Goal: Answer question/provide support

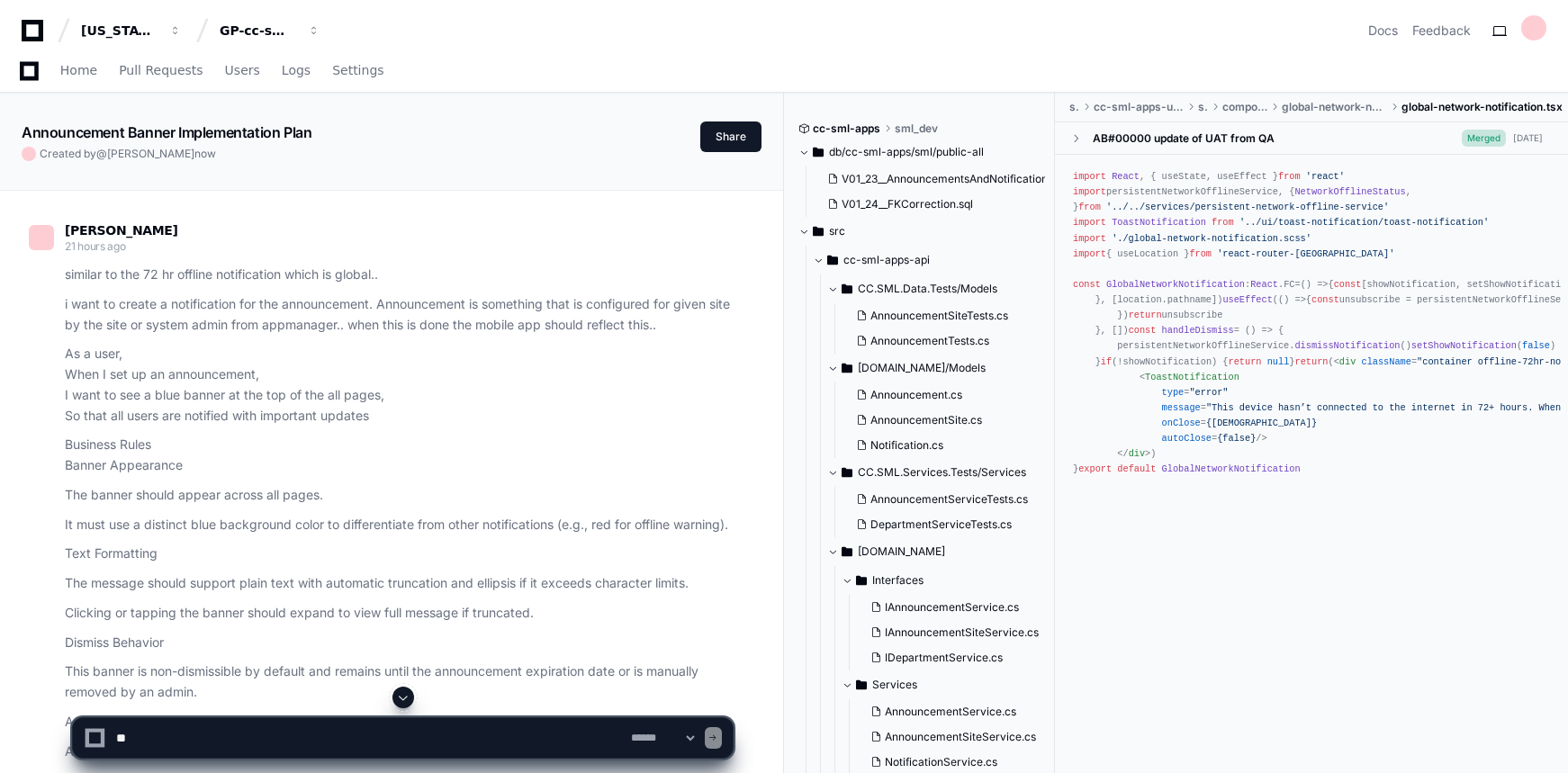
click at [376, 734] on textarea at bounding box center [370, 737] width 515 height 39
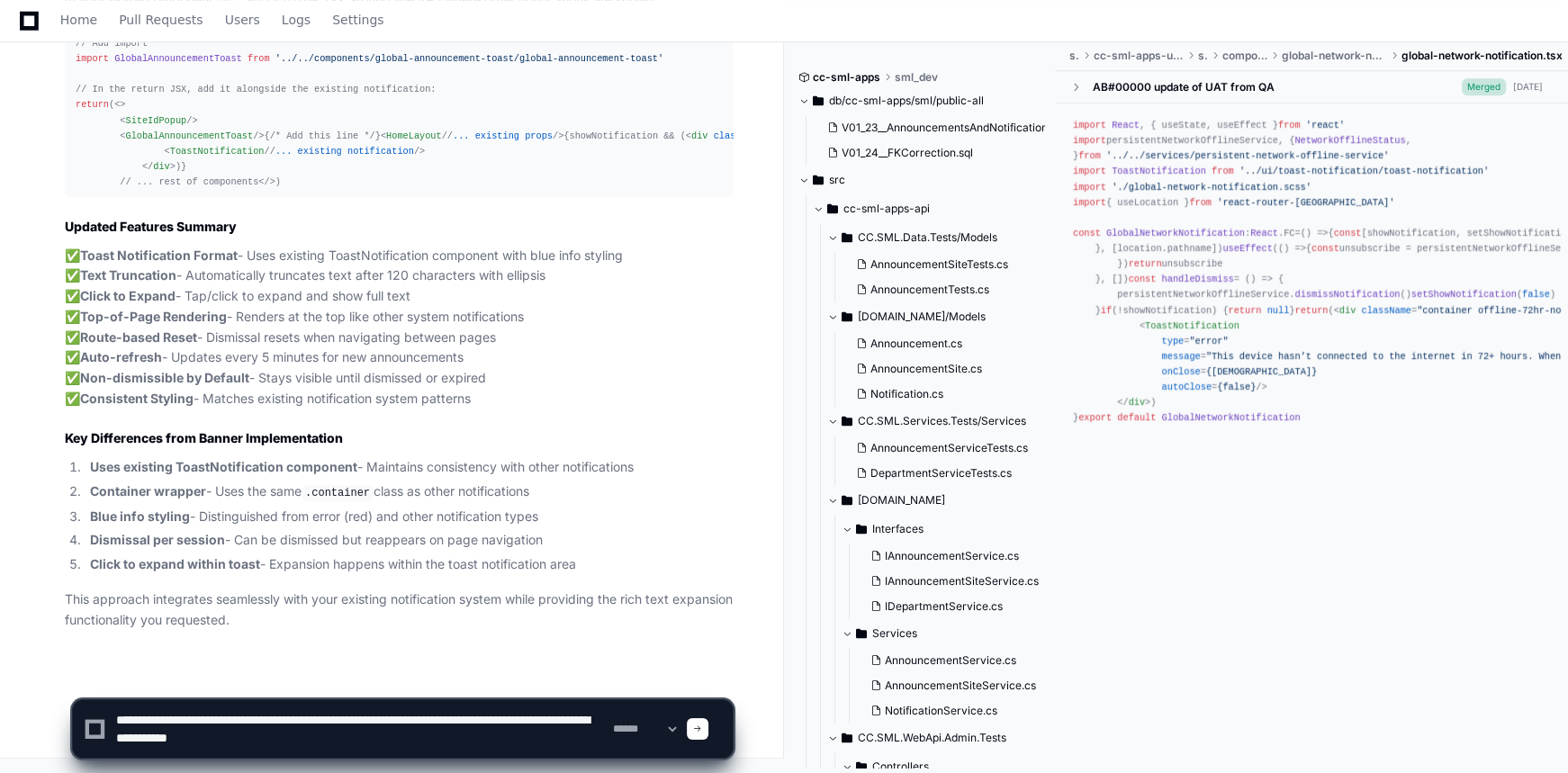
scroll to position [7, 0]
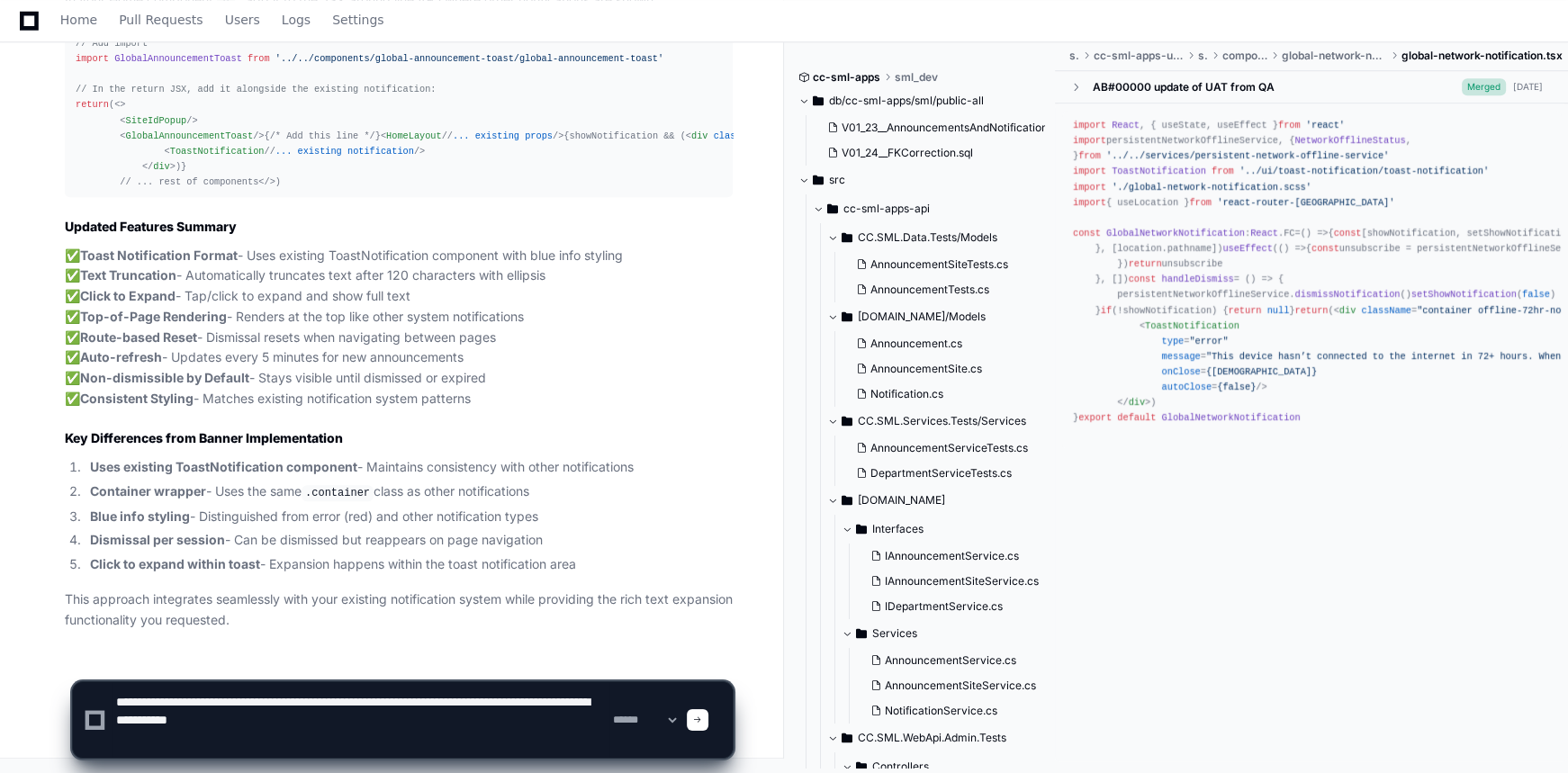
paste textarea "**********"
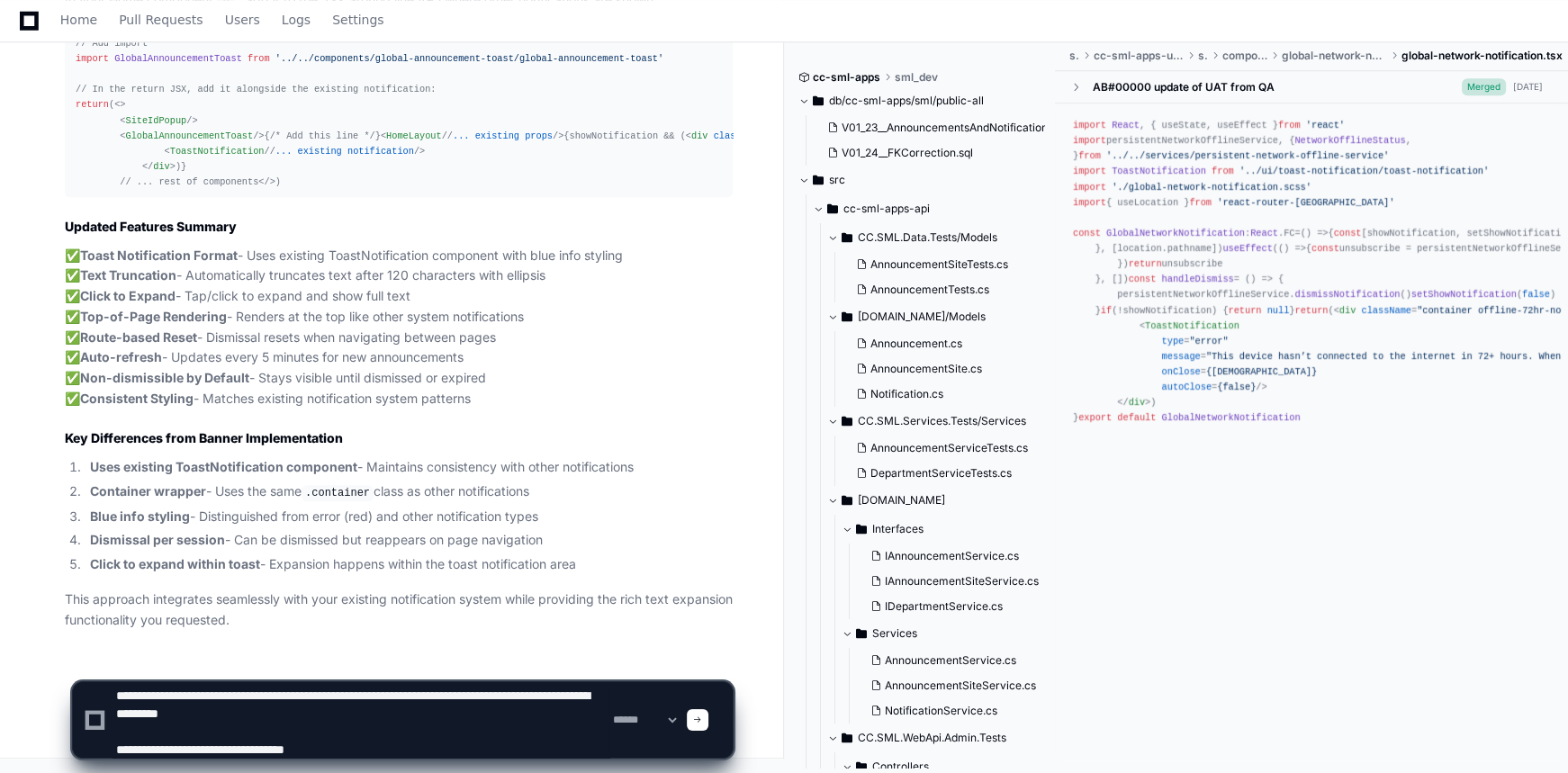
click at [392, 754] on textarea at bounding box center [361, 719] width 497 height 75
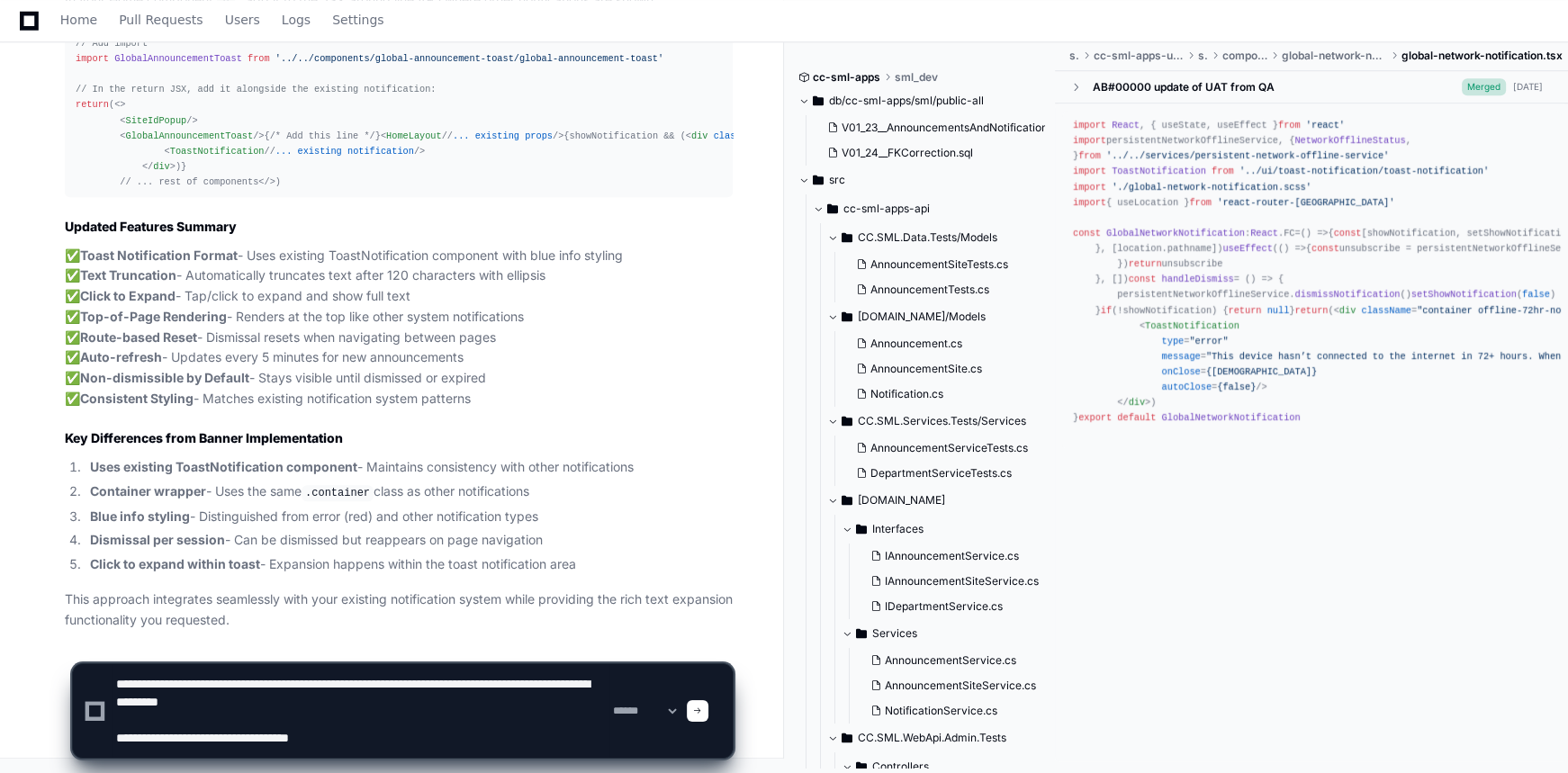
paste textarea "**********"
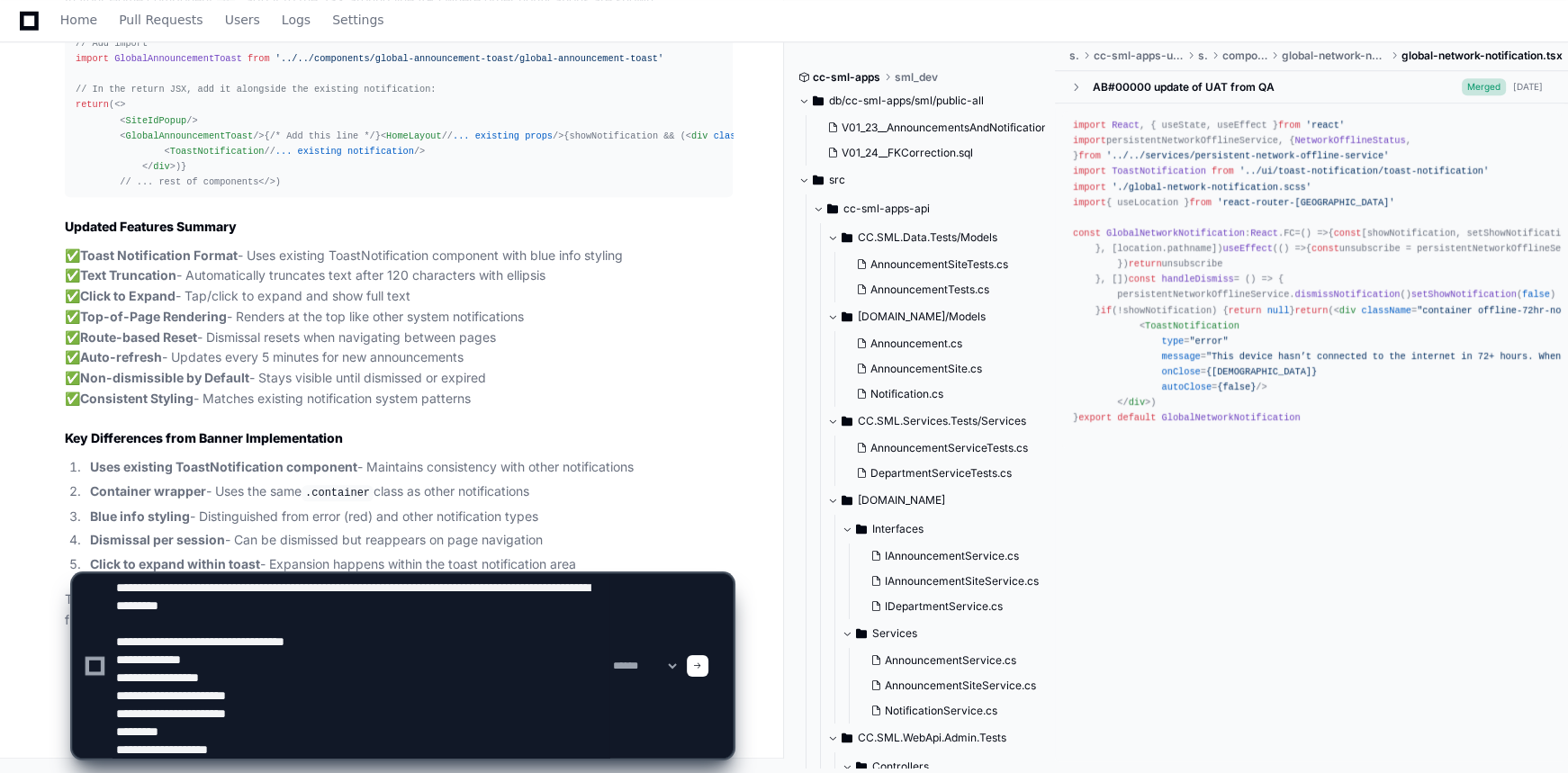
click at [364, 613] on textarea at bounding box center [361, 665] width 497 height 183
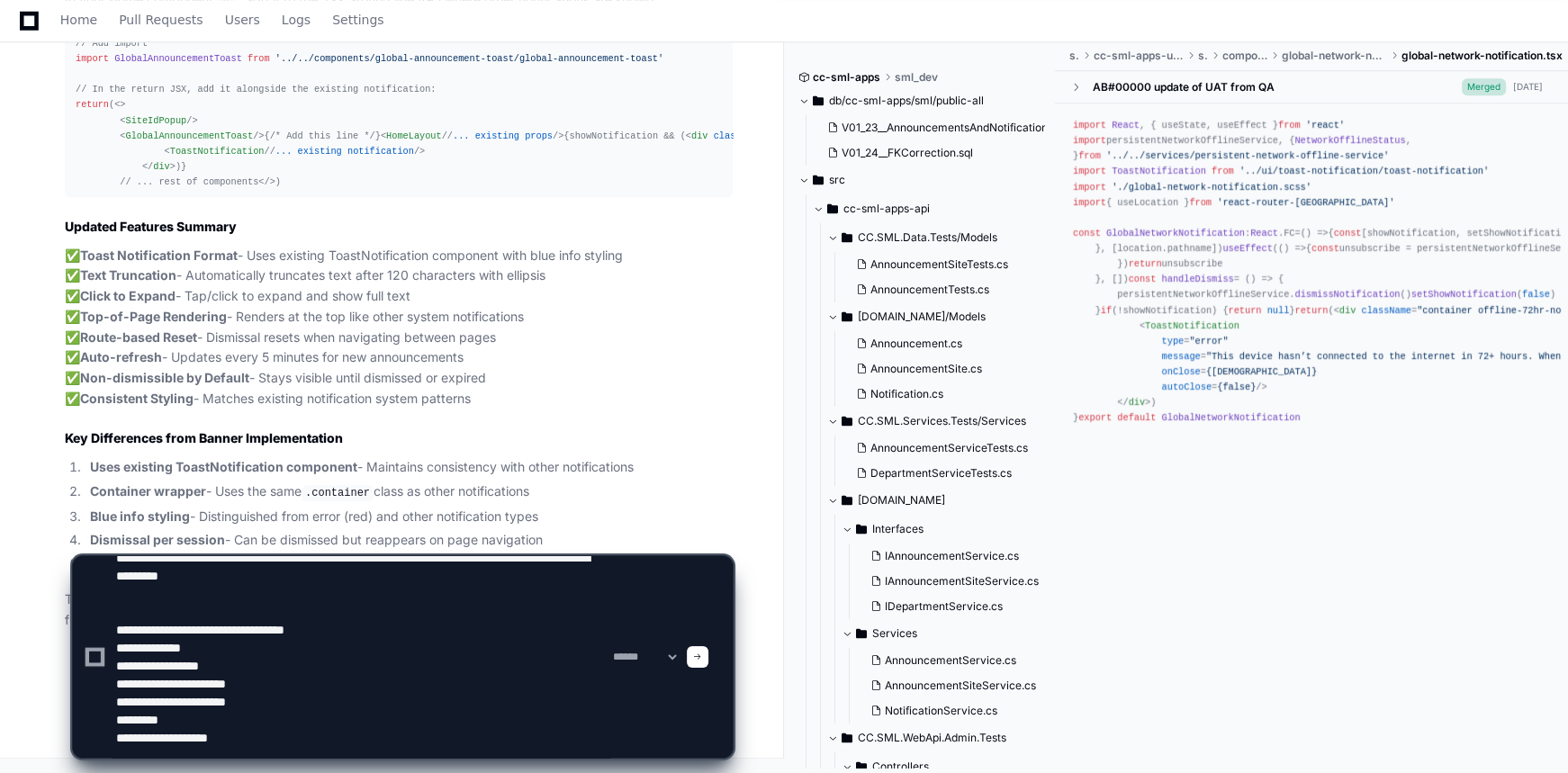
scroll to position [0, 0]
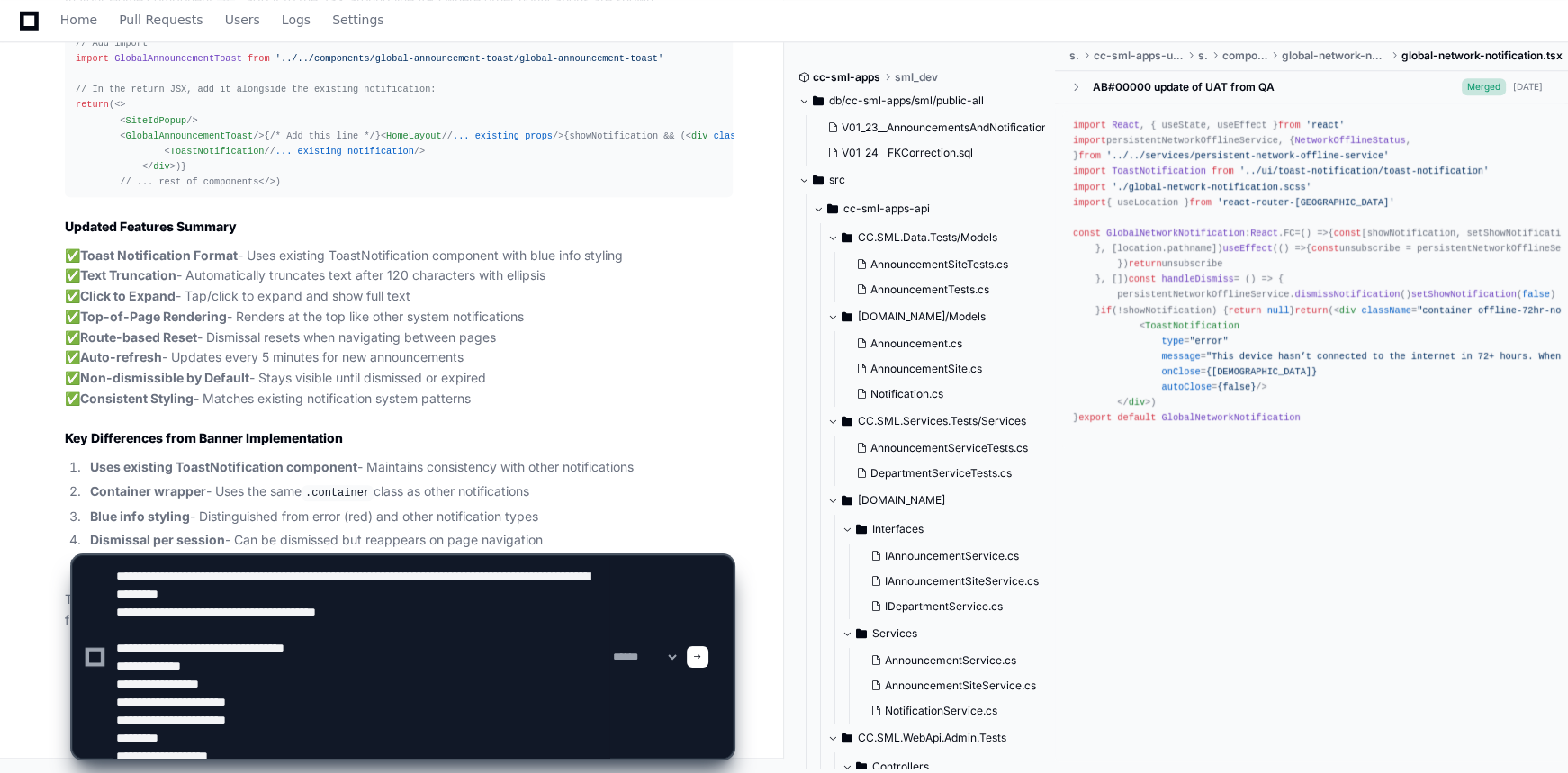
click at [325, 614] on textarea at bounding box center [361, 656] width 497 height 201
click at [318, 614] on textarea at bounding box center [361, 656] width 497 height 201
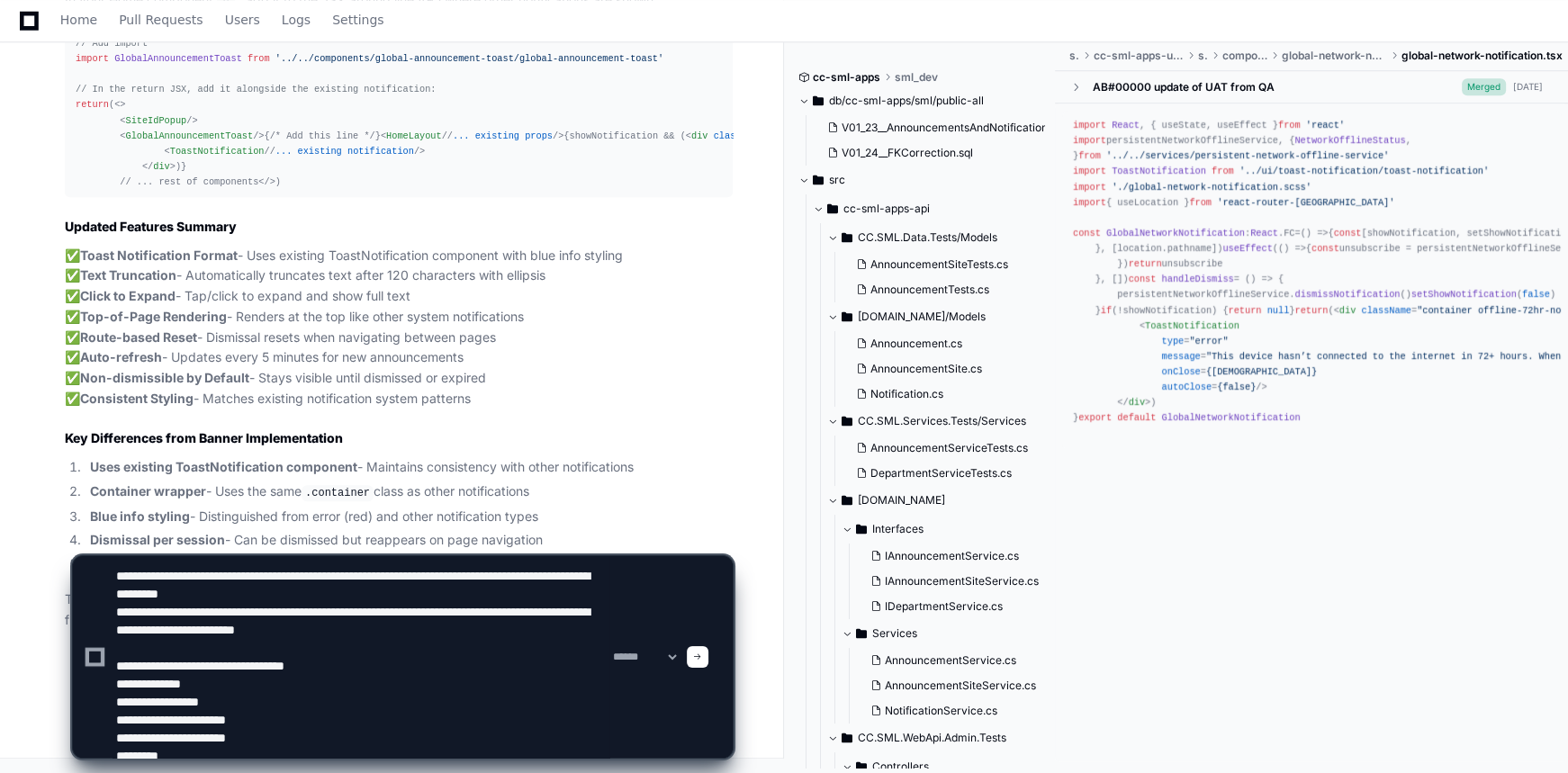
type textarea "**********"
click at [708, 655] on div at bounding box center [697, 656] width 22 height 22
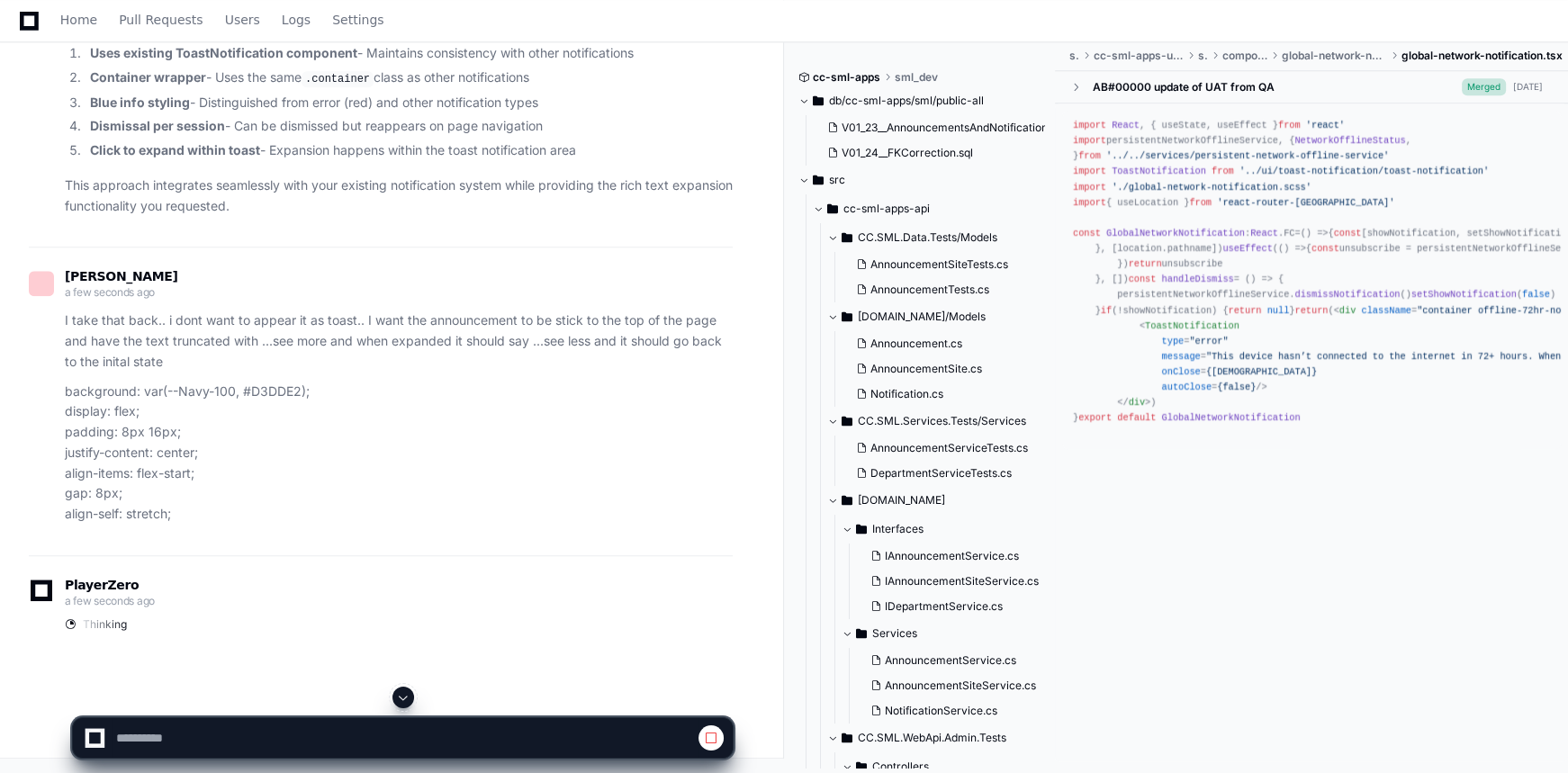
click at [396, 693] on span at bounding box center [403, 697] width 14 height 14
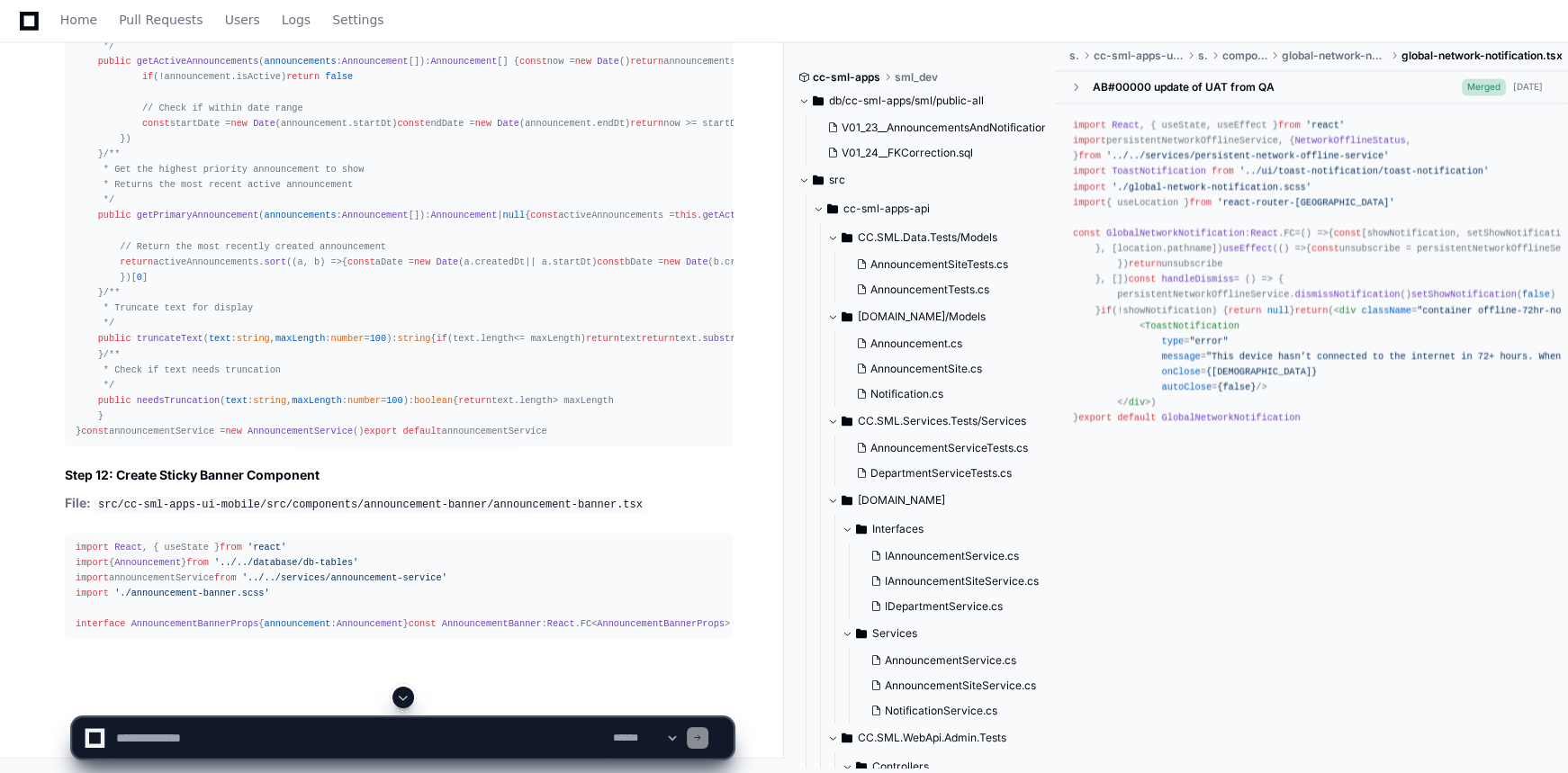
scroll to position [29495, 0]
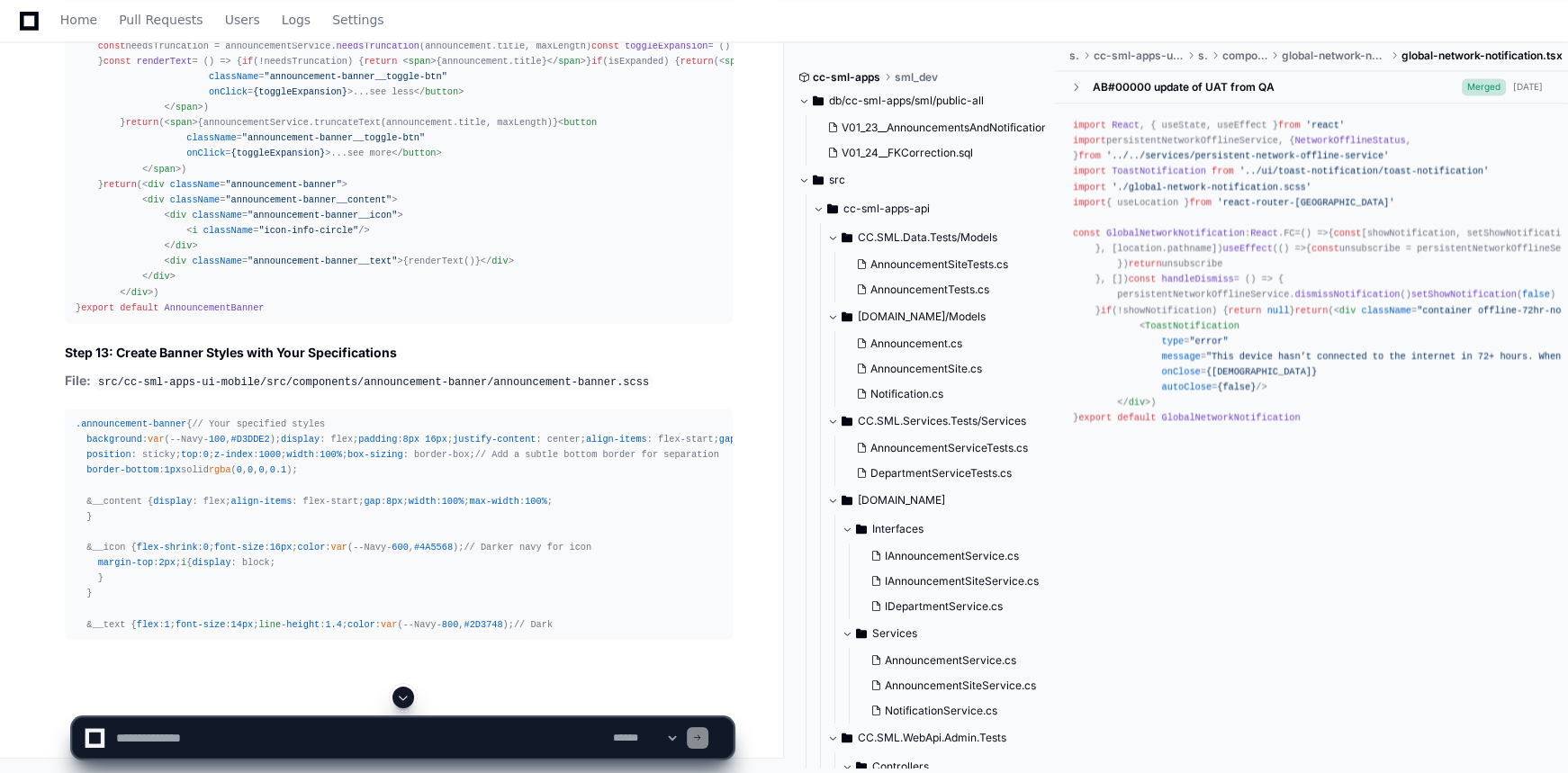
click at [411, 696] on button at bounding box center [403, 697] width 22 height 22
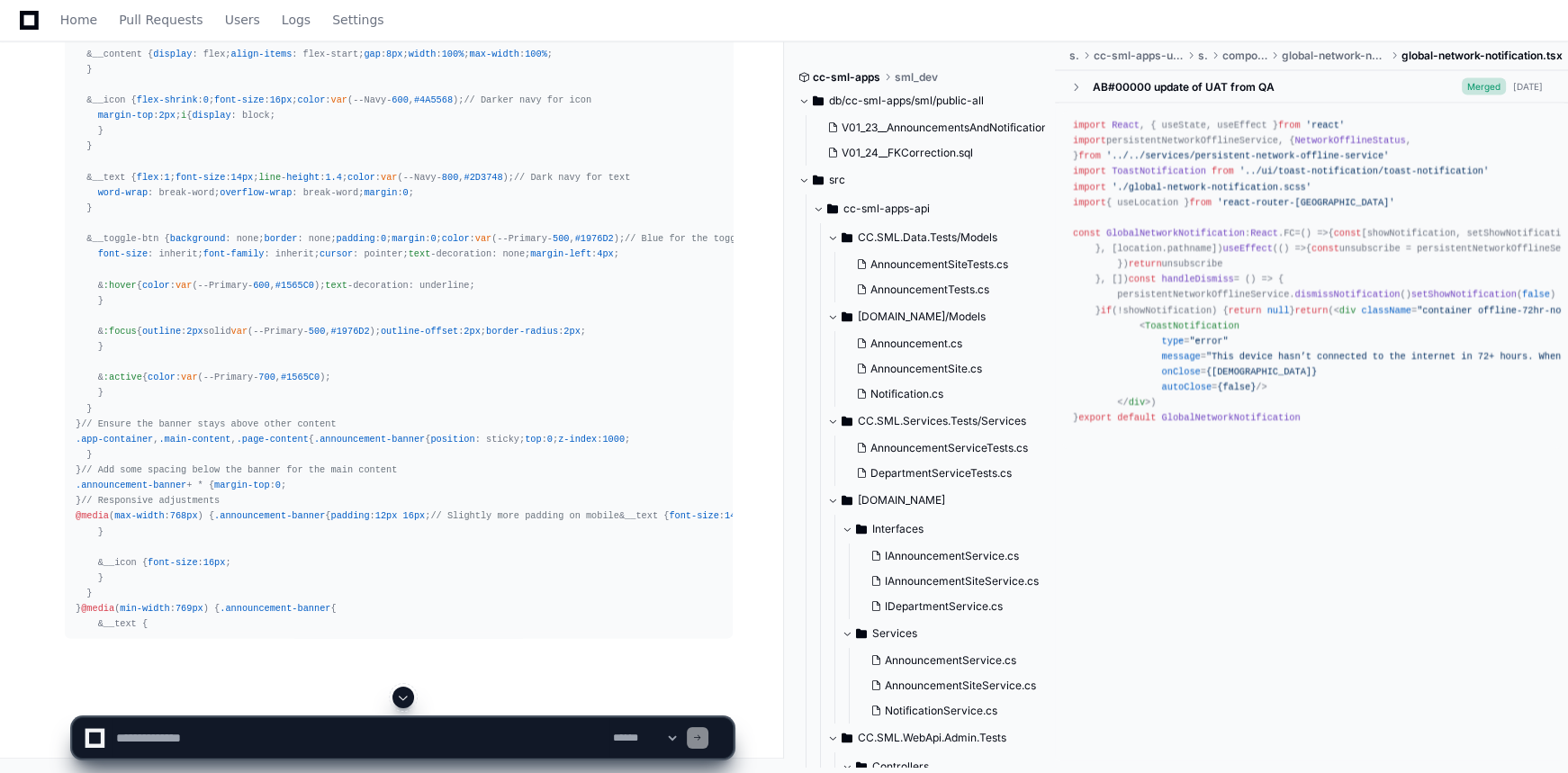
scroll to position [32184, 0]
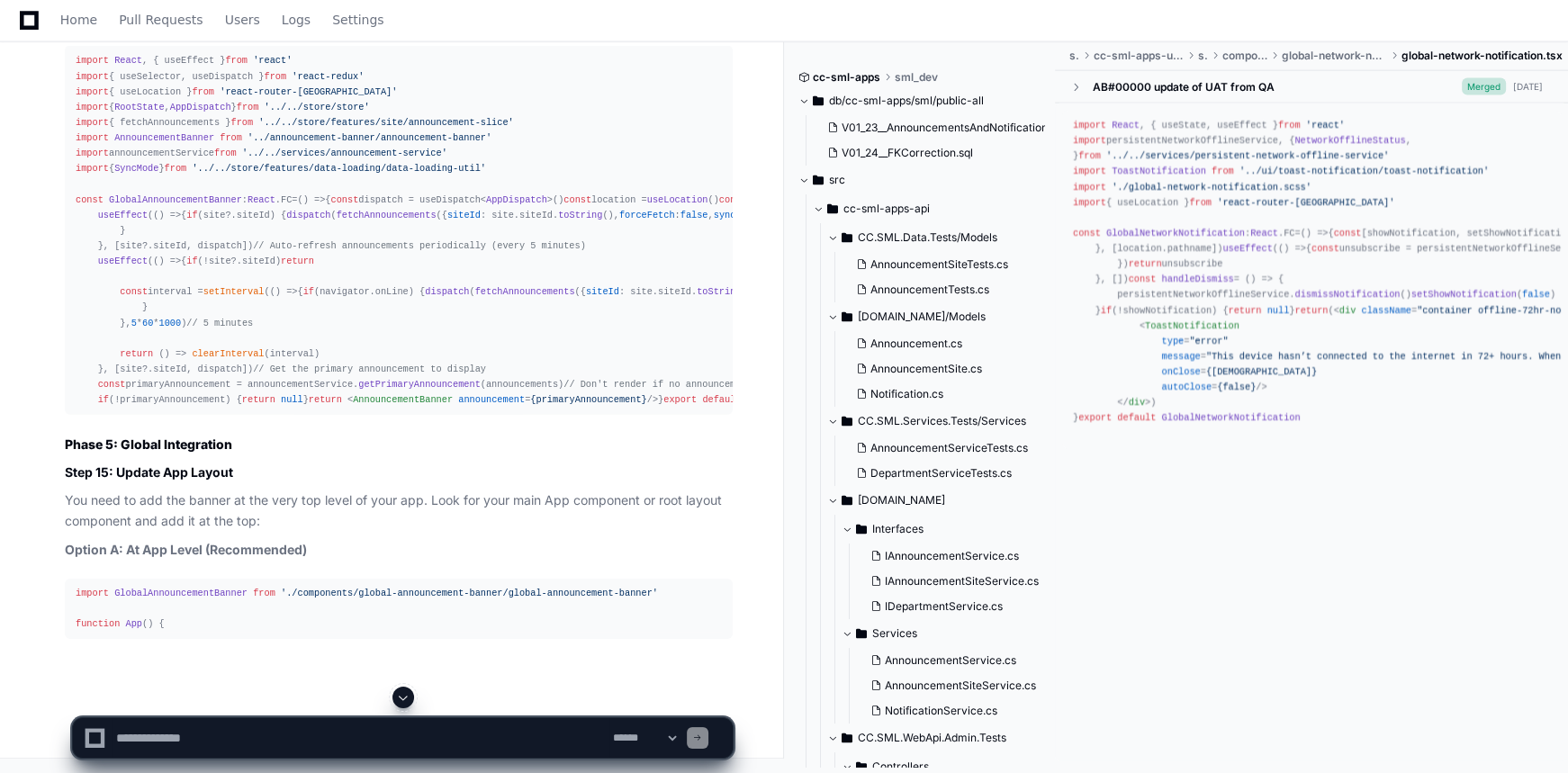
click at [404, 691] on span at bounding box center [403, 697] width 14 height 14
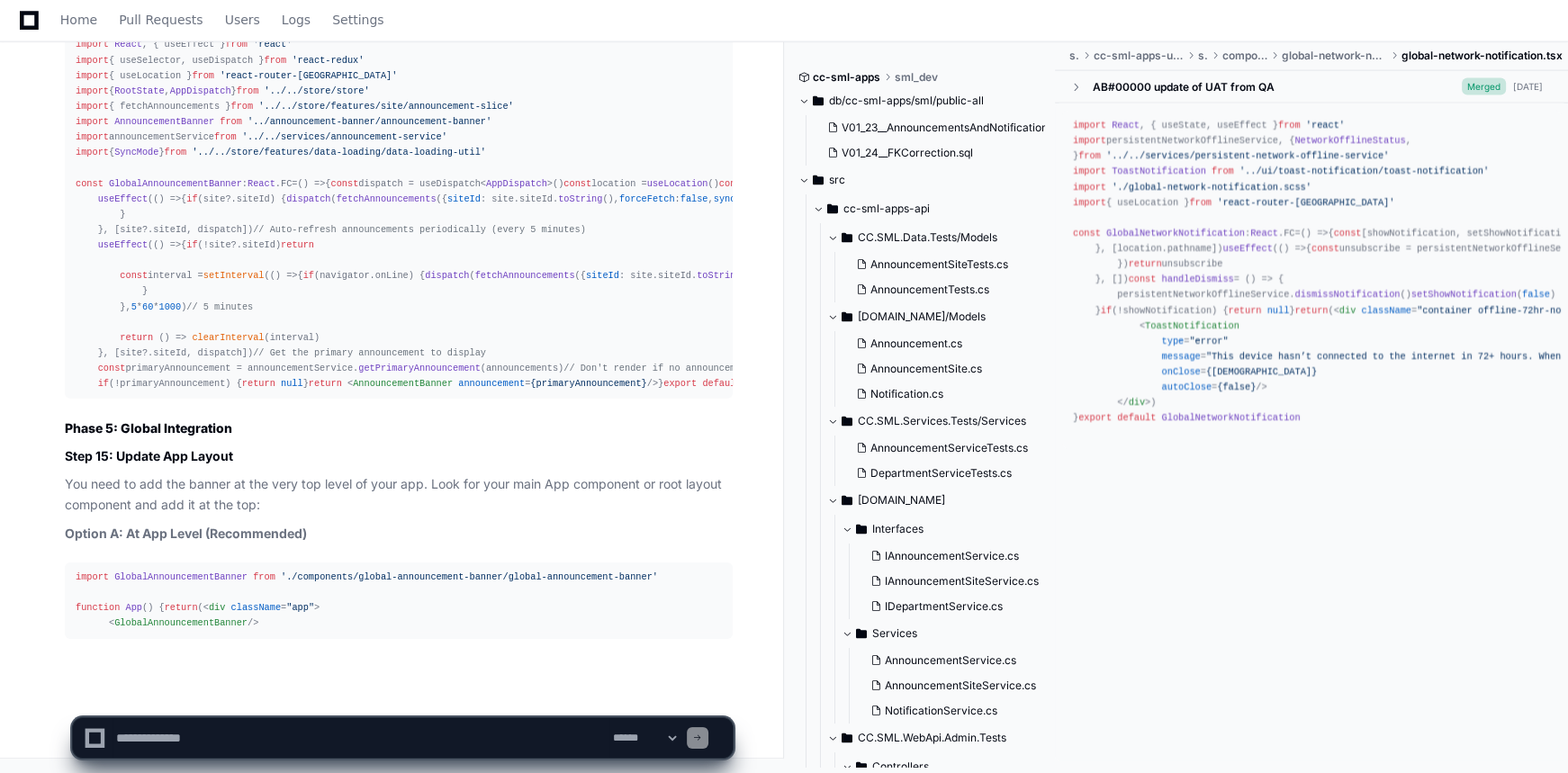
scroll to position [33463, 0]
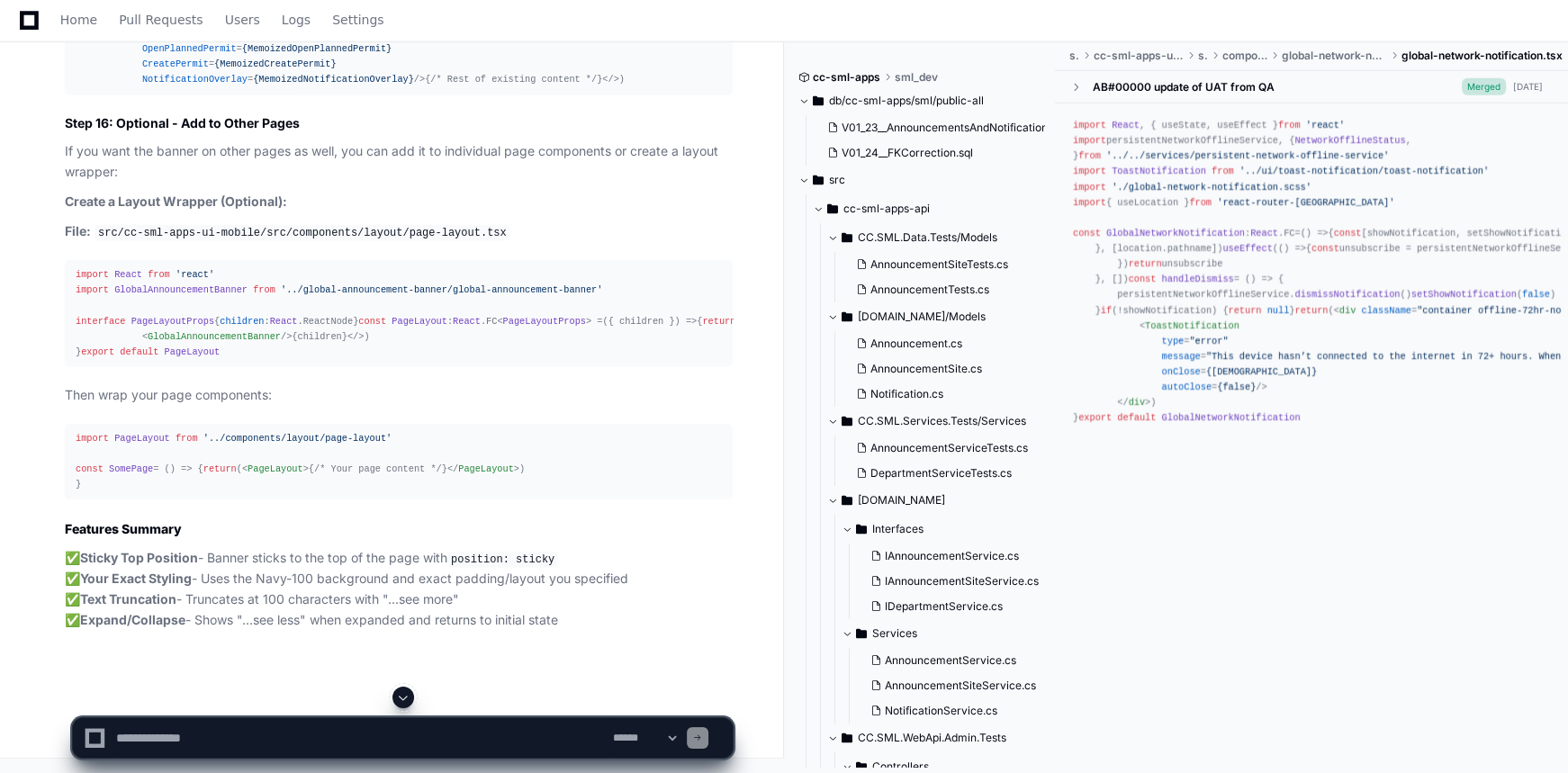
click at [403, 697] on span at bounding box center [403, 697] width 14 height 14
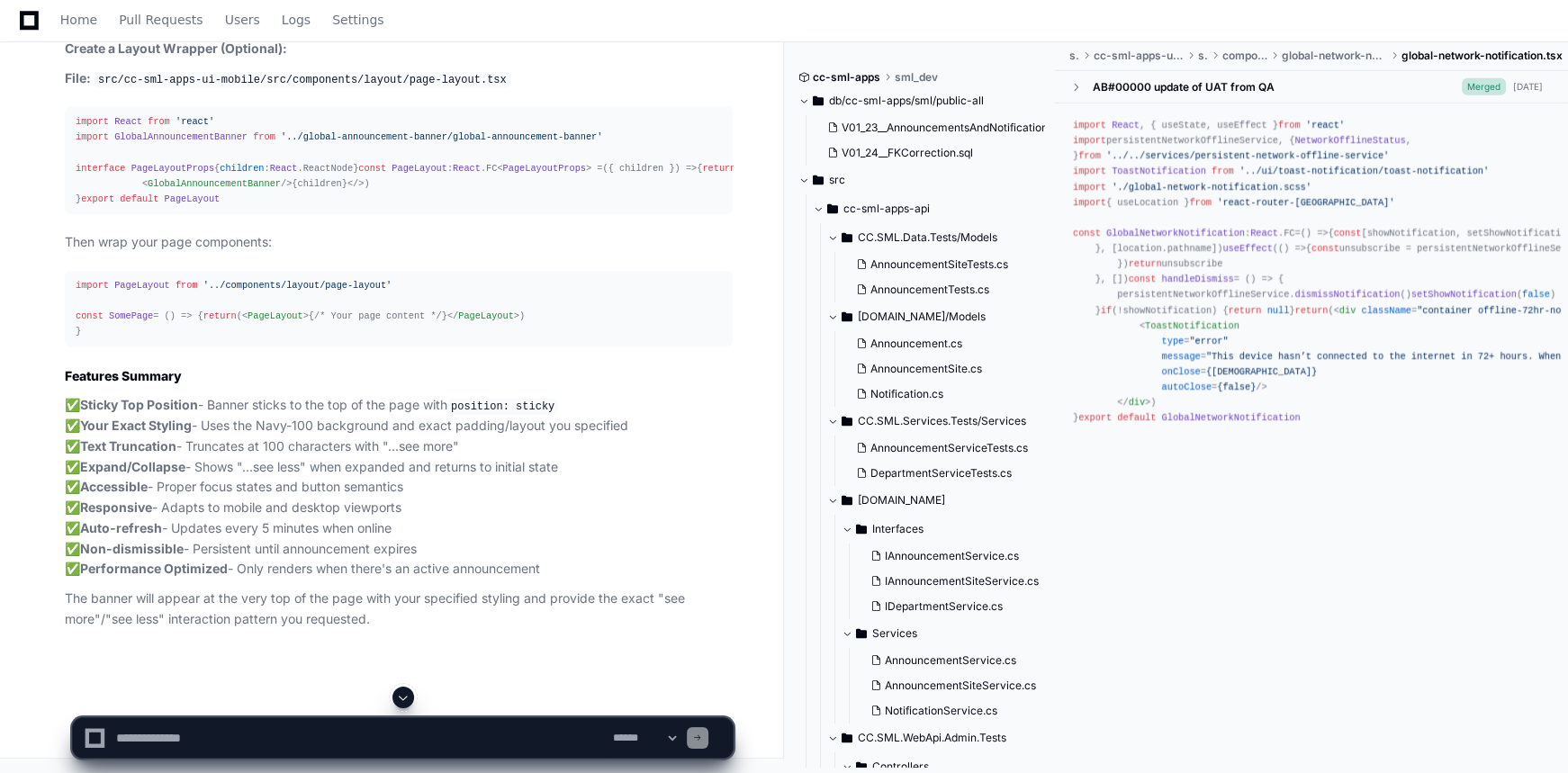
scroll to position [29394, 0]
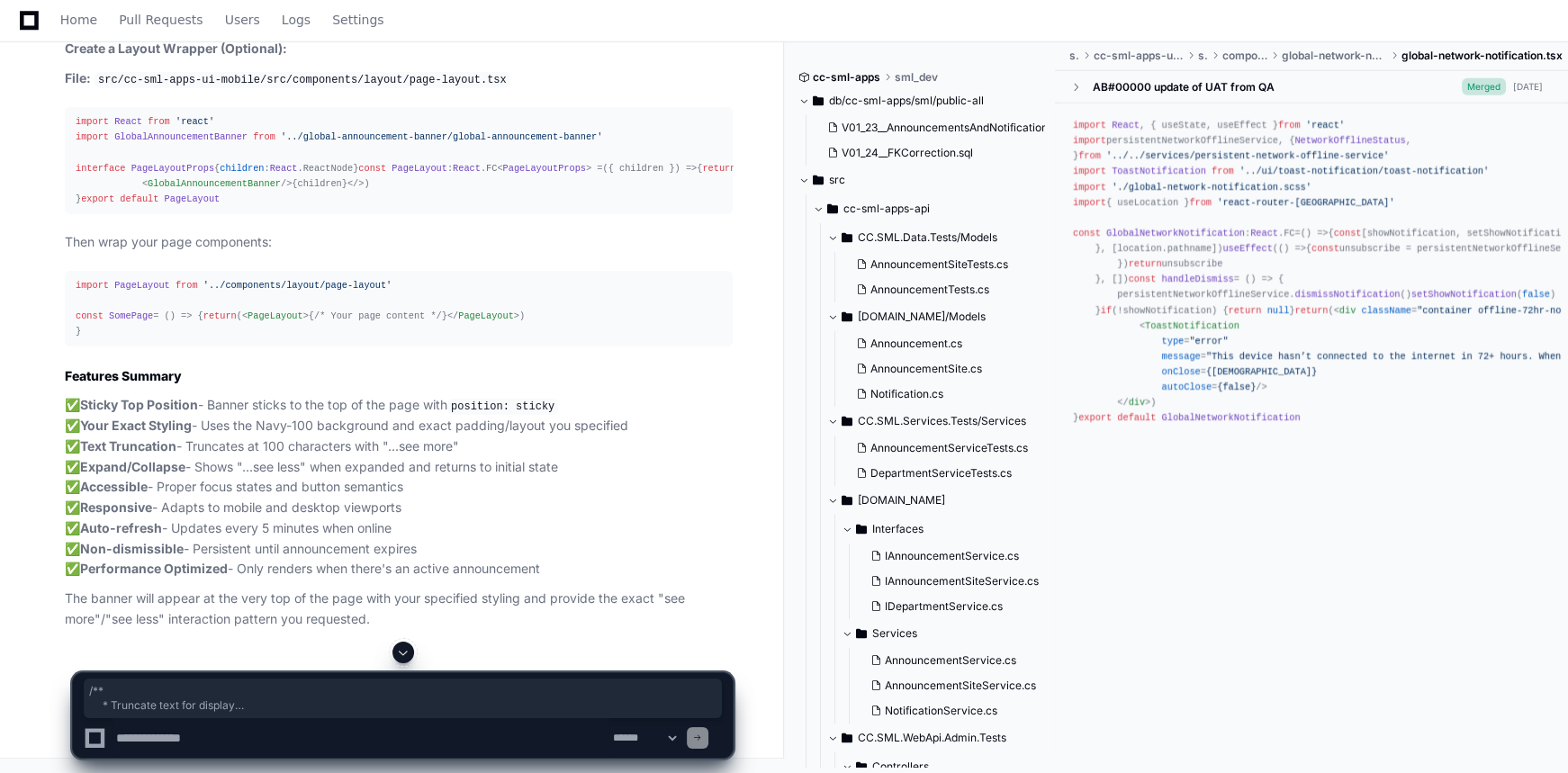
drag, startPoint x: 90, startPoint y: 213, endPoint x: 137, endPoint y: 403, distance: 195.7
copy div "/** * Truncate text for display */ public truncateText ( text : string , maxLen…"
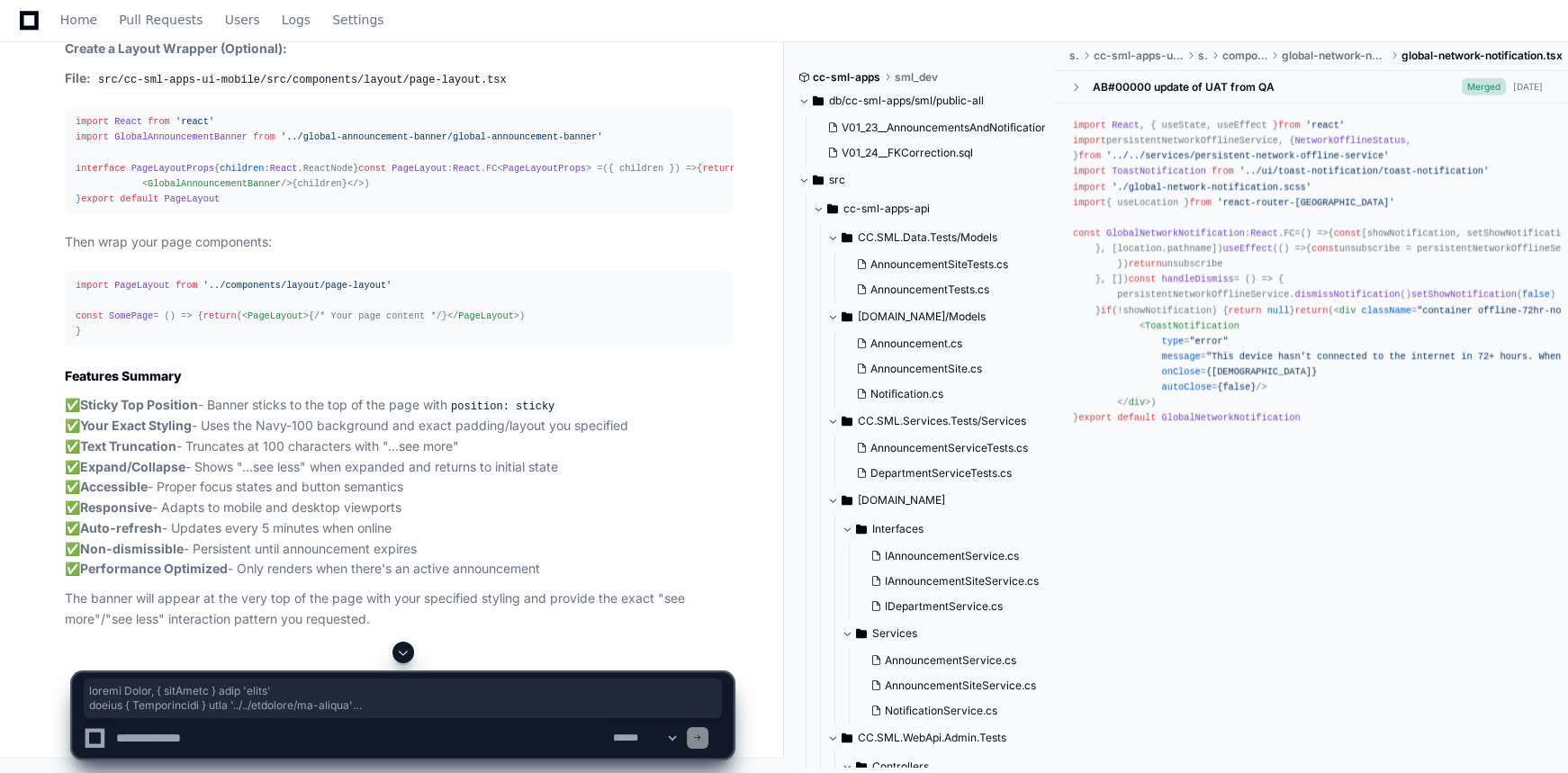
scroll to position [30539, 0]
drag, startPoint x: 72, startPoint y: 342, endPoint x: 252, endPoint y: 444, distance: 206.9
copy div "import React , { useState } from 'react' import { Announcement } from '../../da…"
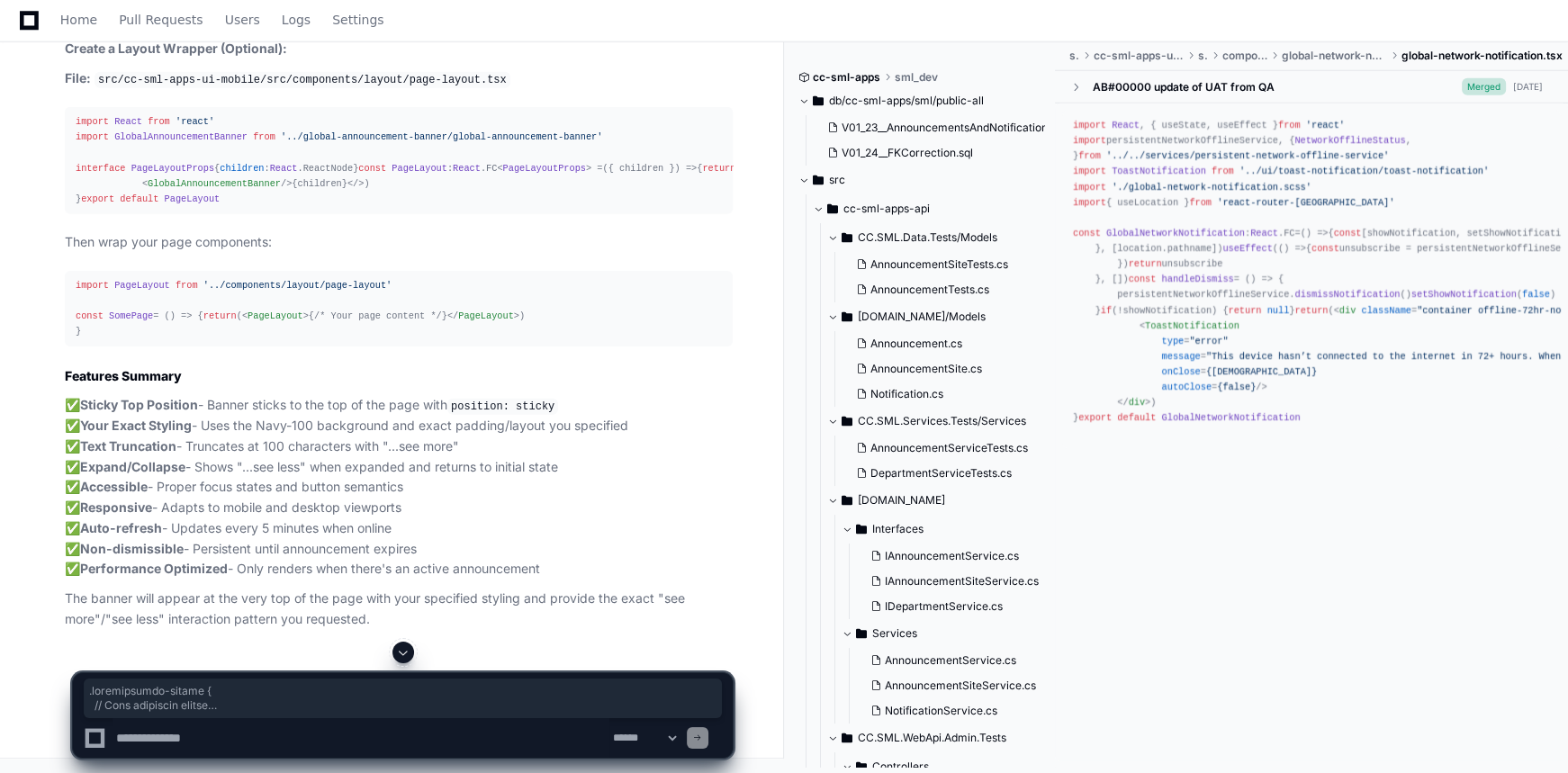
drag, startPoint x: 79, startPoint y: 315, endPoint x: 129, endPoint y: 289, distance: 56.4
copy div ".announcement-banner { // Your specified styles background : var (--Navy- 100 ,…"
drag, startPoint x: 74, startPoint y: 234, endPoint x: 286, endPoint y: 247, distance: 212.4
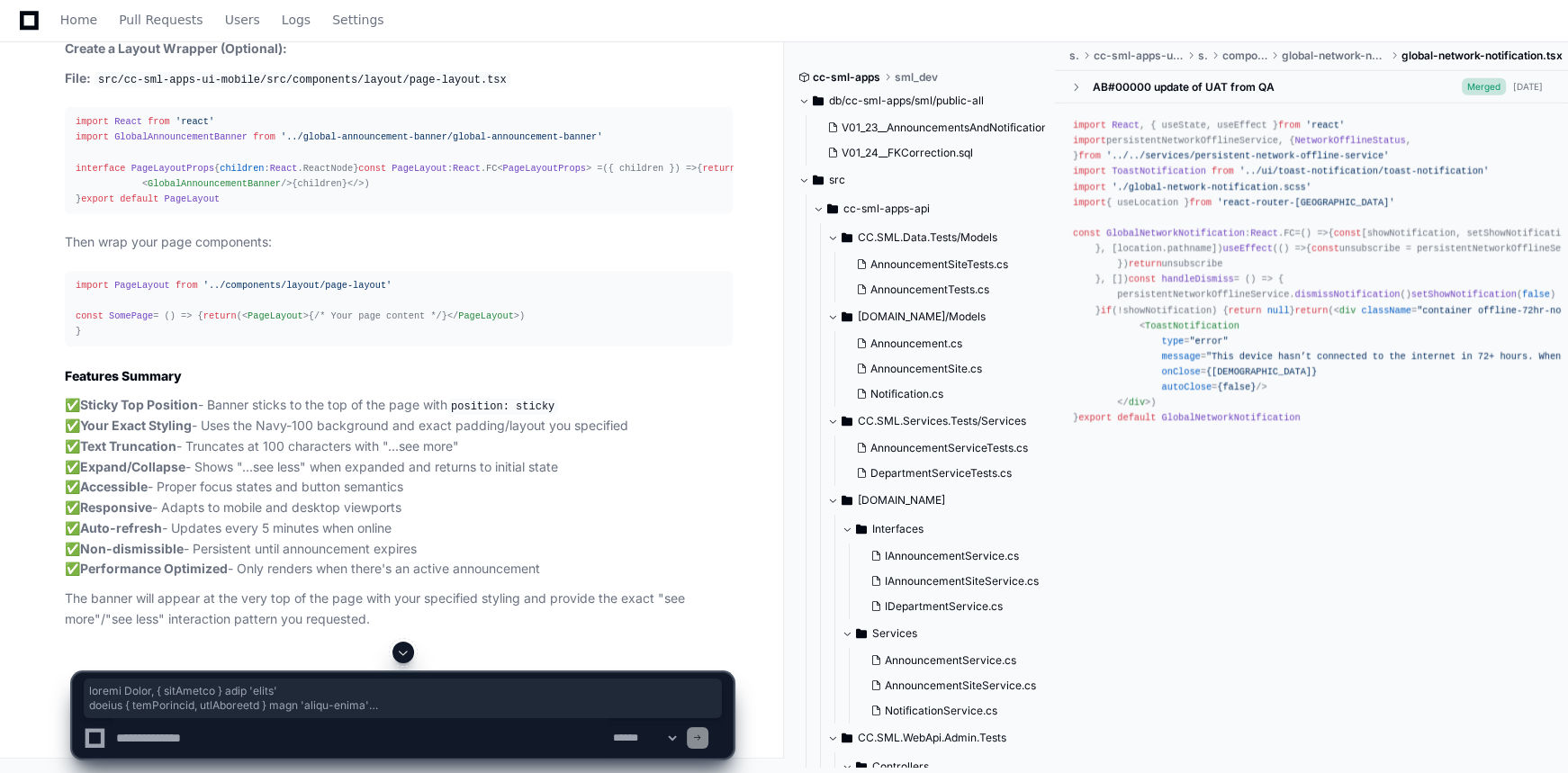
copy div "import React , { useEffect } from 'react' import { useSelector, useDispatch } f…"
click at [418, 591] on p "The banner will appear at the very top of the page with your specified styling …" at bounding box center [399, 609] width 668 height 41
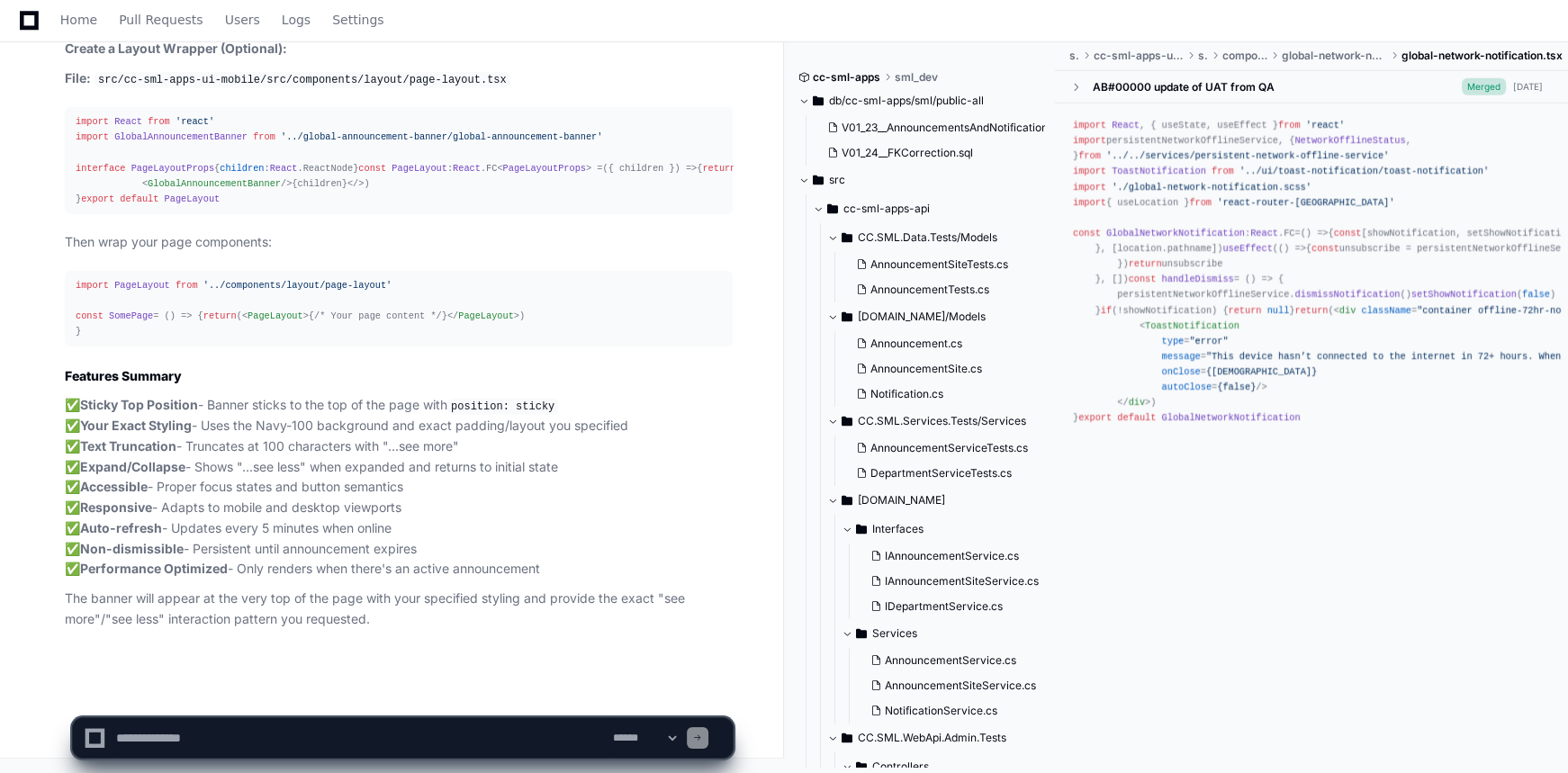
click at [401, 738] on textarea at bounding box center [361, 737] width 497 height 39
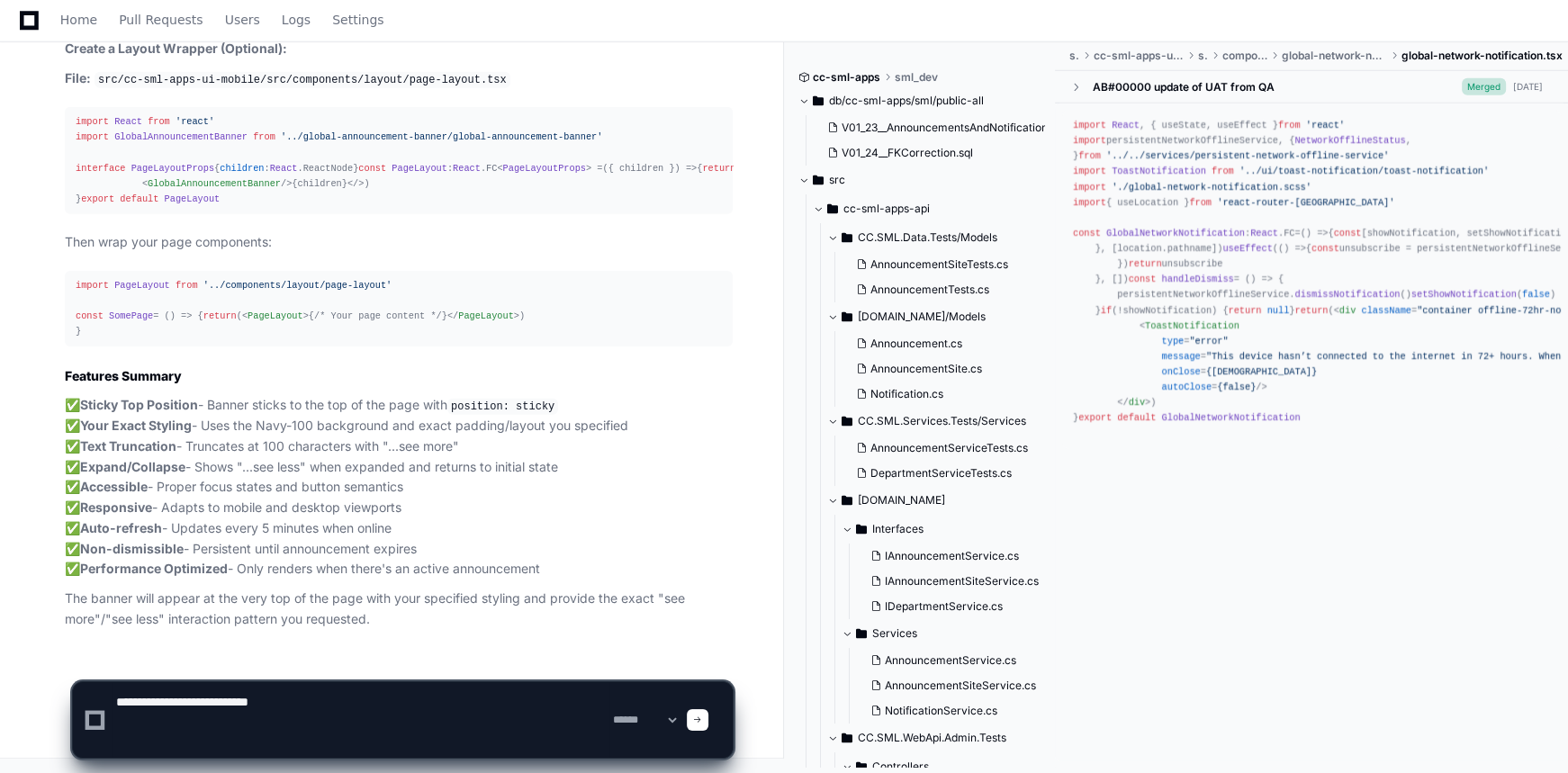
paste textarea "**********"
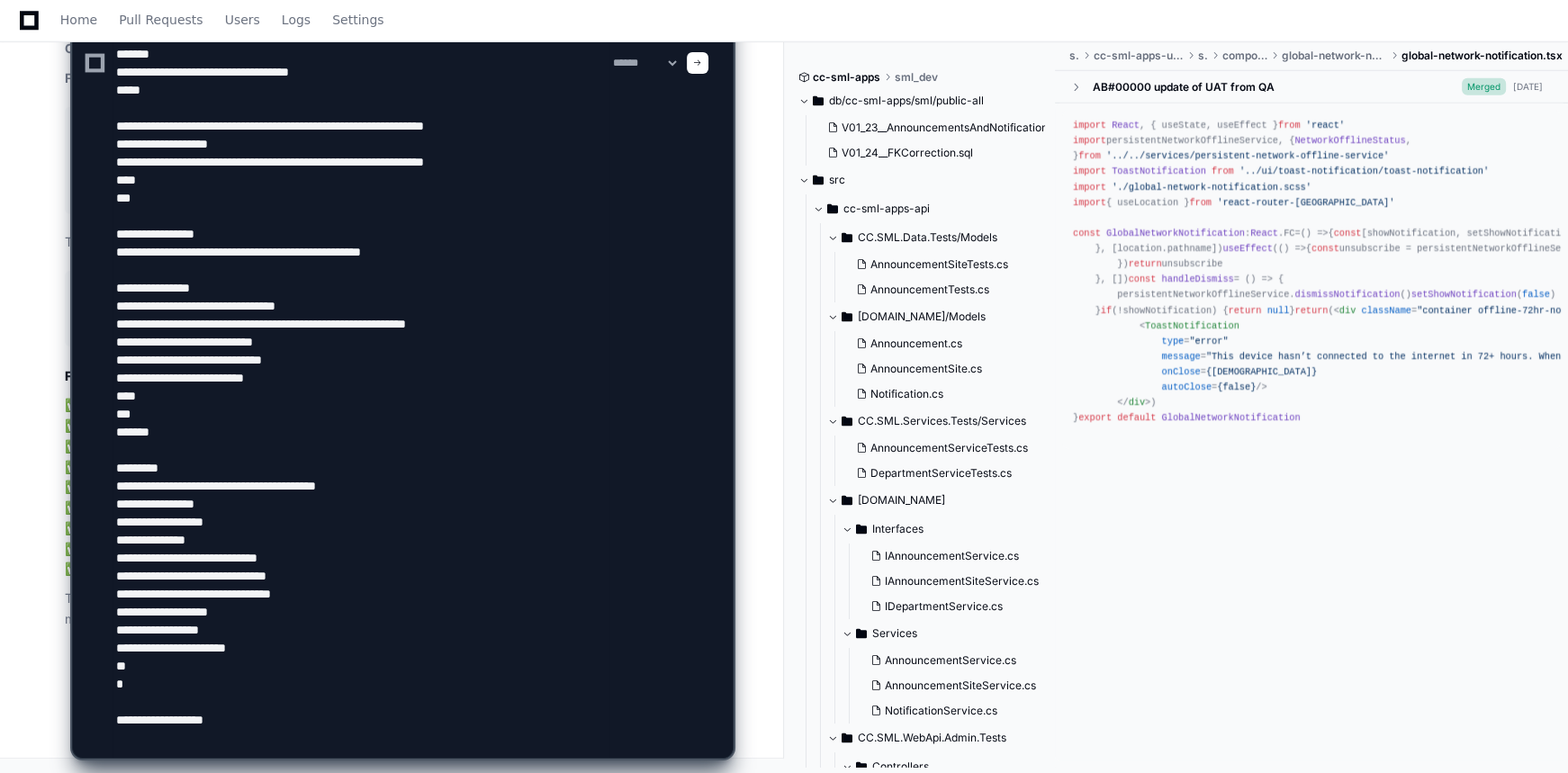
scroll to position [108, 0]
click at [378, 735] on textarea at bounding box center [361, 62] width 497 height 1389
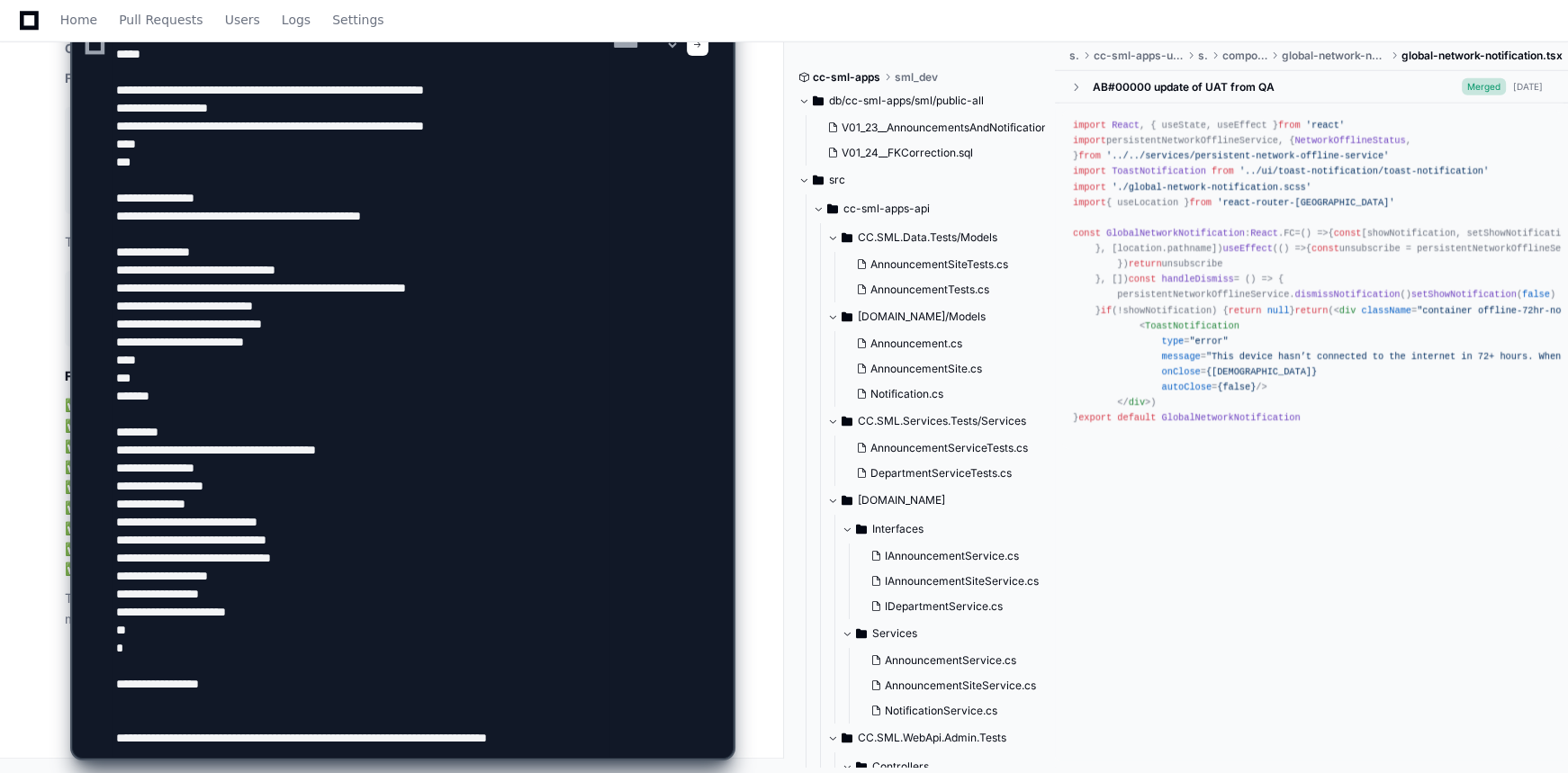
scroll to position [115, 0]
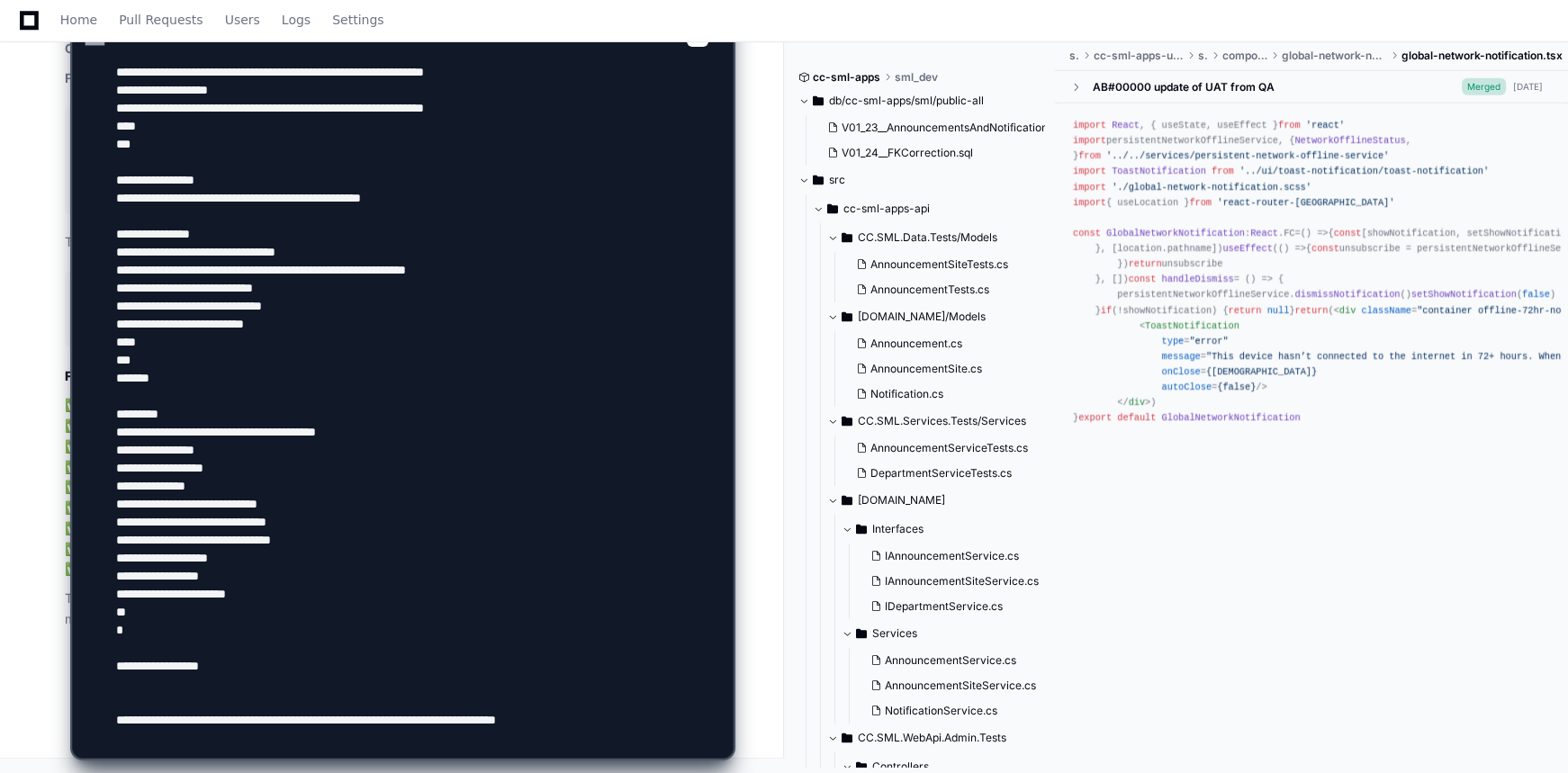
paste textarea "**********"
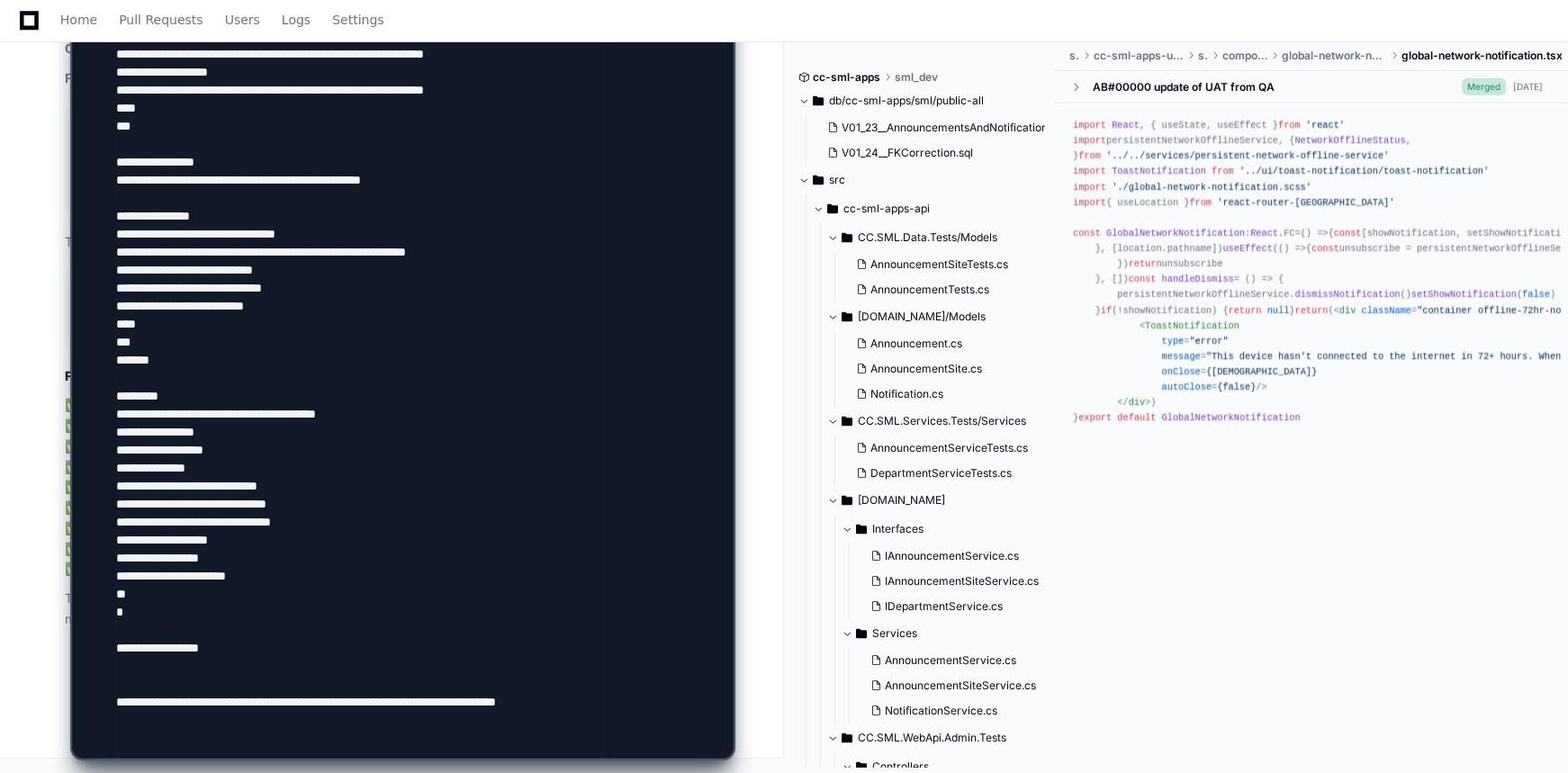
type textarea "**********"
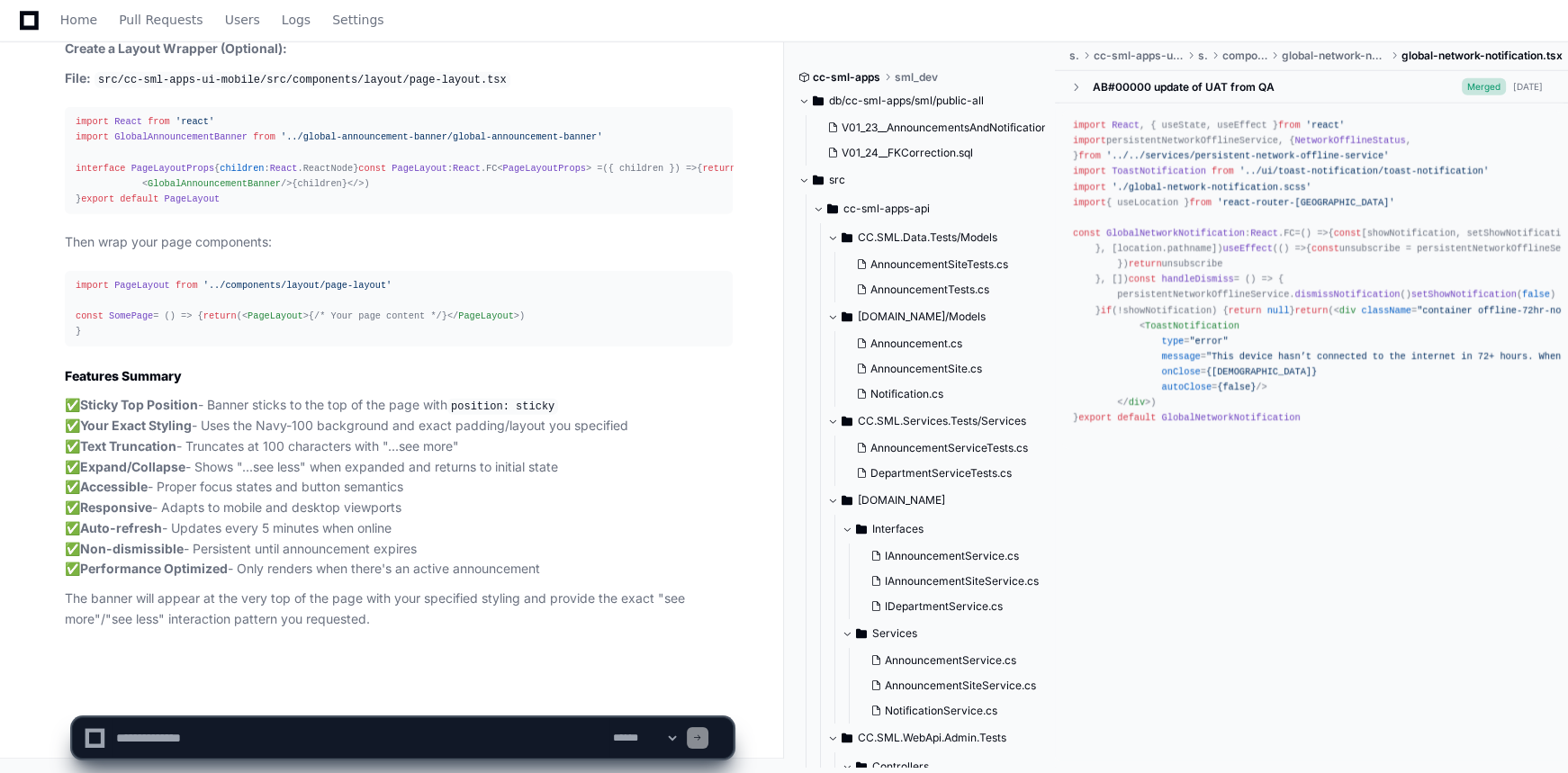
scroll to position [0, 0]
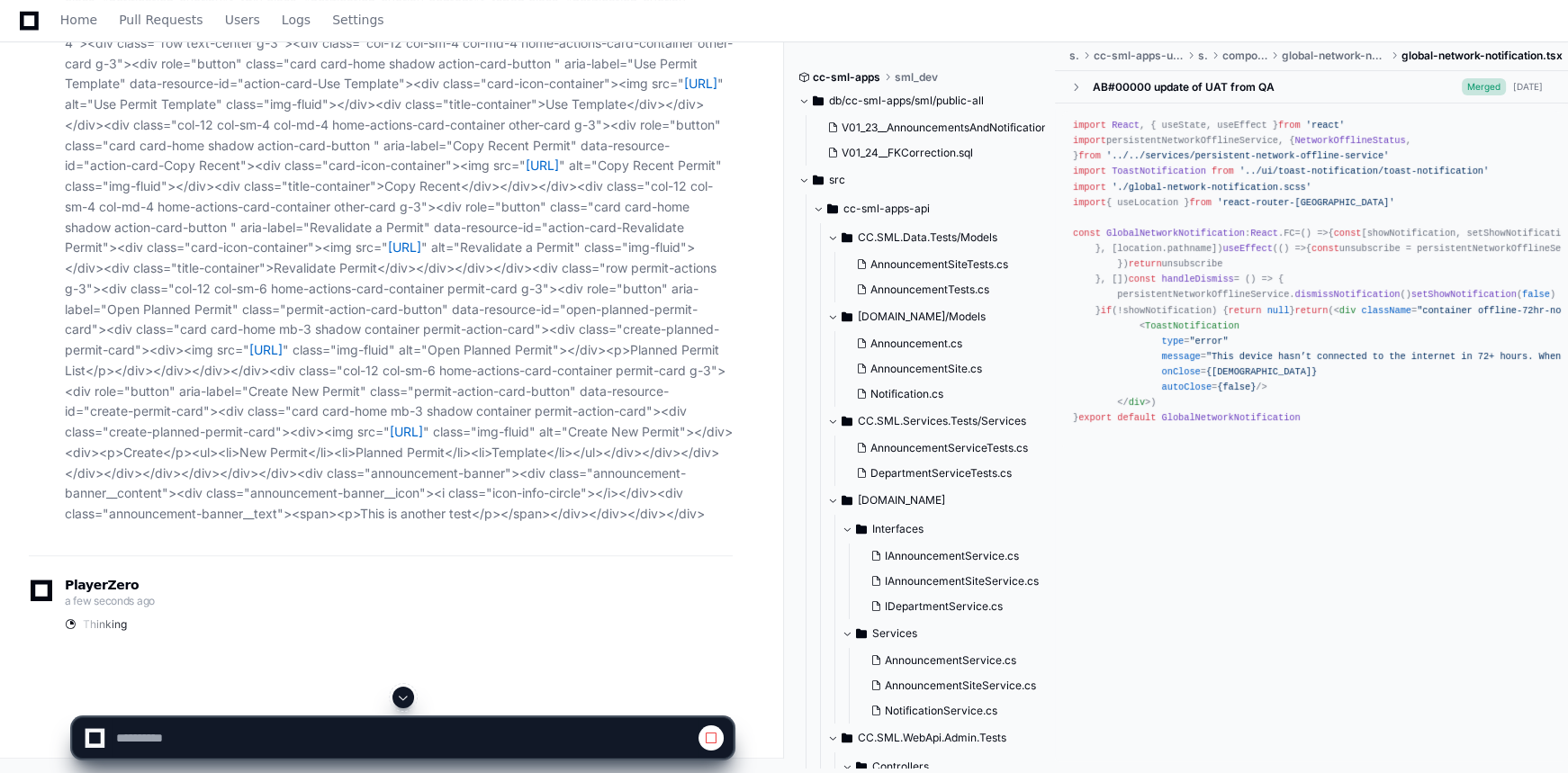
click at [405, 694] on span at bounding box center [403, 697] width 14 height 14
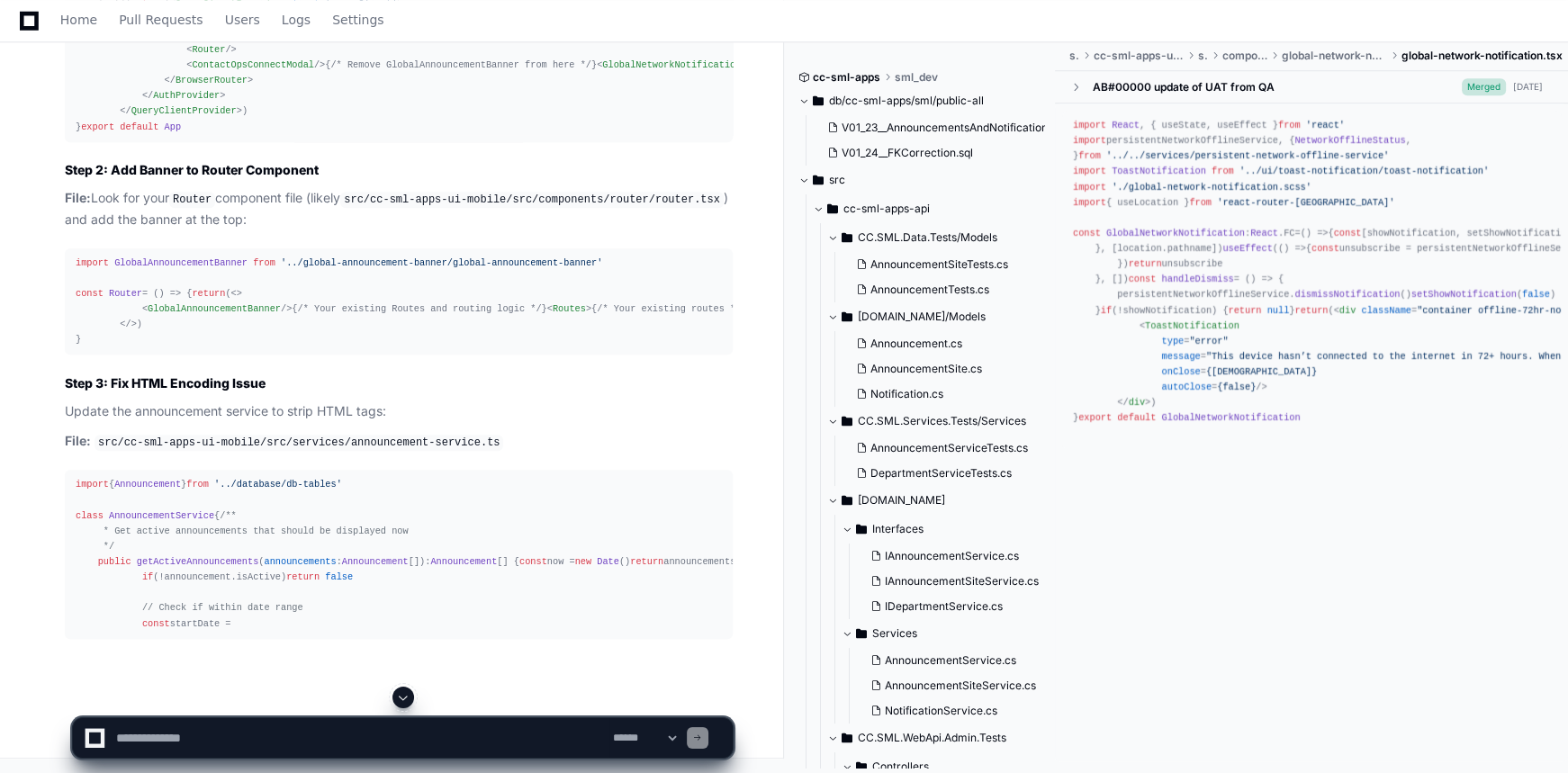
scroll to position [38447, 0]
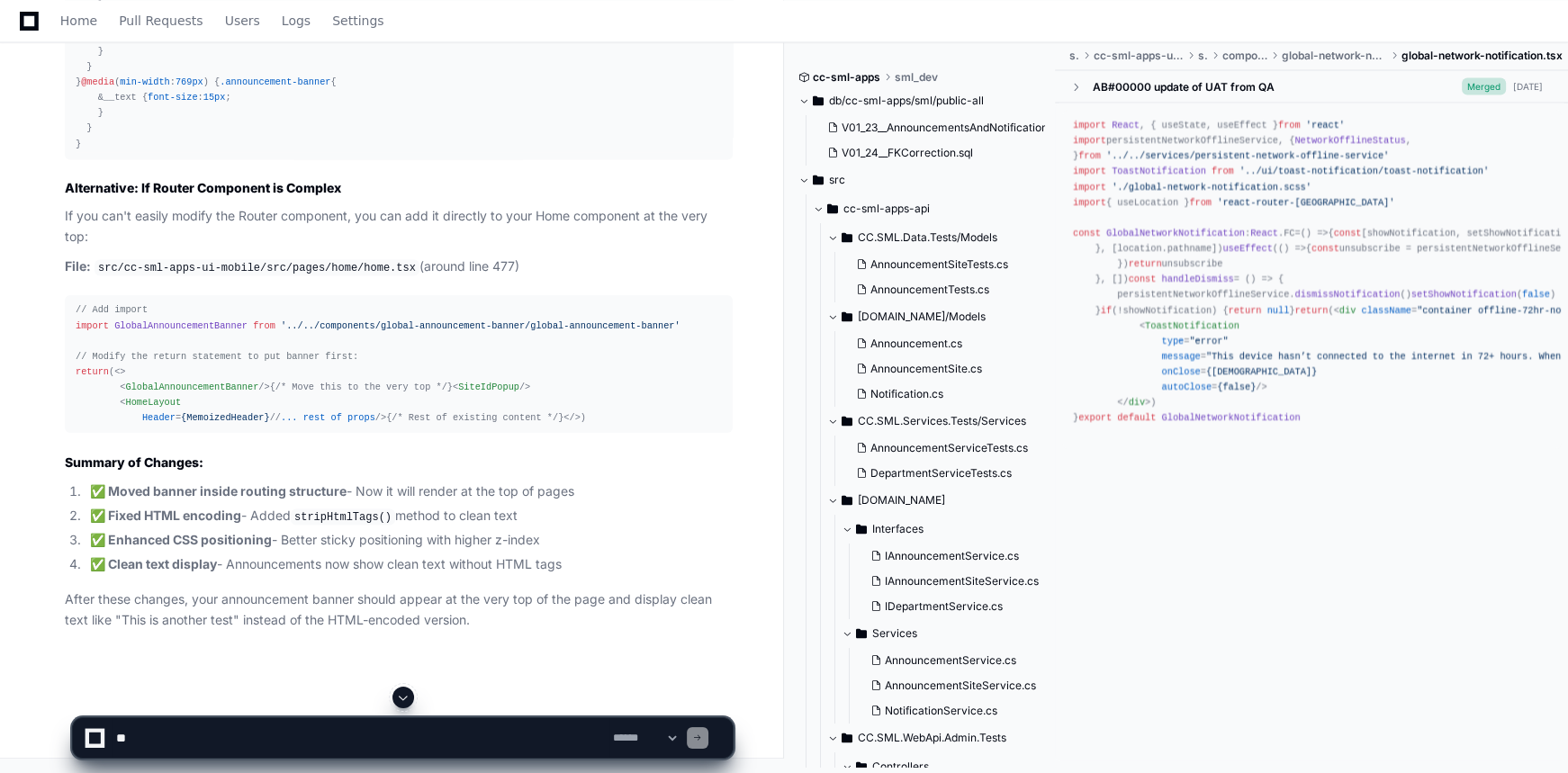
scroll to position [39920, 0]
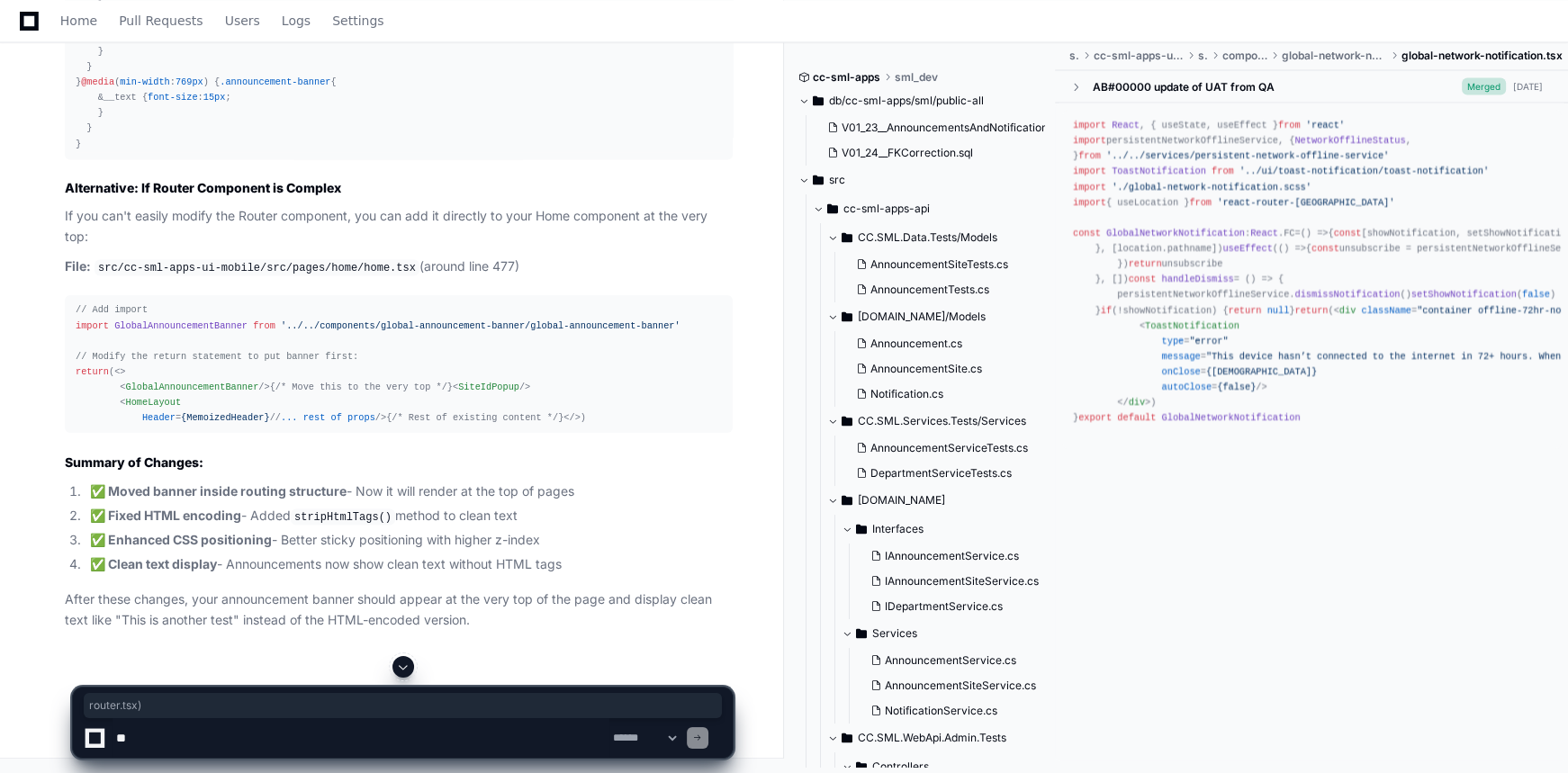
drag, startPoint x: 643, startPoint y: 321, endPoint x: 711, endPoint y: 323, distance: 68.0
drag, startPoint x: 700, startPoint y: 322, endPoint x: 643, endPoint y: 323, distance: 57.0
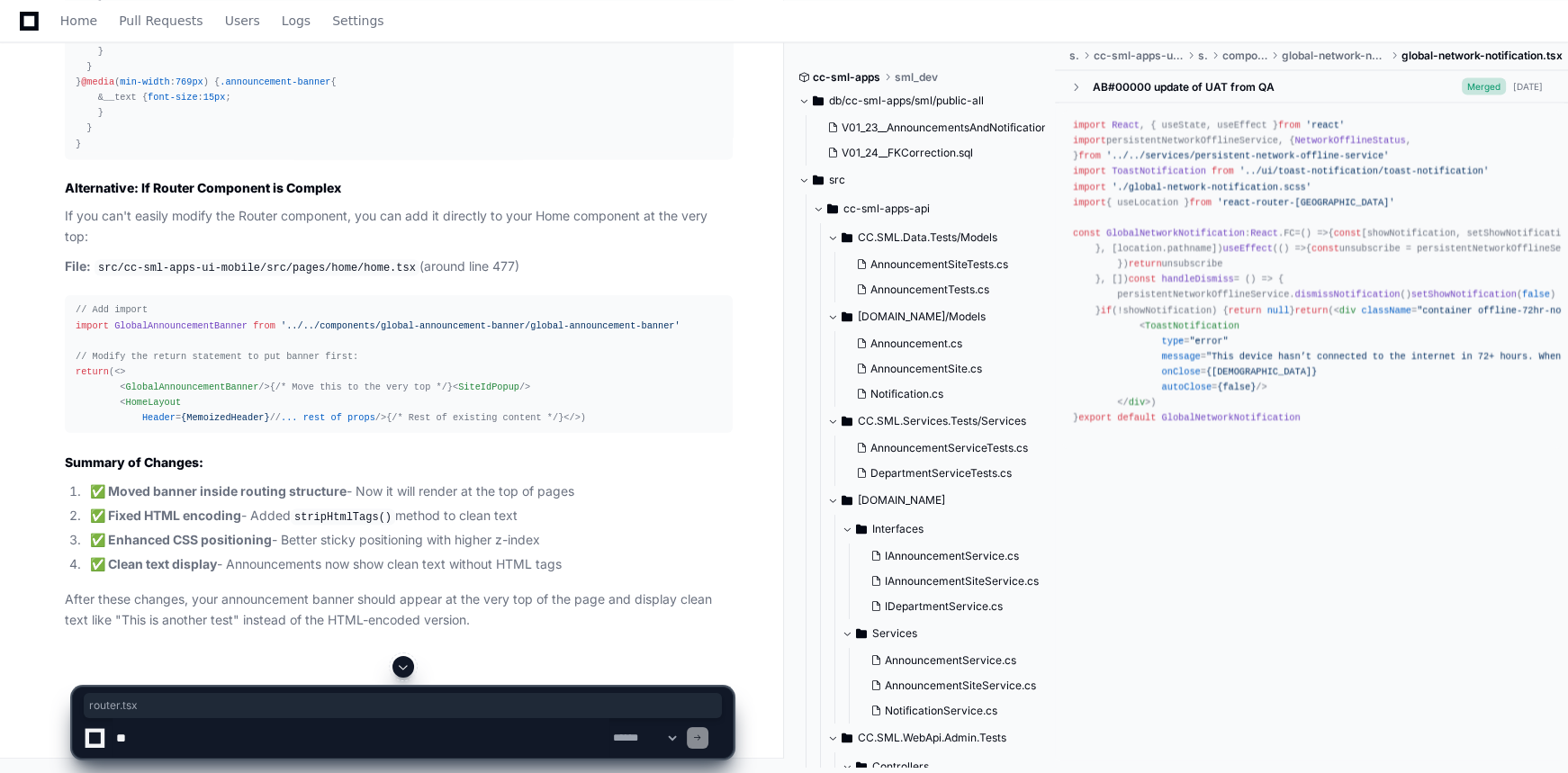
copy code "router.tsx"
drag, startPoint x: 135, startPoint y: 463, endPoint x: 281, endPoint y: 460, distance: 146.0
copy span "< GlobalAnnouncementBanner />"
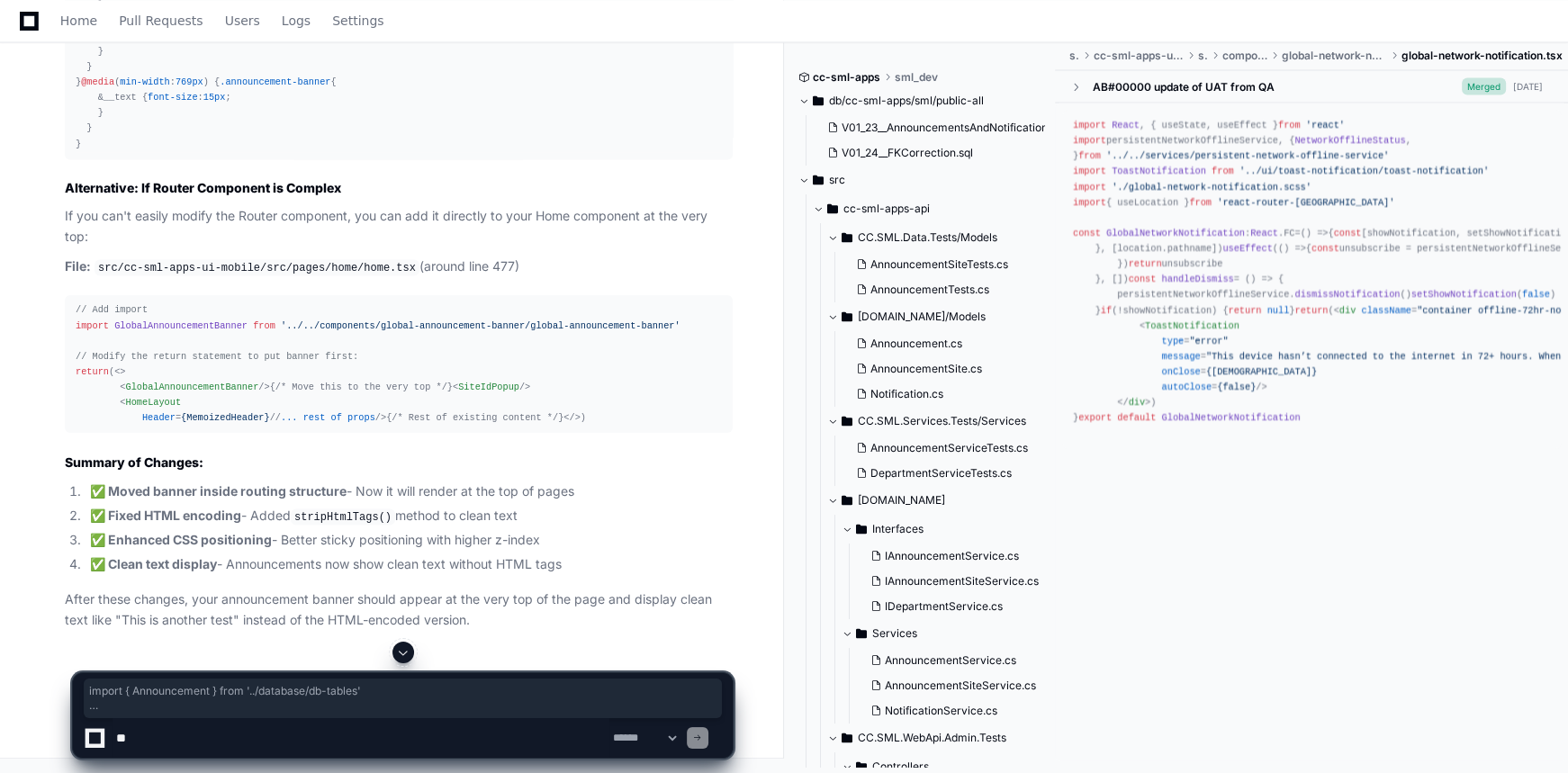
scroll to position [40574, 0]
drag, startPoint x: 75, startPoint y: 221, endPoint x: 240, endPoint y: 334, distance: 200.0
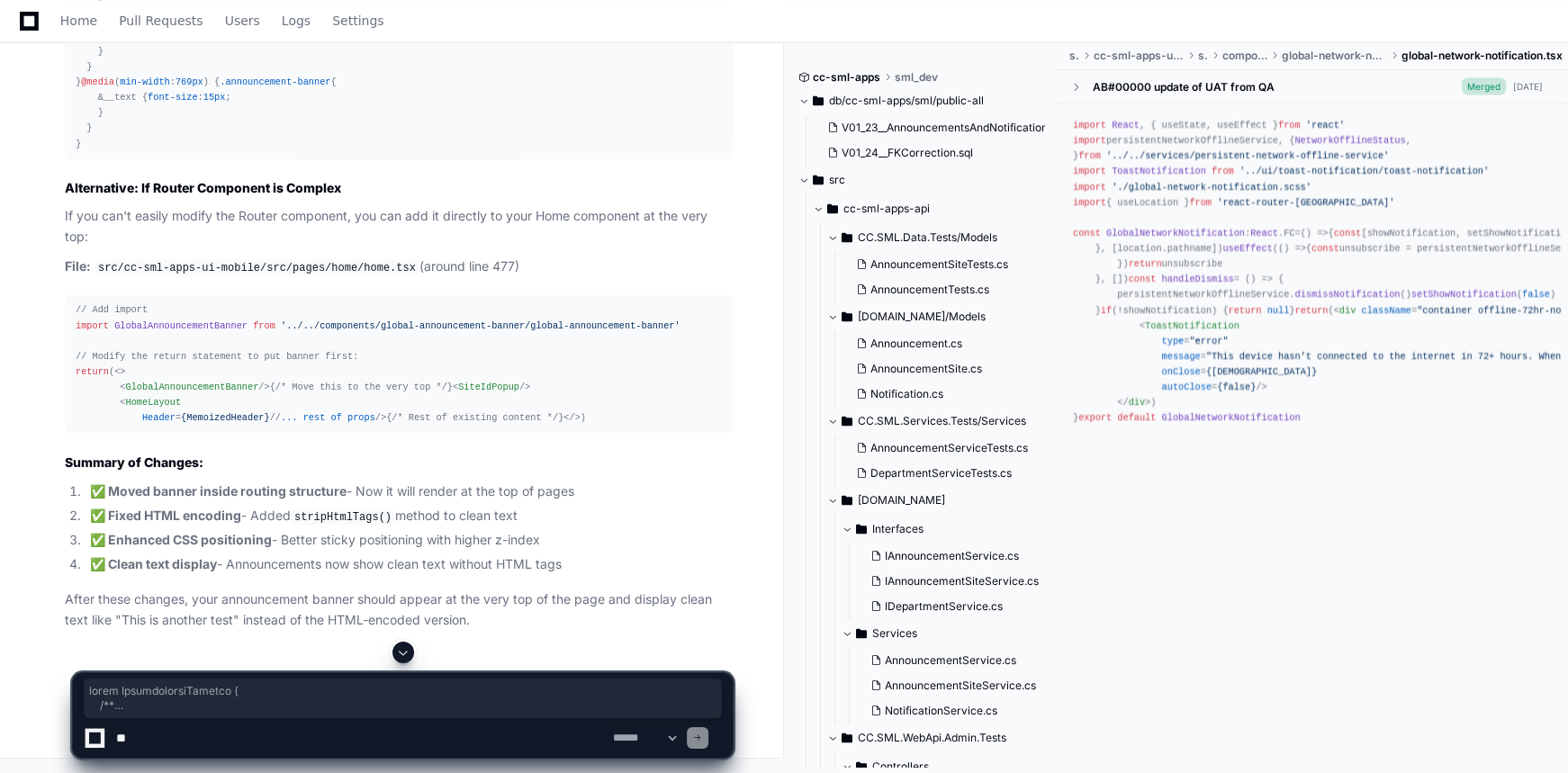
drag, startPoint x: 72, startPoint y: 90, endPoint x: 280, endPoint y: 381, distance: 357.7
copy div "class AnnouncementService { /** * Get active announcements that should be displ…"
drag, startPoint x: 74, startPoint y: 169, endPoint x: 247, endPoint y: 378, distance: 271.3
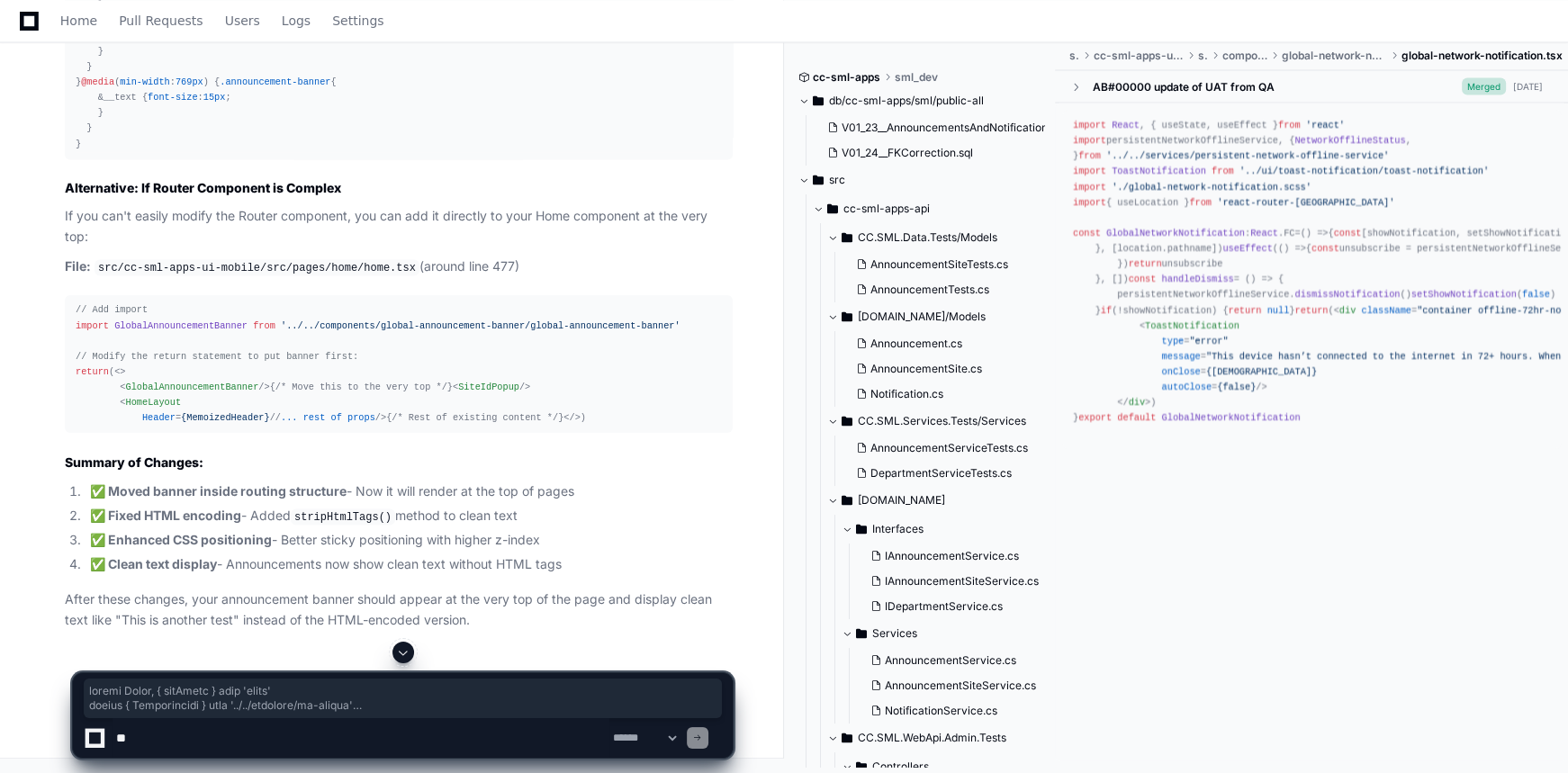
copy div "import React , { useState } from 'react' import { Announcement } from '../../da…"
drag, startPoint x: 73, startPoint y: 255, endPoint x: 128, endPoint y: 489, distance: 240.4
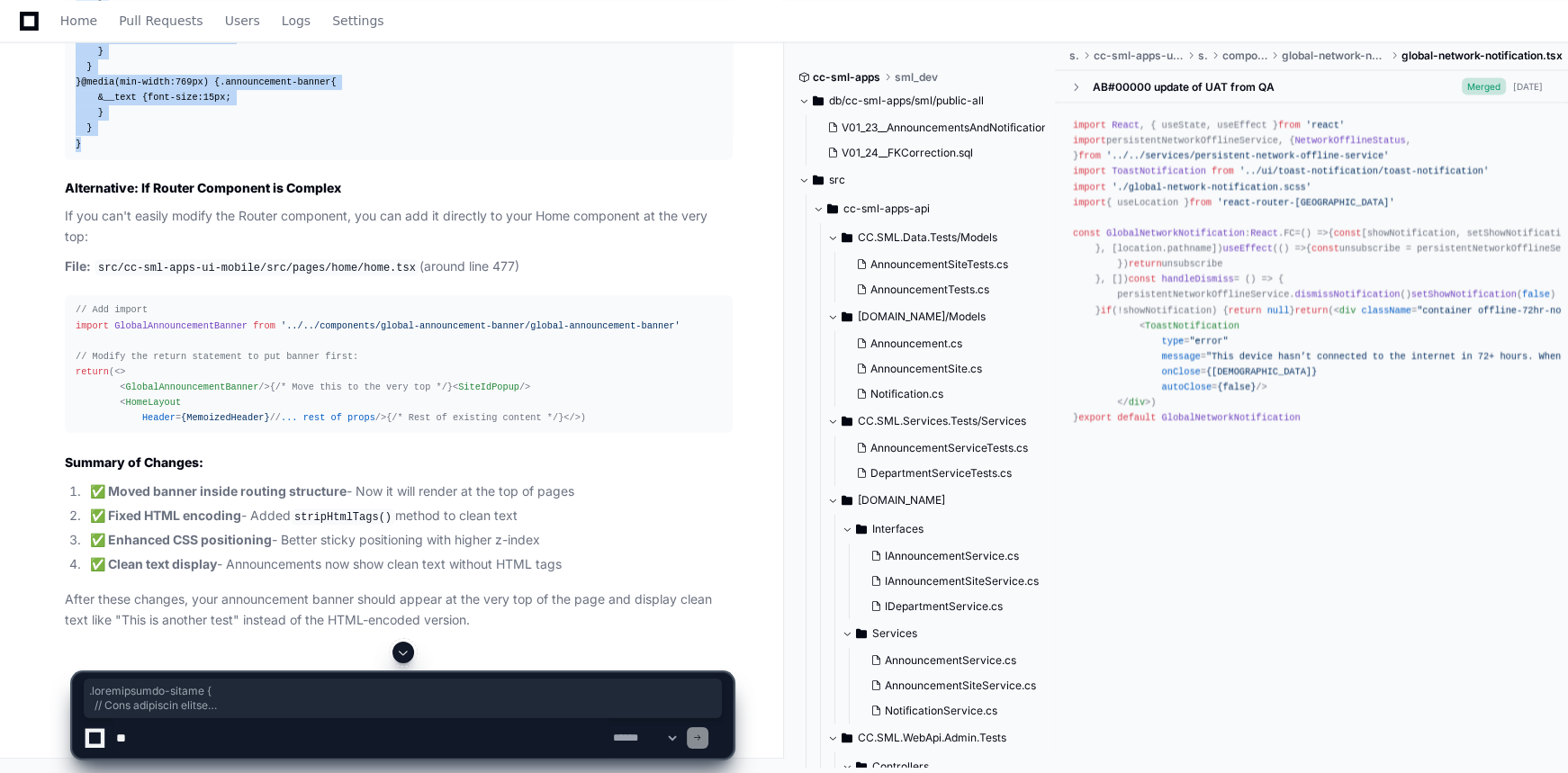
copy div ".announcement-banner { // Your specified styles background : var (--Navy- 100 ,…"
click at [498, 513] on li "✅ Fixed HTML encoding - Added stripHtmlTags() method to clean text" at bounding box center [408, 516] width 648 height 22
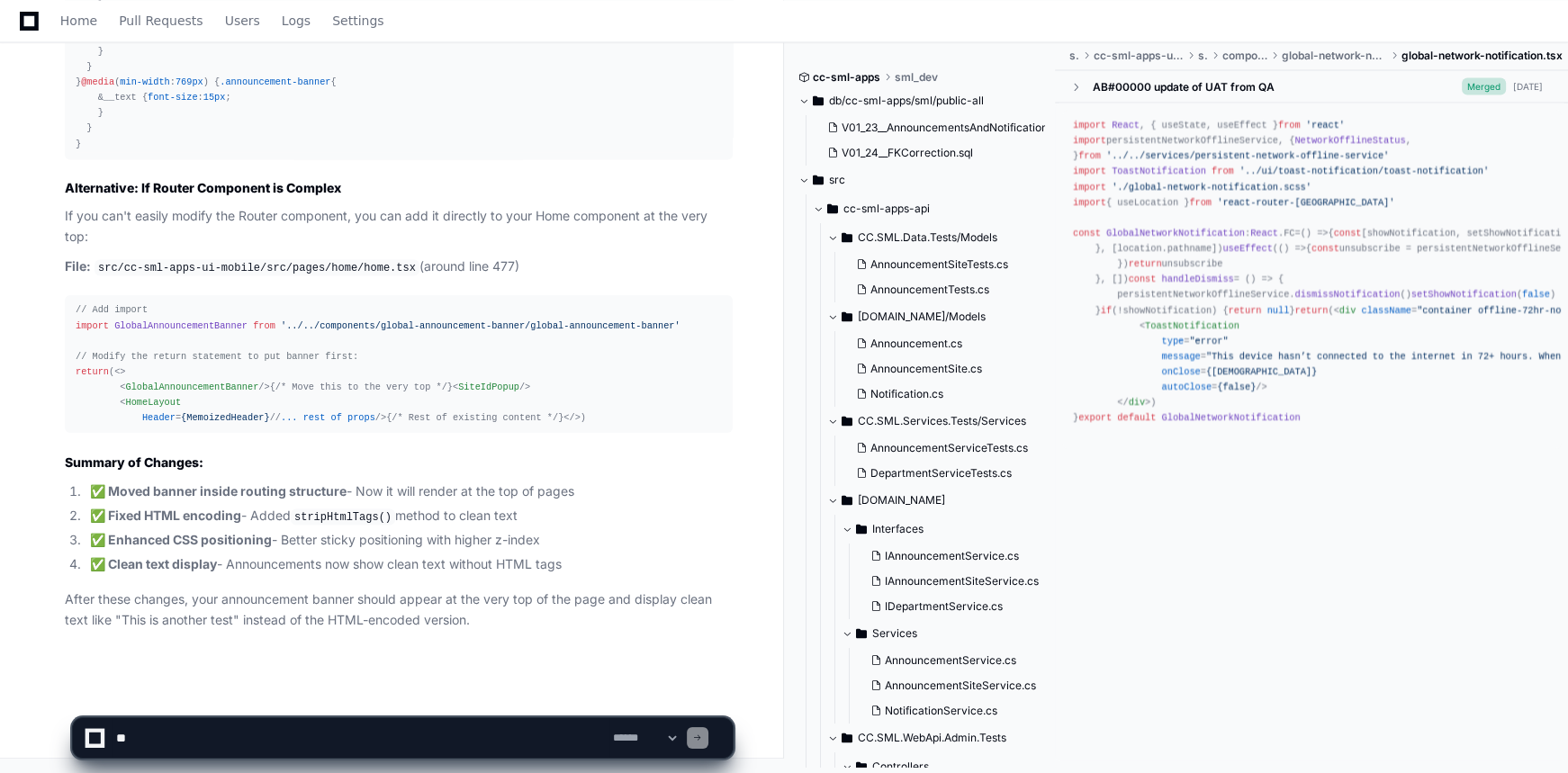
click at [368, 743] on textarea at bounding box center [361, 737] width 497 height 39
click at [557, 730] on textarea at bounding box center [361, 737] width 497 height 39
click at [514, 738] on textarea at bounding box center [361, 737] width 497 height 39
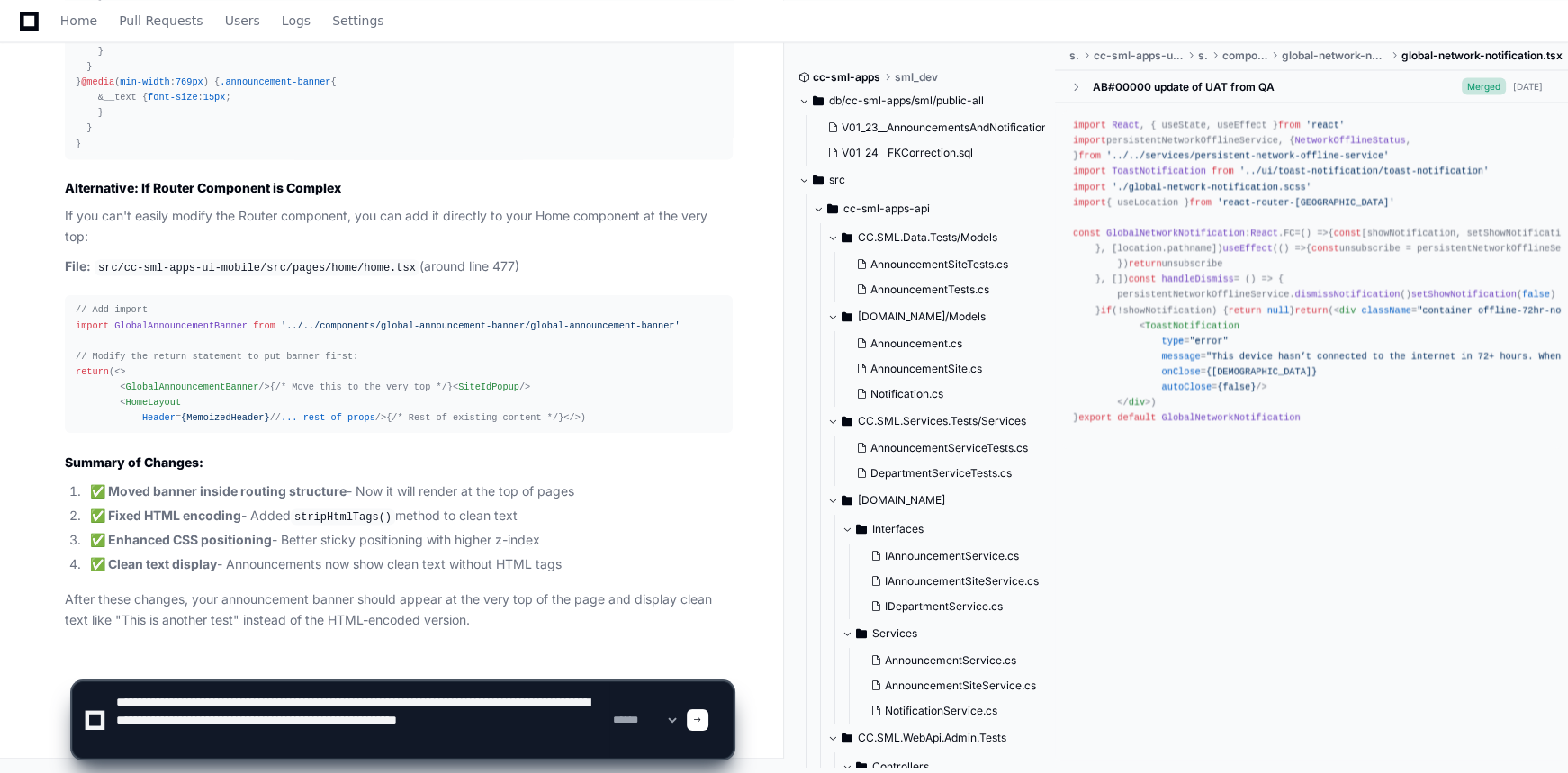
scroll to position [24, 0]
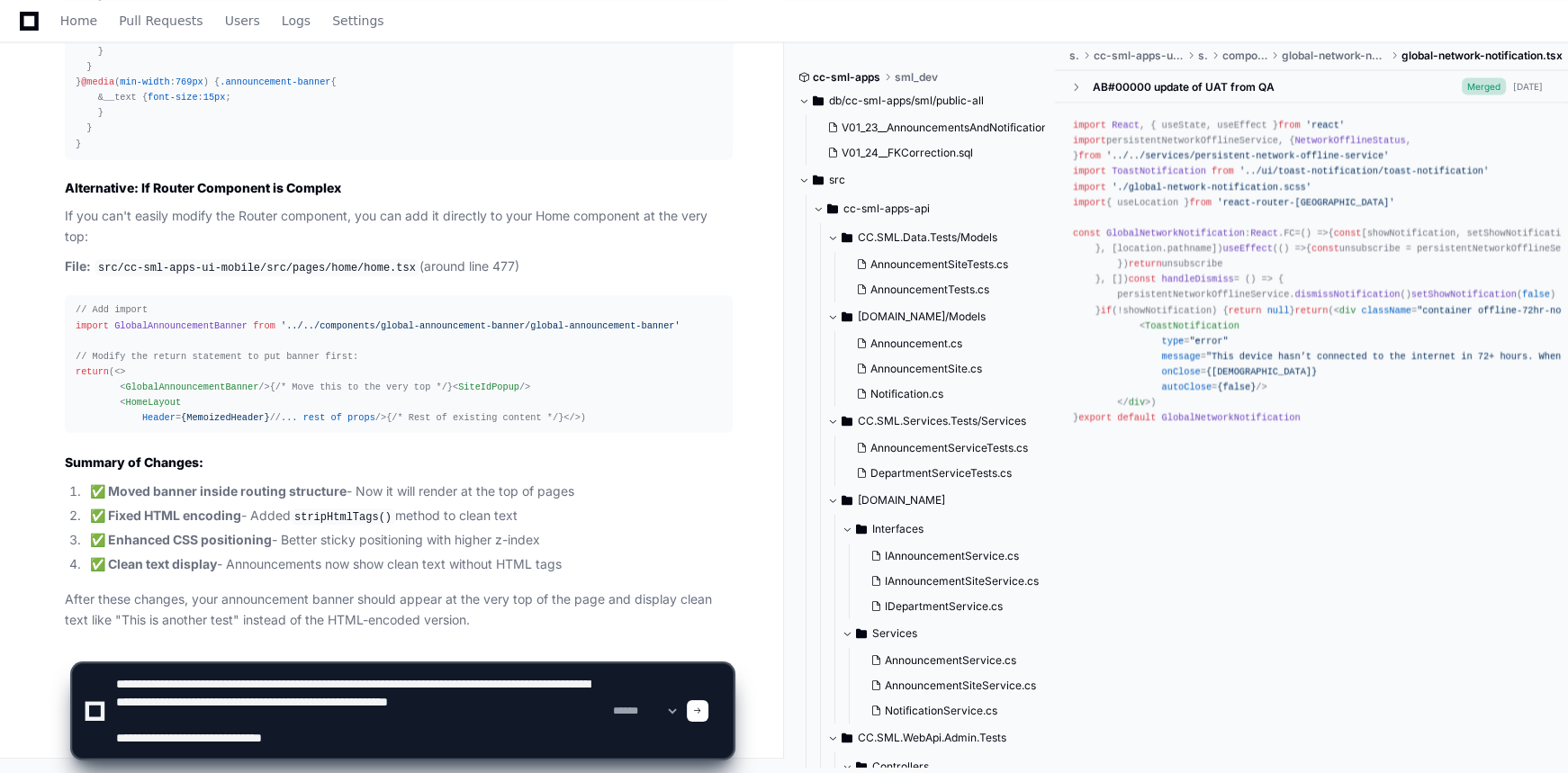
paste textarea "**********"
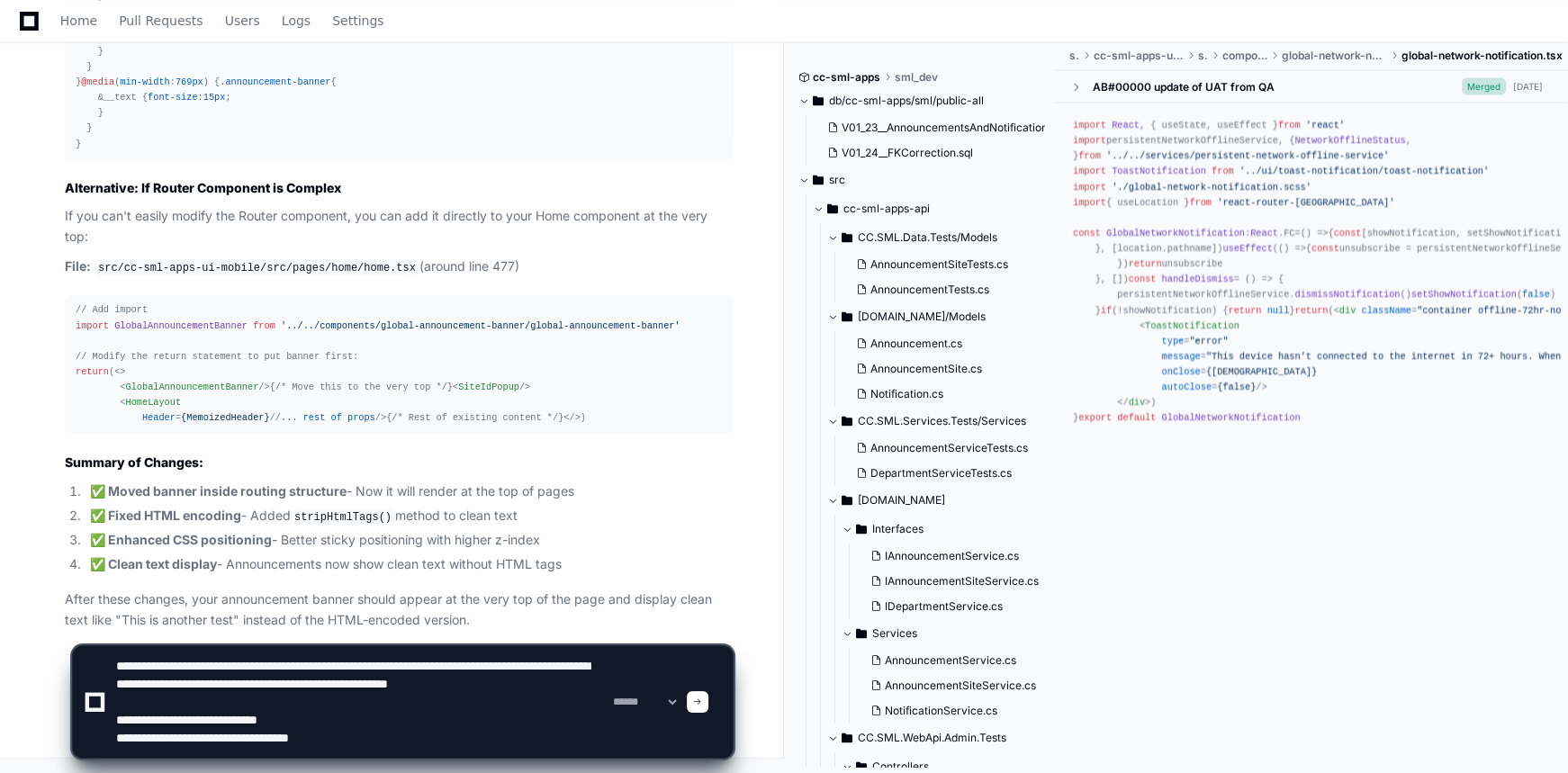
click at [526, 743] on textarea at bounding box center [361, 702] width 497 height 112
paste textarea "**********"
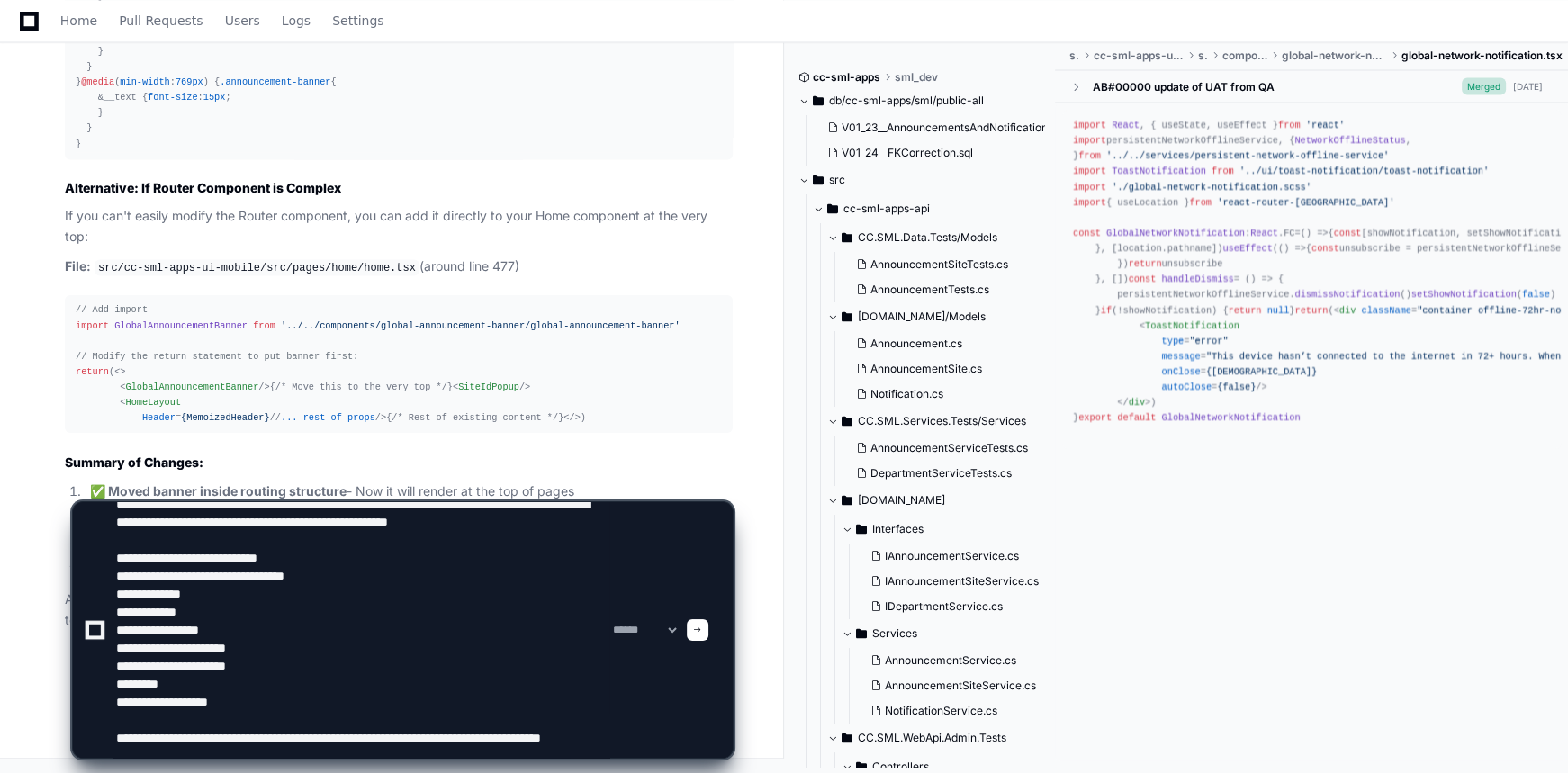
scroll to position [42, 0]
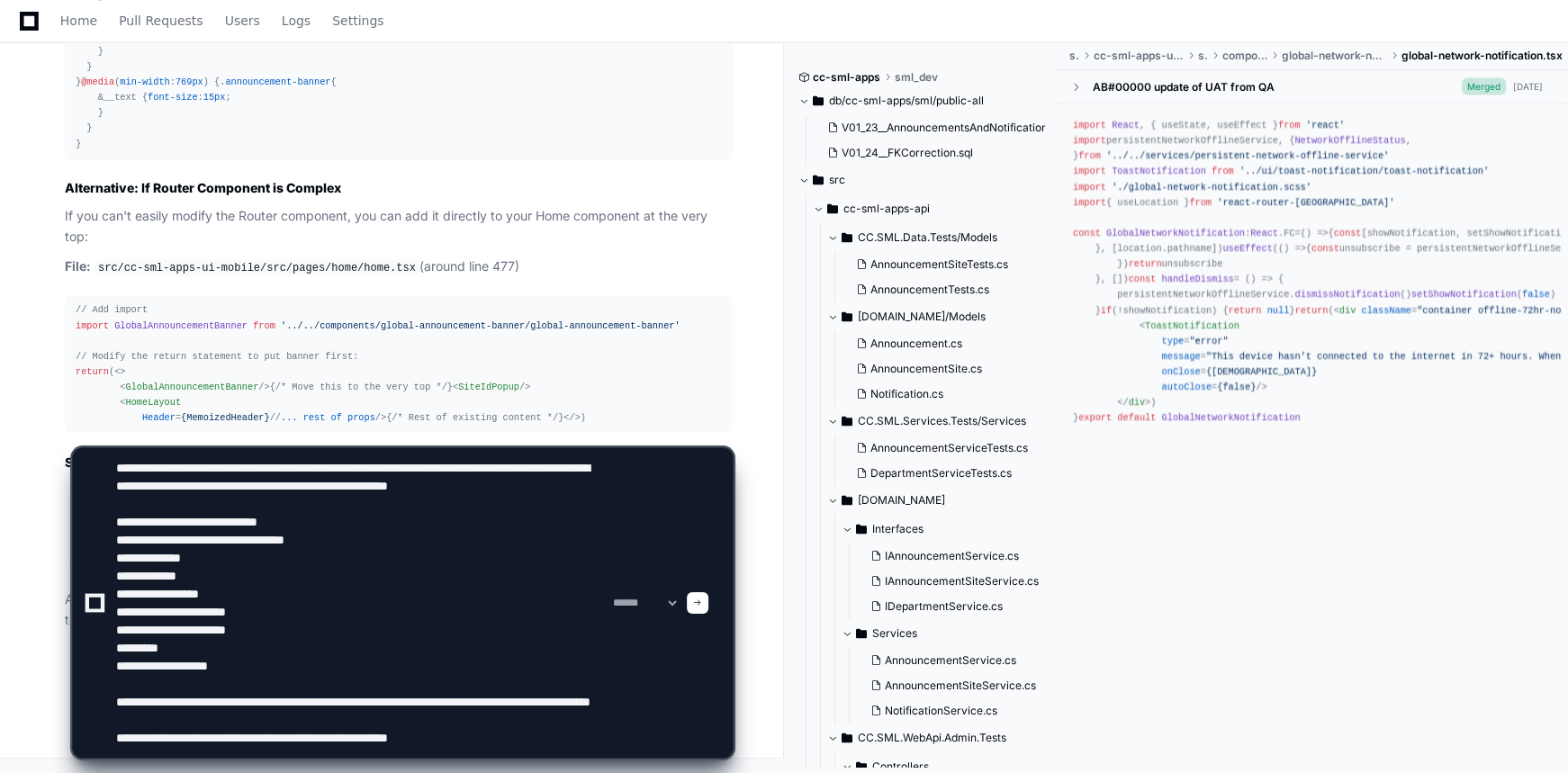
click at [521, 737] on textarea at bounding box center [361, 602] width 497 height 309
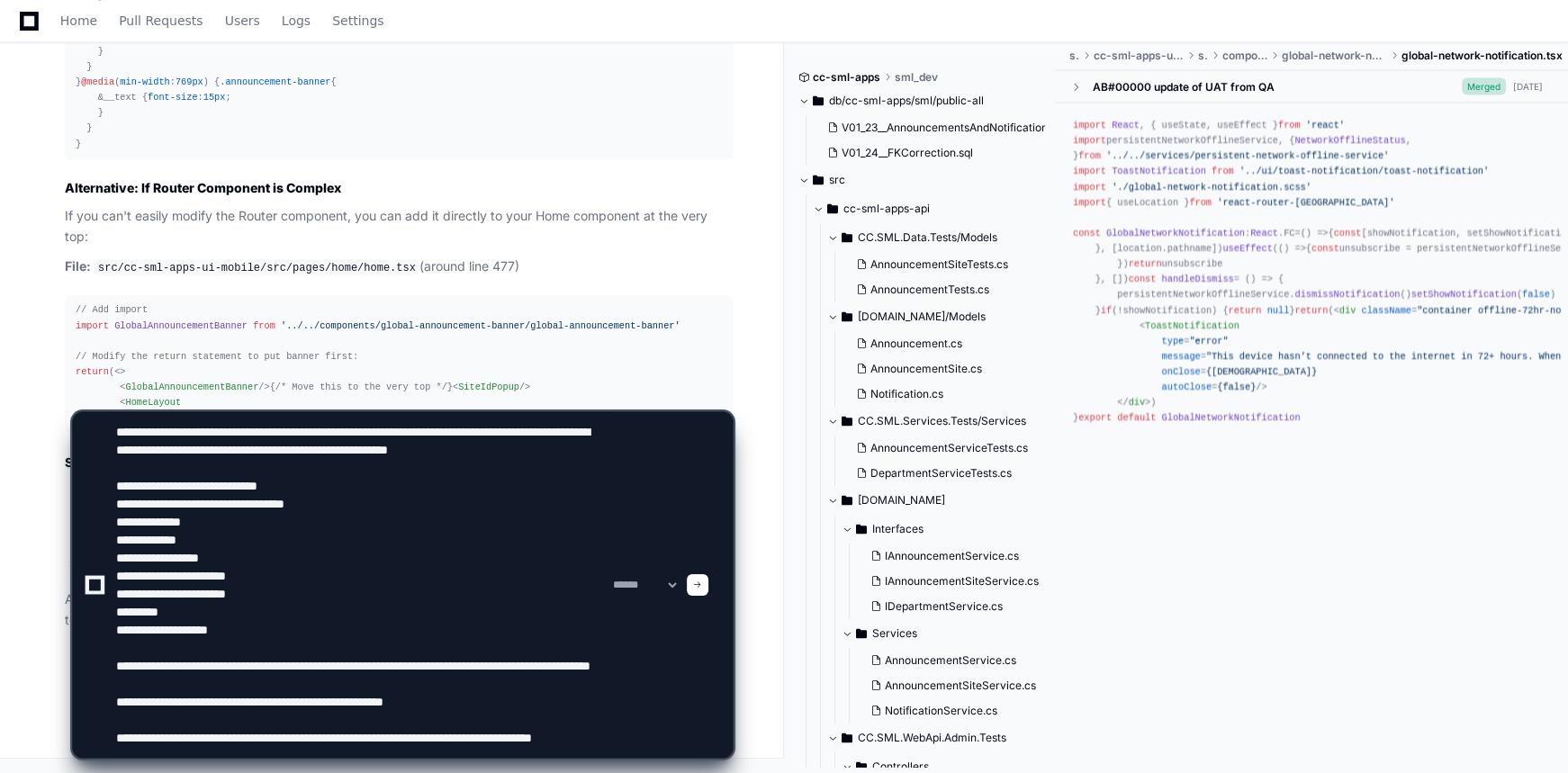
scroll to position [60, 0]
click at [390, 737] on textarea at bounding box center [361, 584] width 497 height 345
click at [305, 733] on textarea at bounding box center [361, 584] width 497 height 345
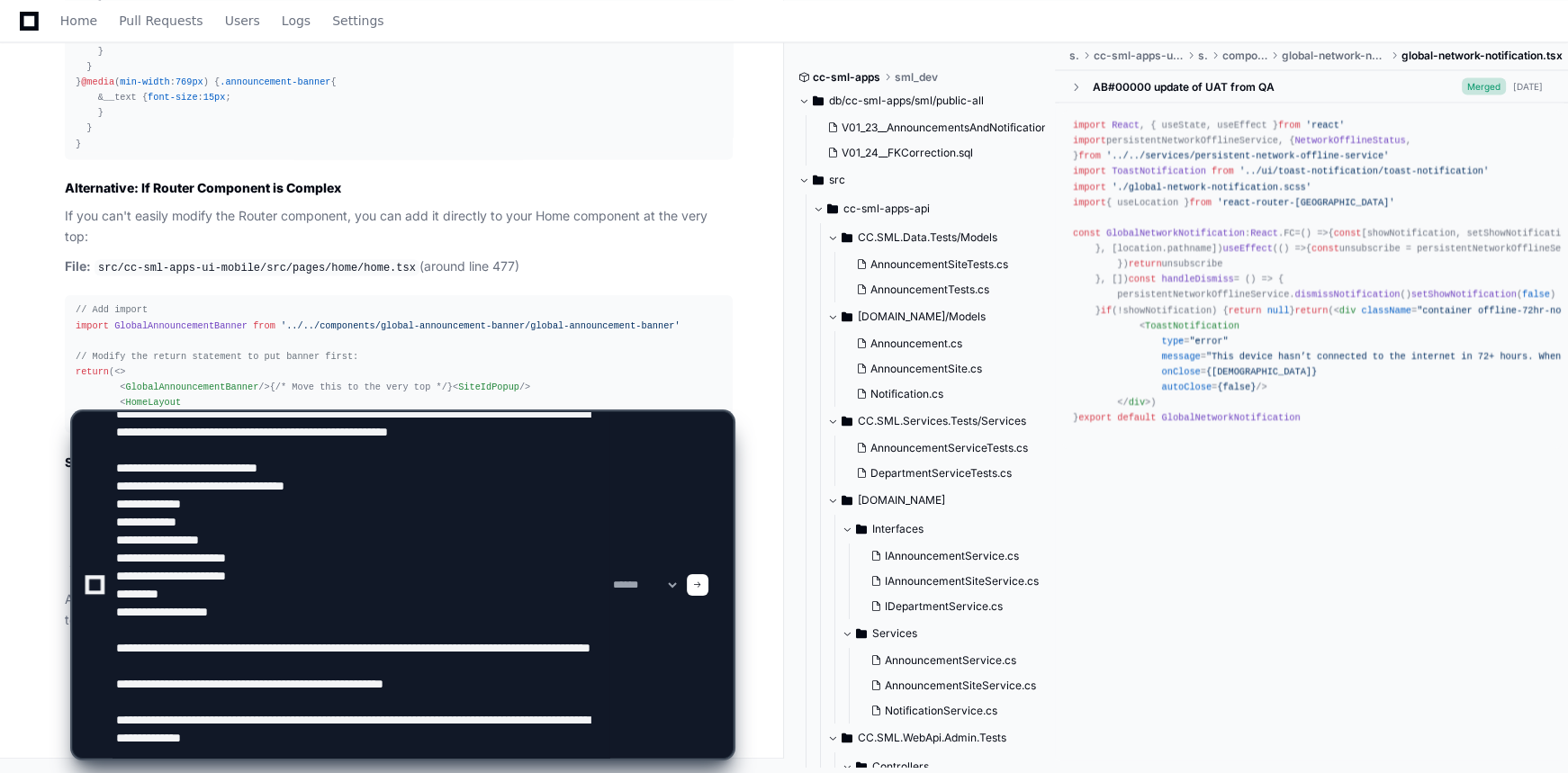
type textarea "**********"
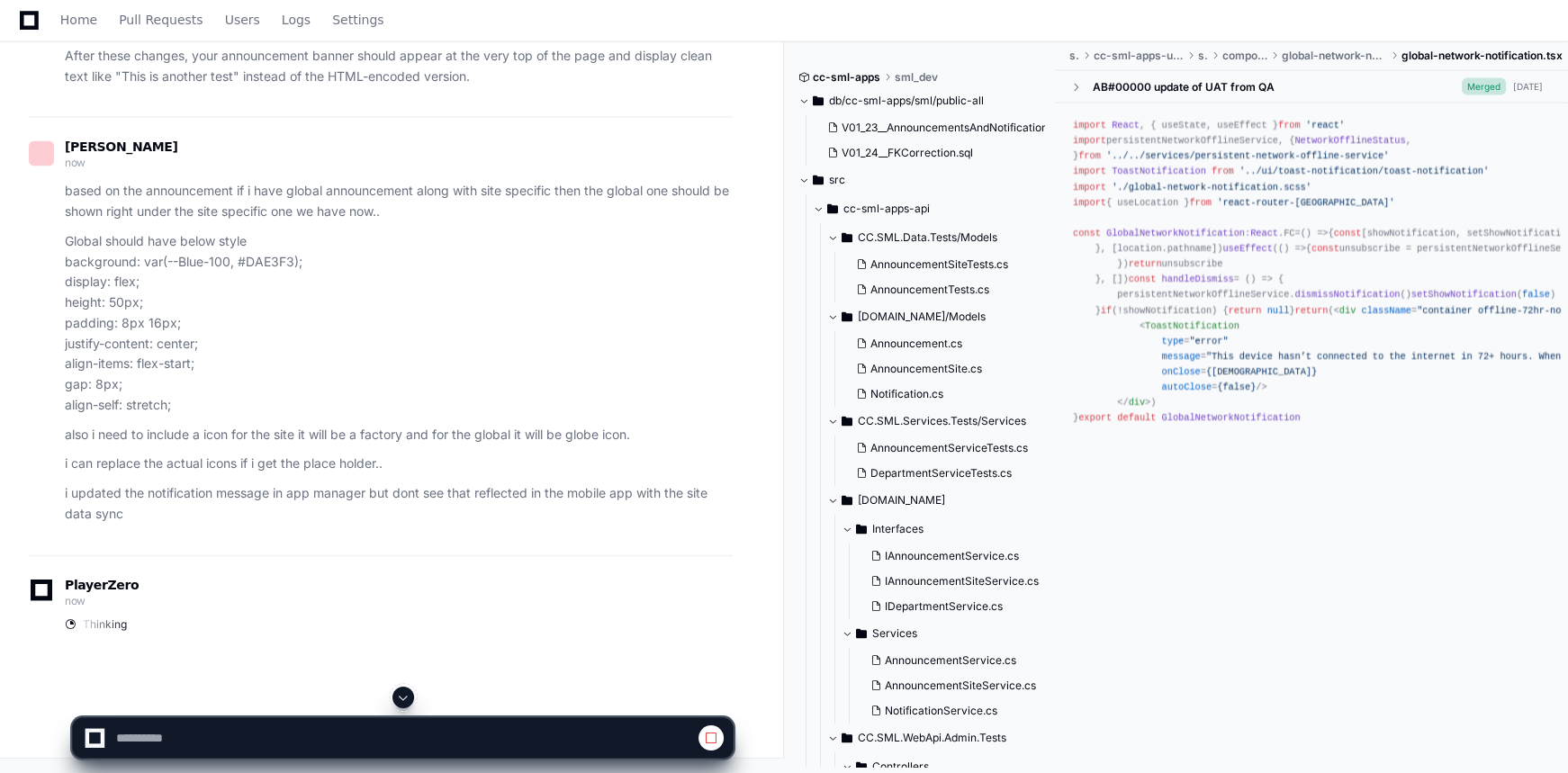
scroll to position [43006, 0]
click at [405, 697] on span at bounding box center [403, 697] width 14 height 14
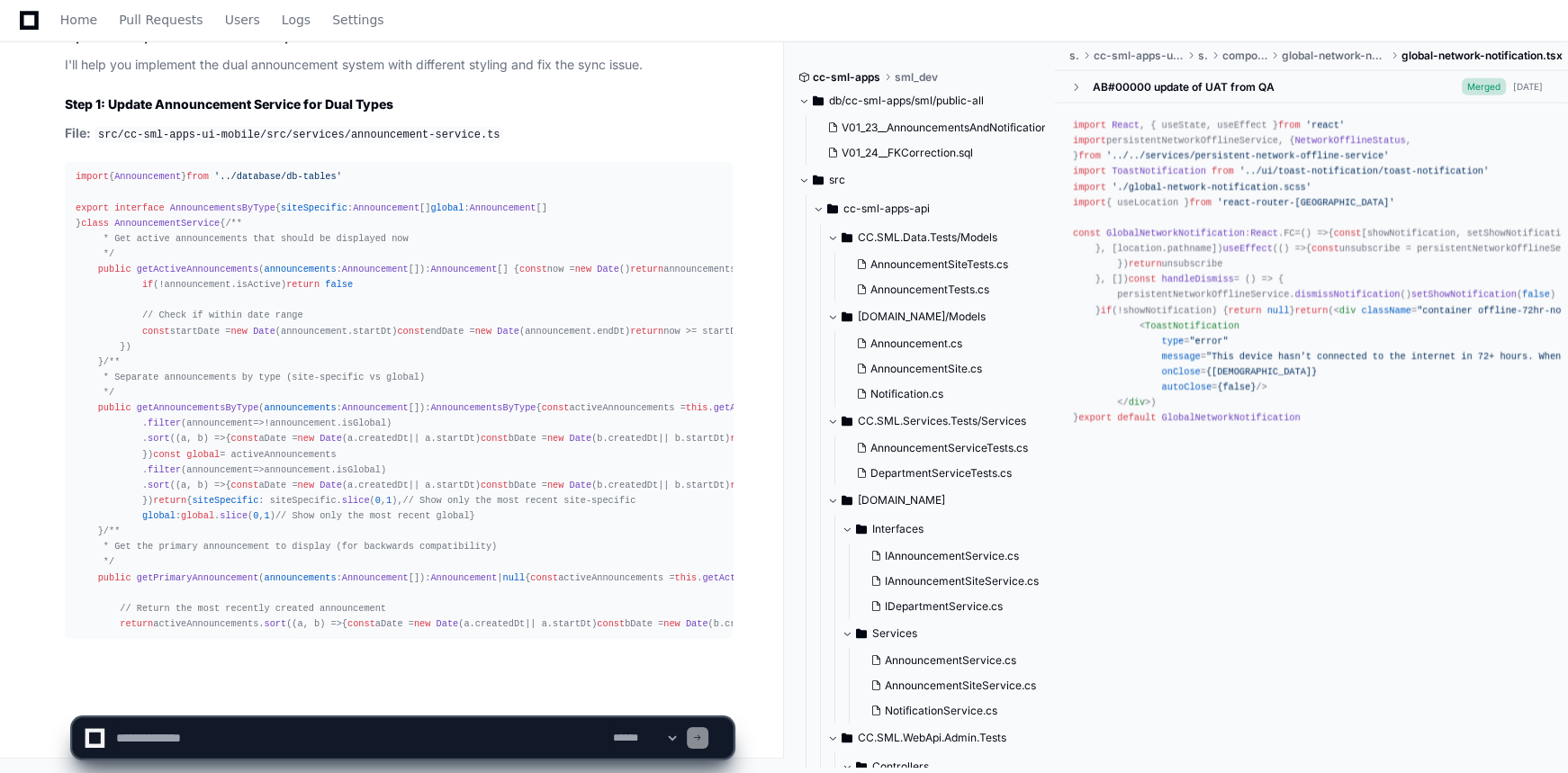
scroll to position [46520, 0]
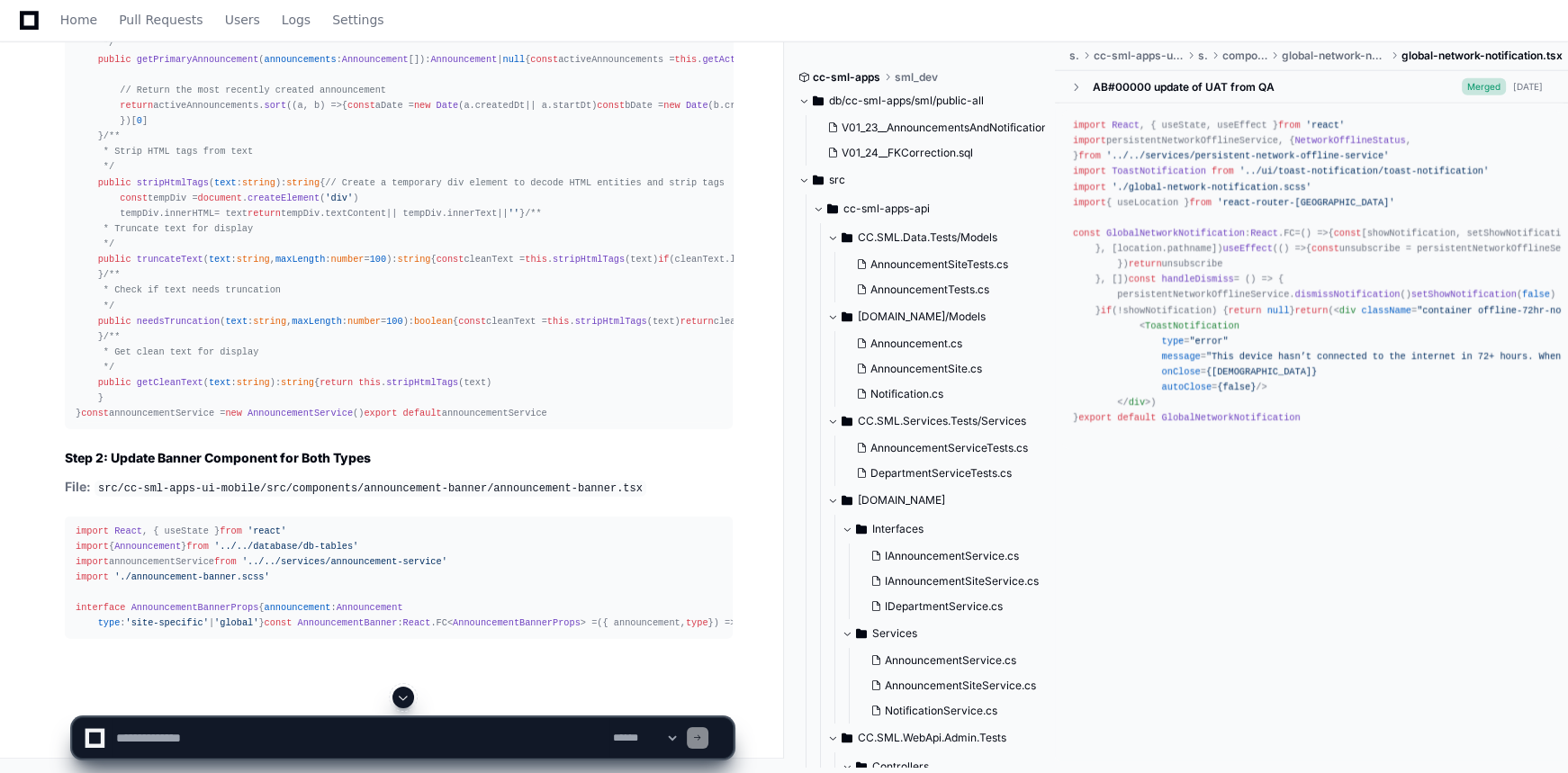
click at [404, 697] on span at bounding box center [403, 697] width 14 height 14
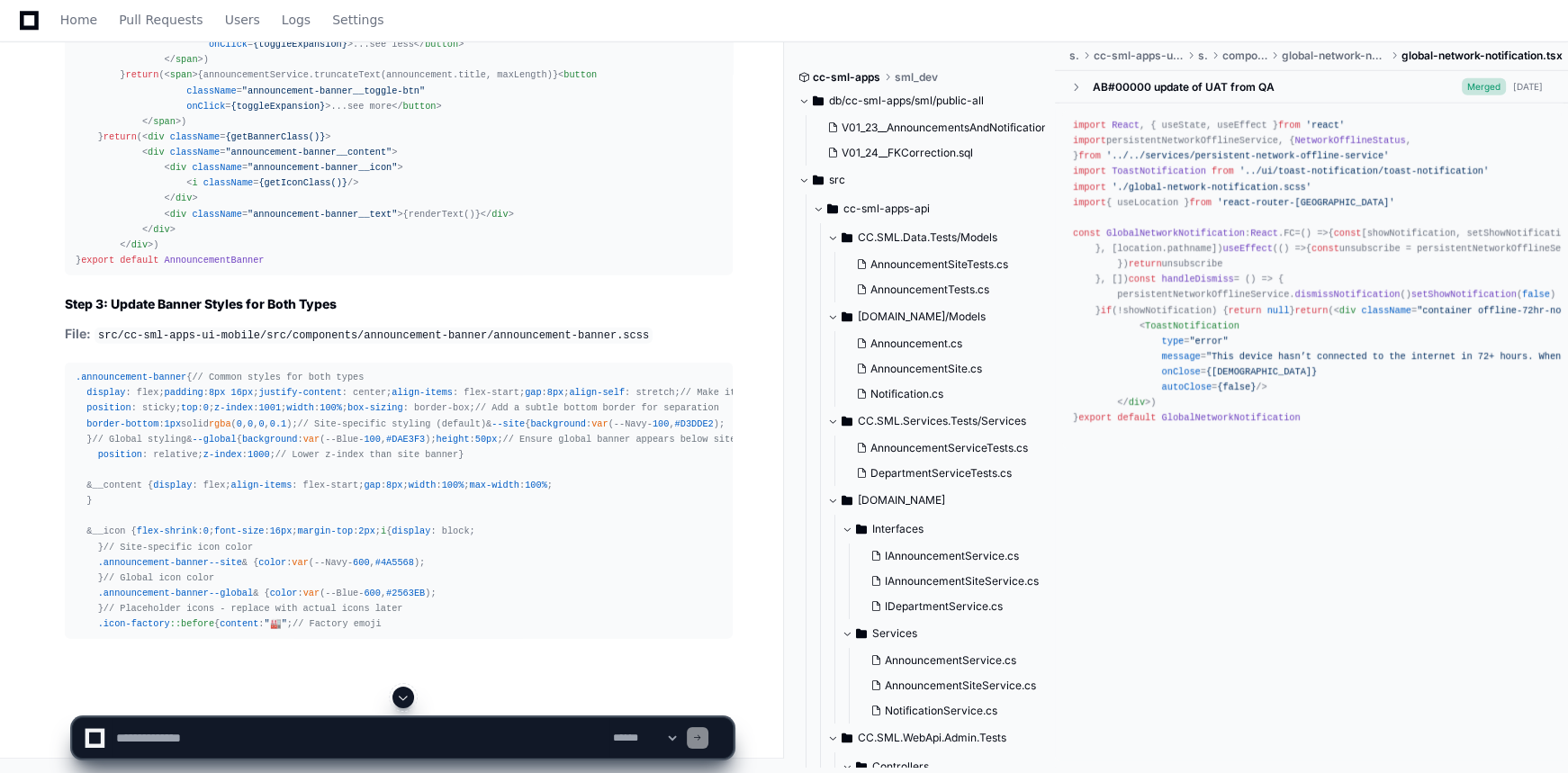
scroll to position [49331, 0]
click at [405, 696] on span at bounding box center [403, 697] width 14 height 14
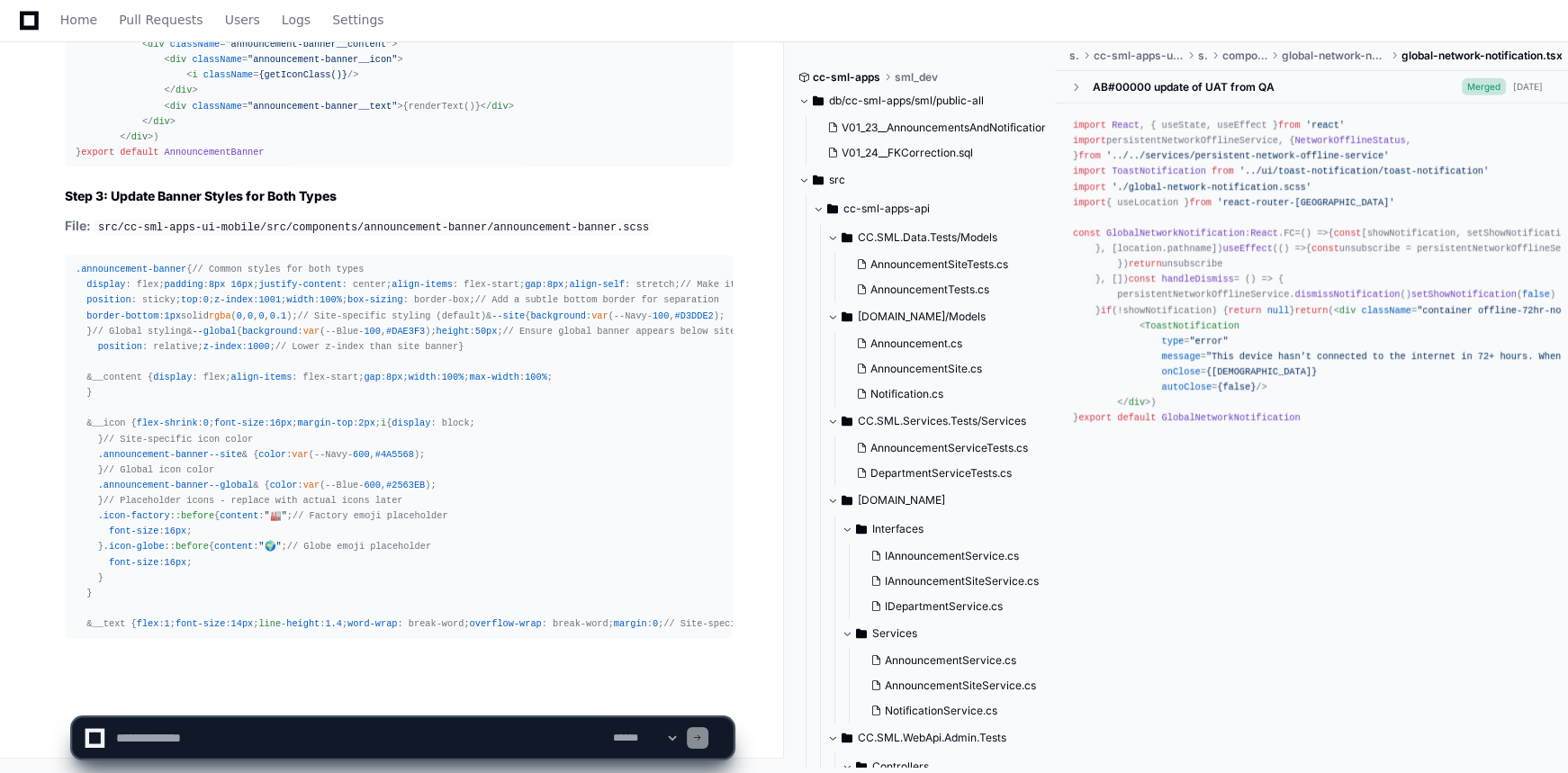
scroll to position [49805, 0]
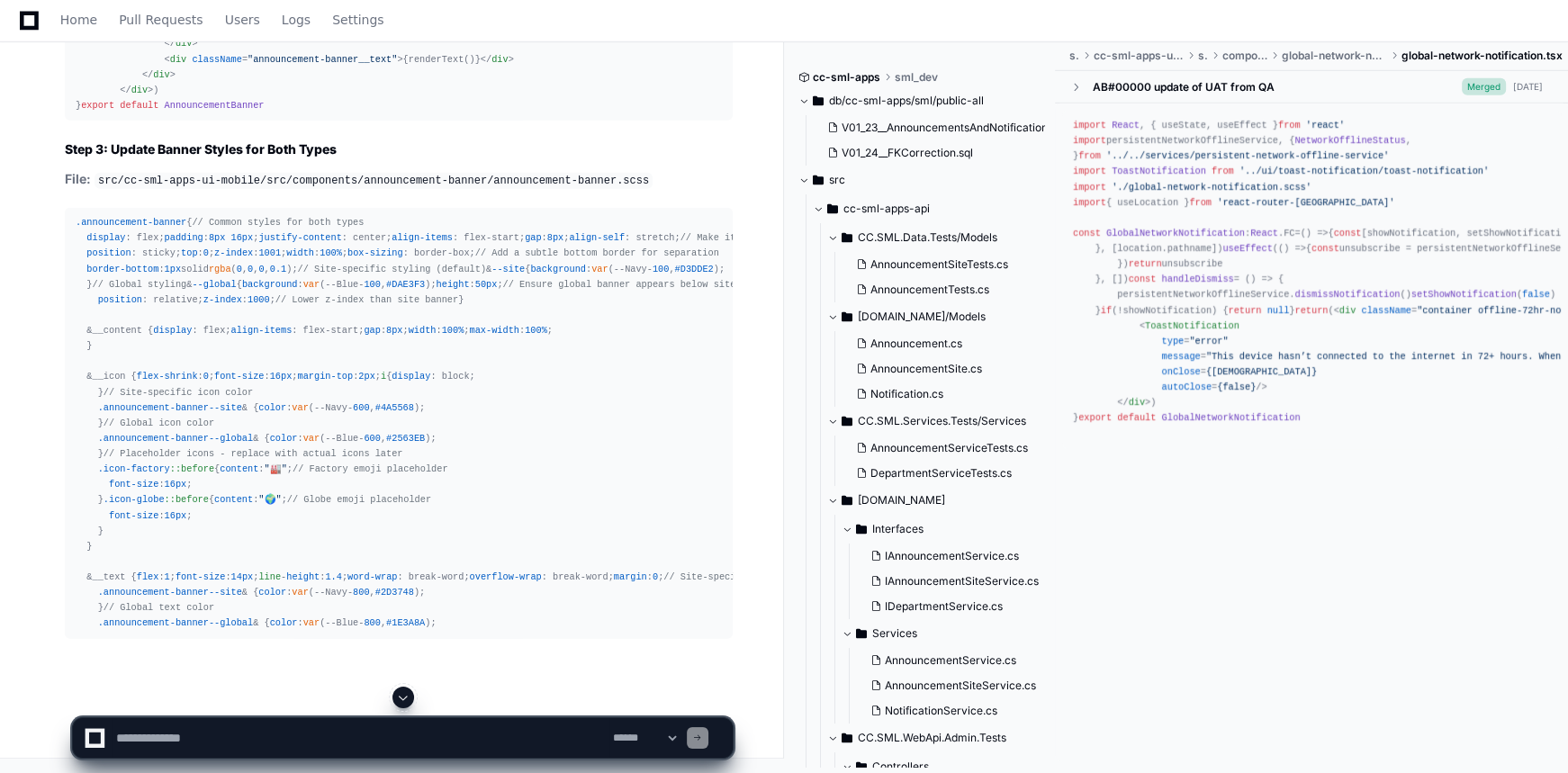
click at [406, 700] on span at bounding box center [403, 697] width 14 height 14
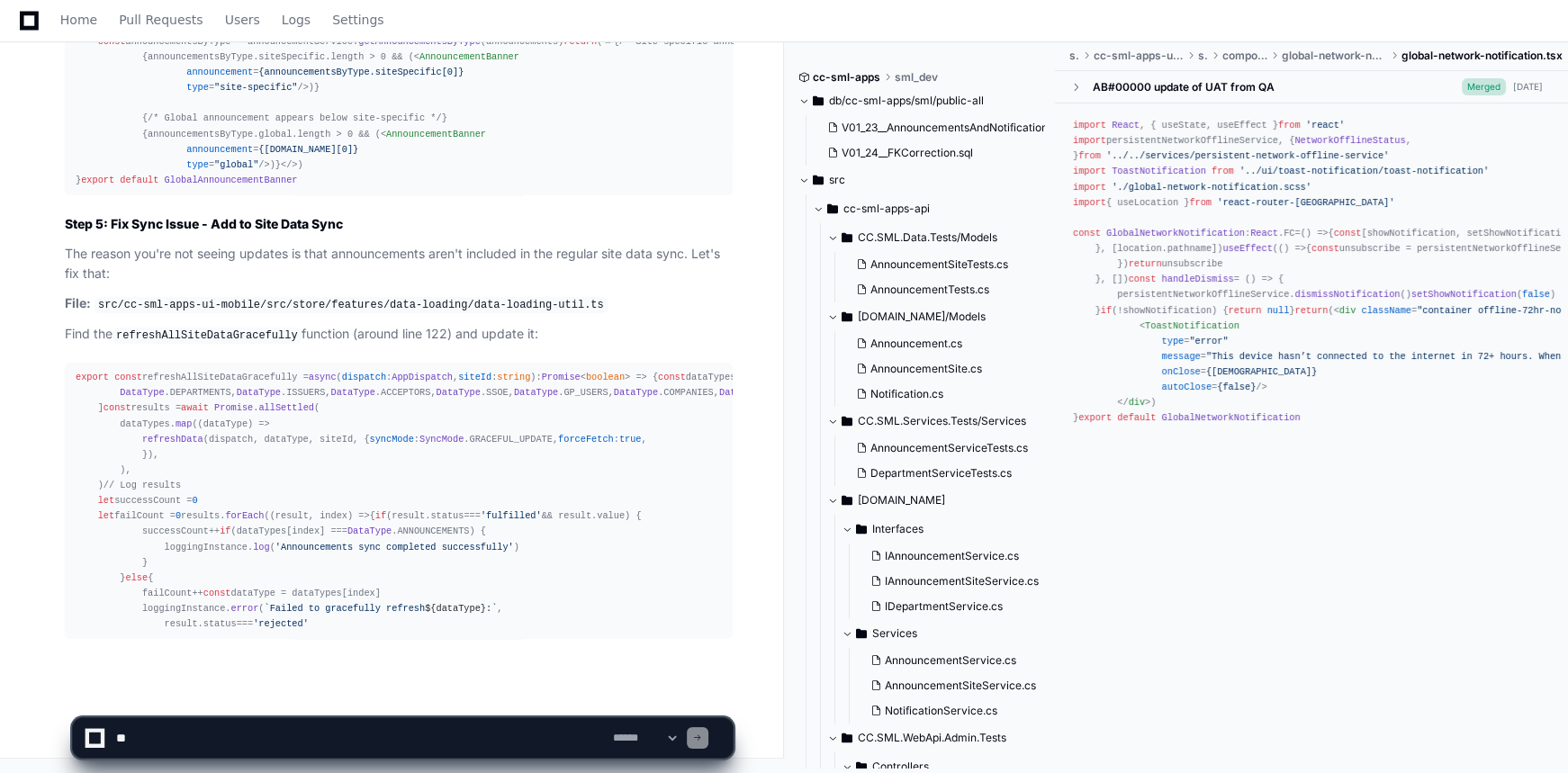
scroll to position [53138, 0]
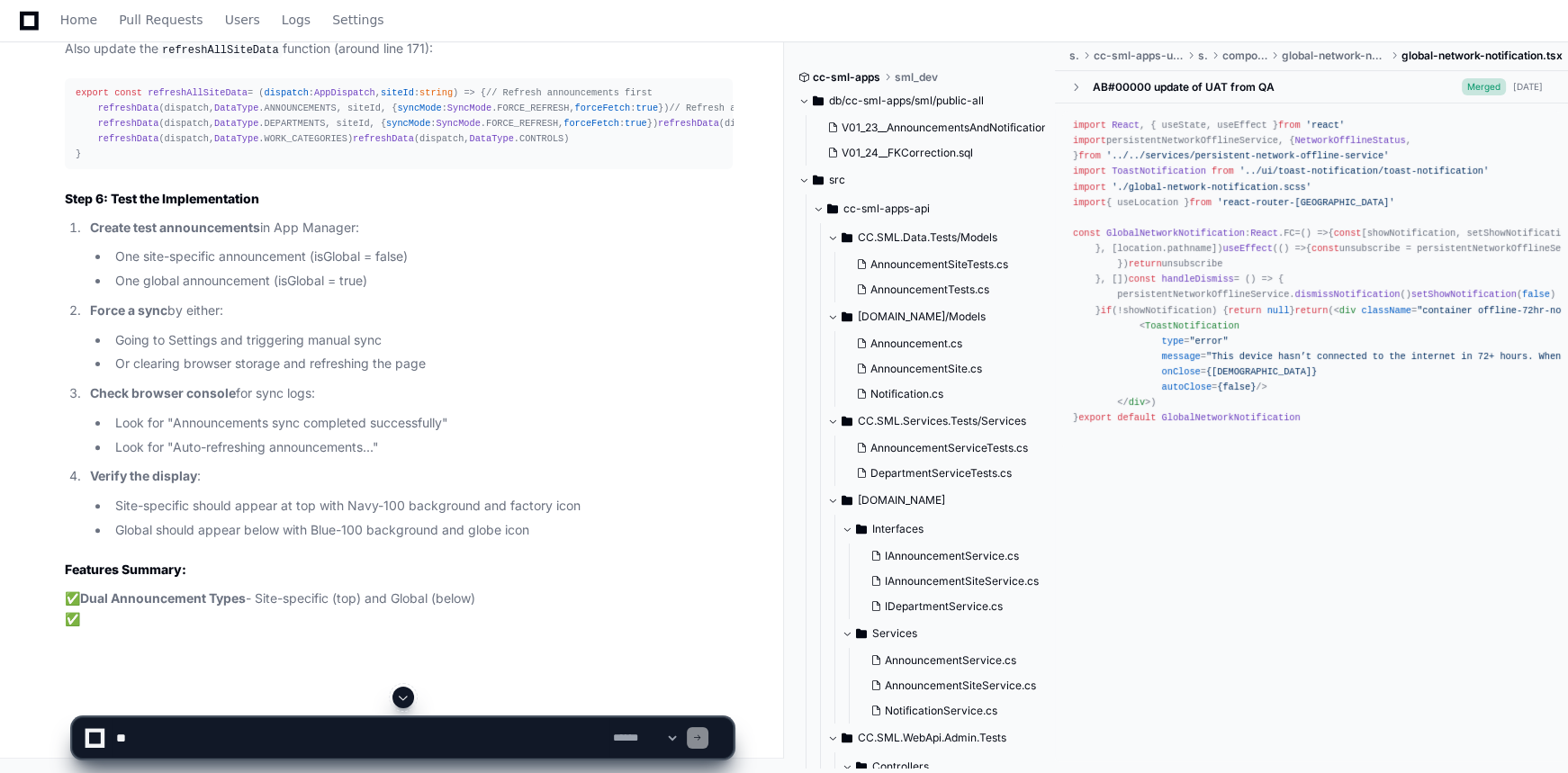
click at [402, 693] on span at bounding box center [403, 697] width 14 height 14
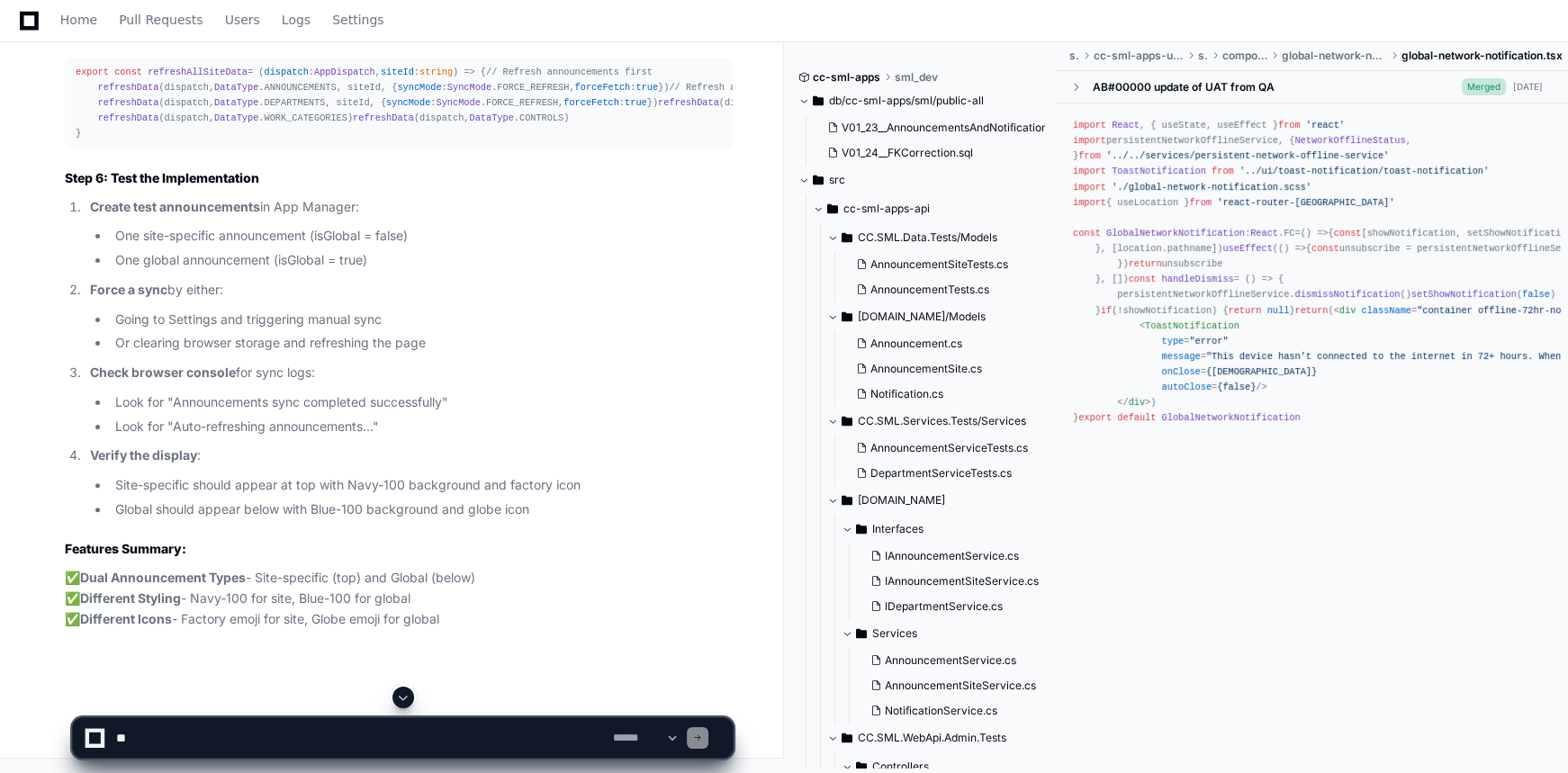
scroll to position [45996, 0]
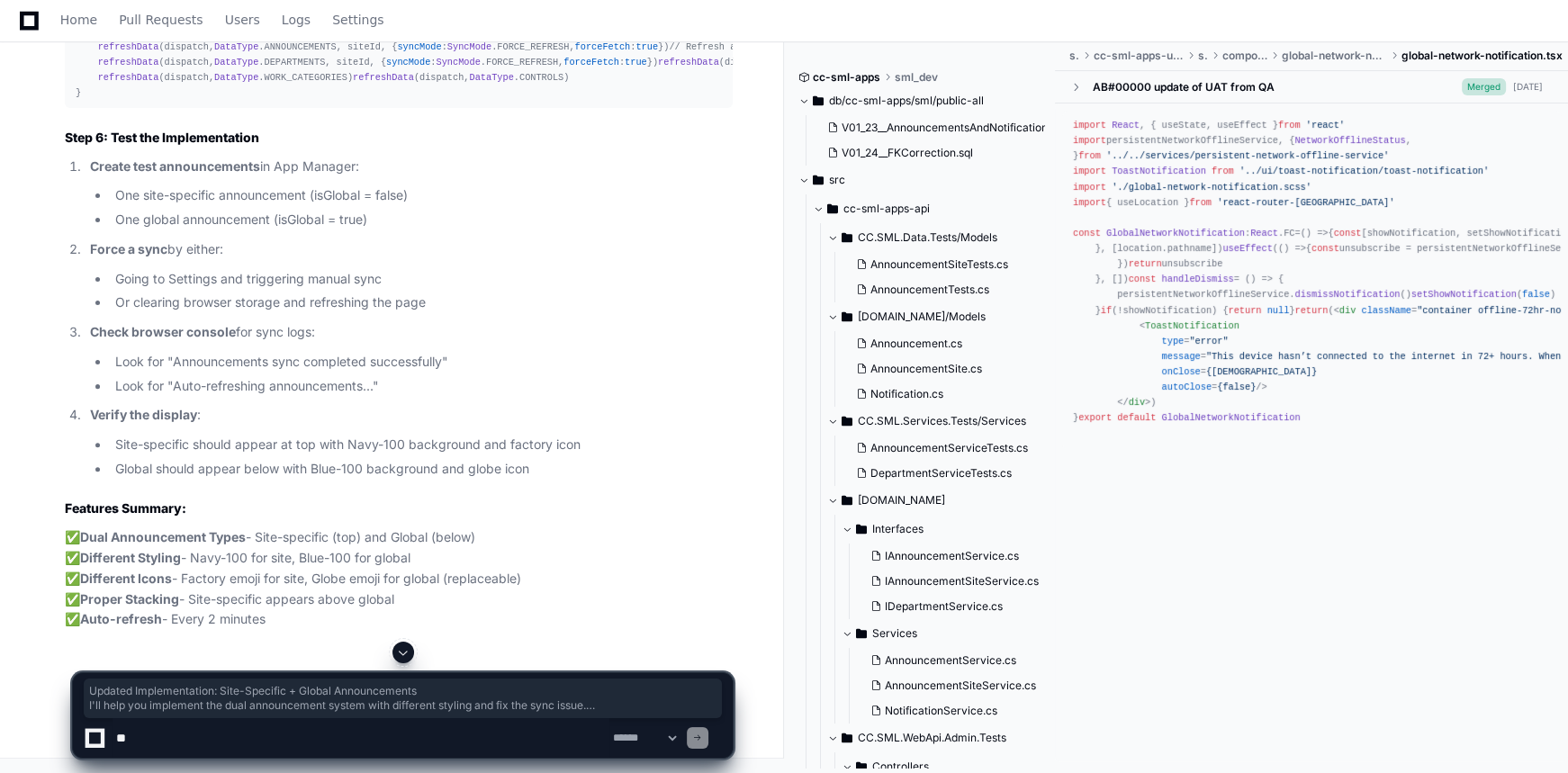
drag, startPoint x: 78, startPoint y: 156, endPoint x: 71, endPoint y: 171, distance: 16.6
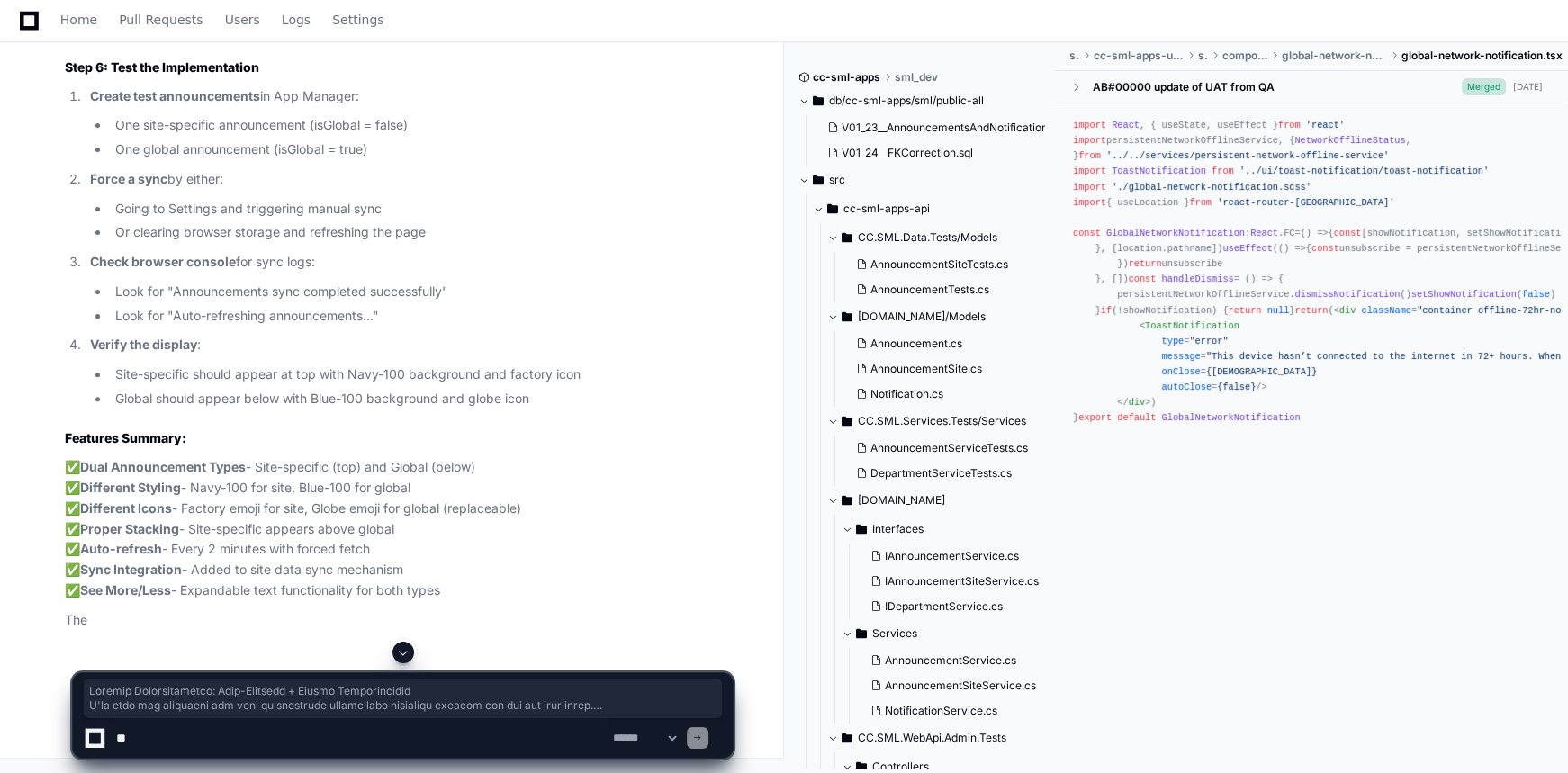
scroll to position [47224, 0]
drag, startPoint x: 247, startPoint y: 142, endPoint x: 198, endPoint y: 126, distance: 51.5
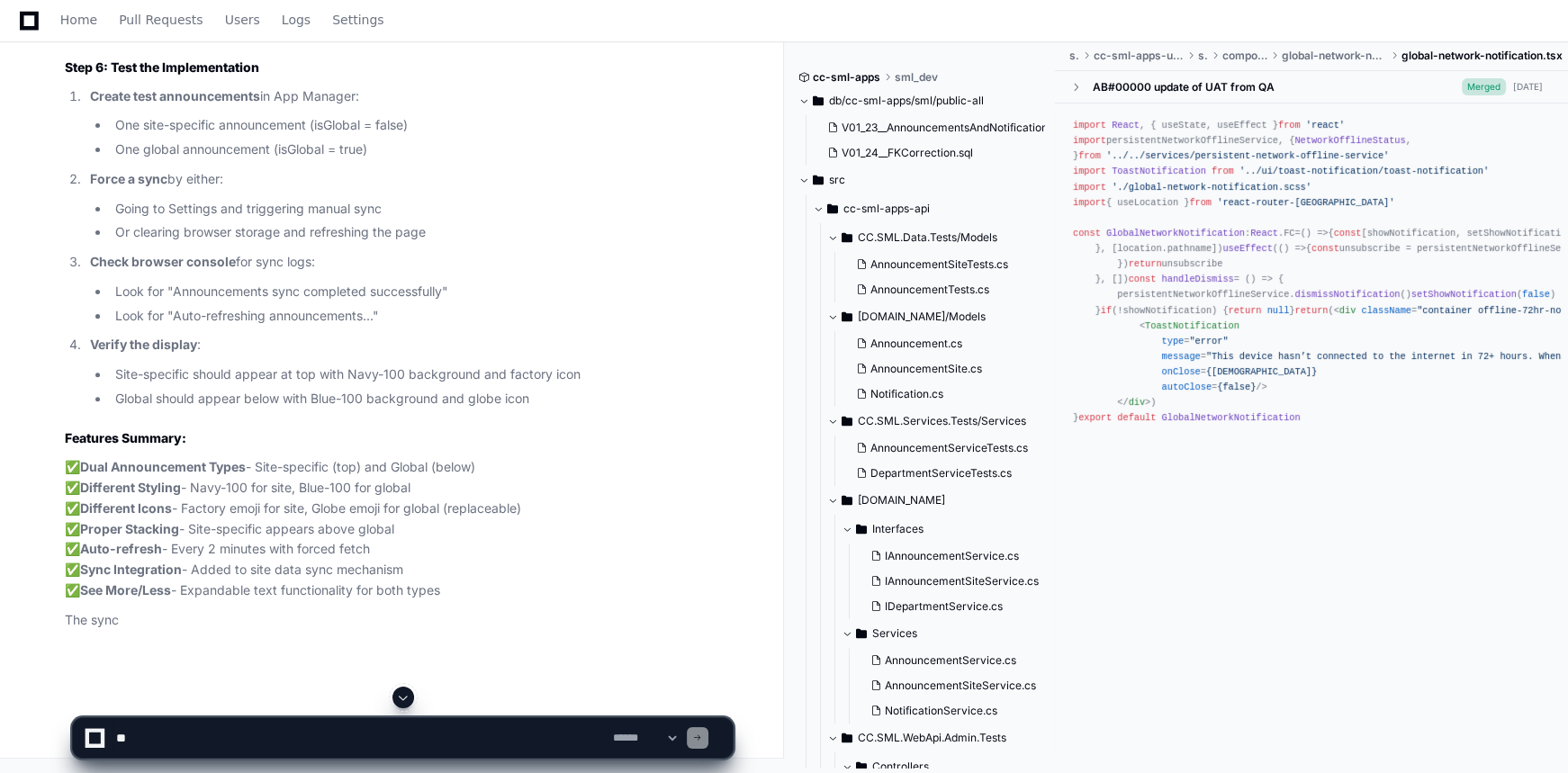
scroll to position [45996, 0]
click at [404, 714] on app-app-chat-input "**********" at bounding box center [403, 722] width 661 height 72
click at [408, 693] on span at bounding box center [403, 697] width 14 height 14
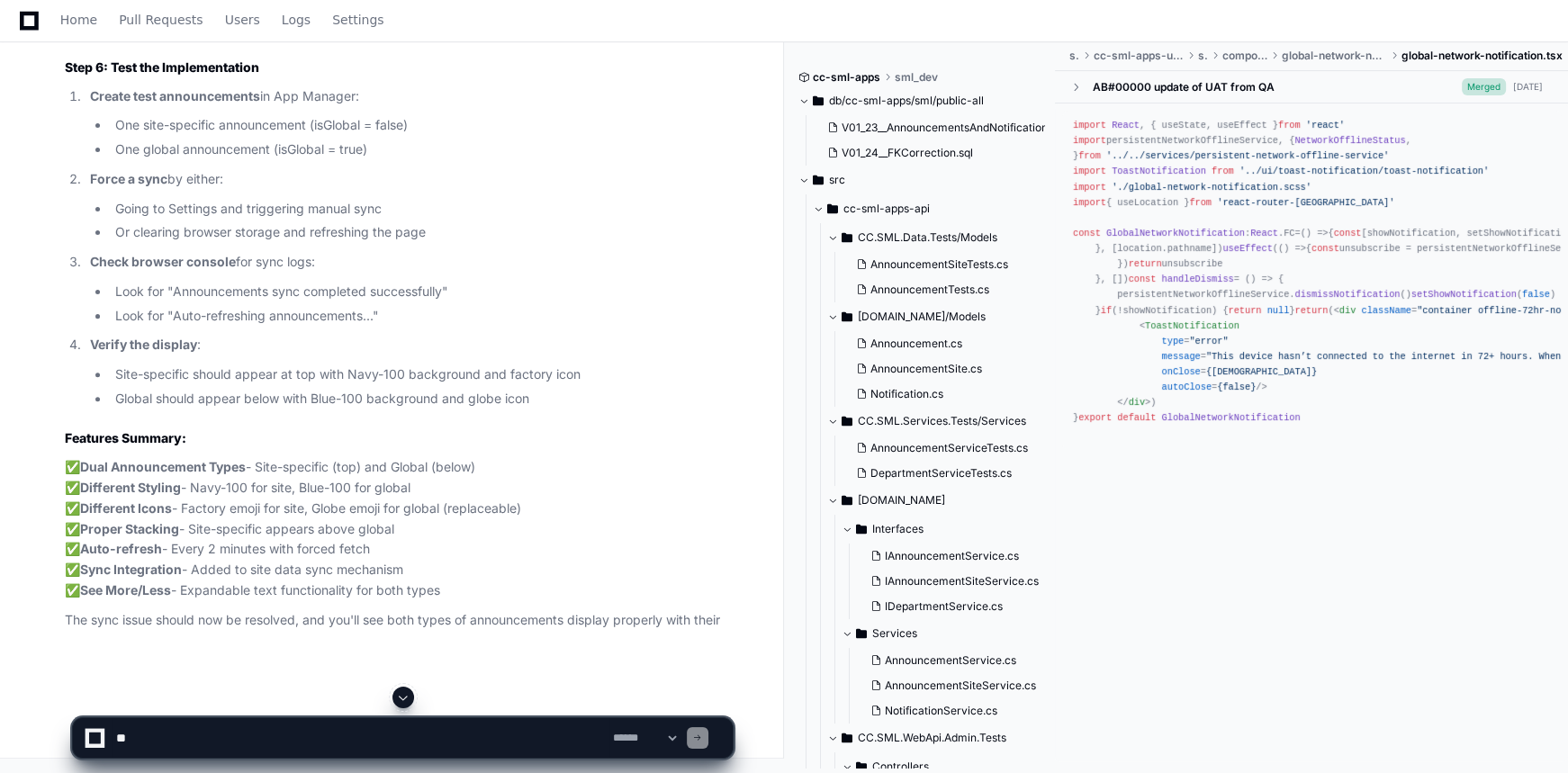
scroll to position [45720, 0]
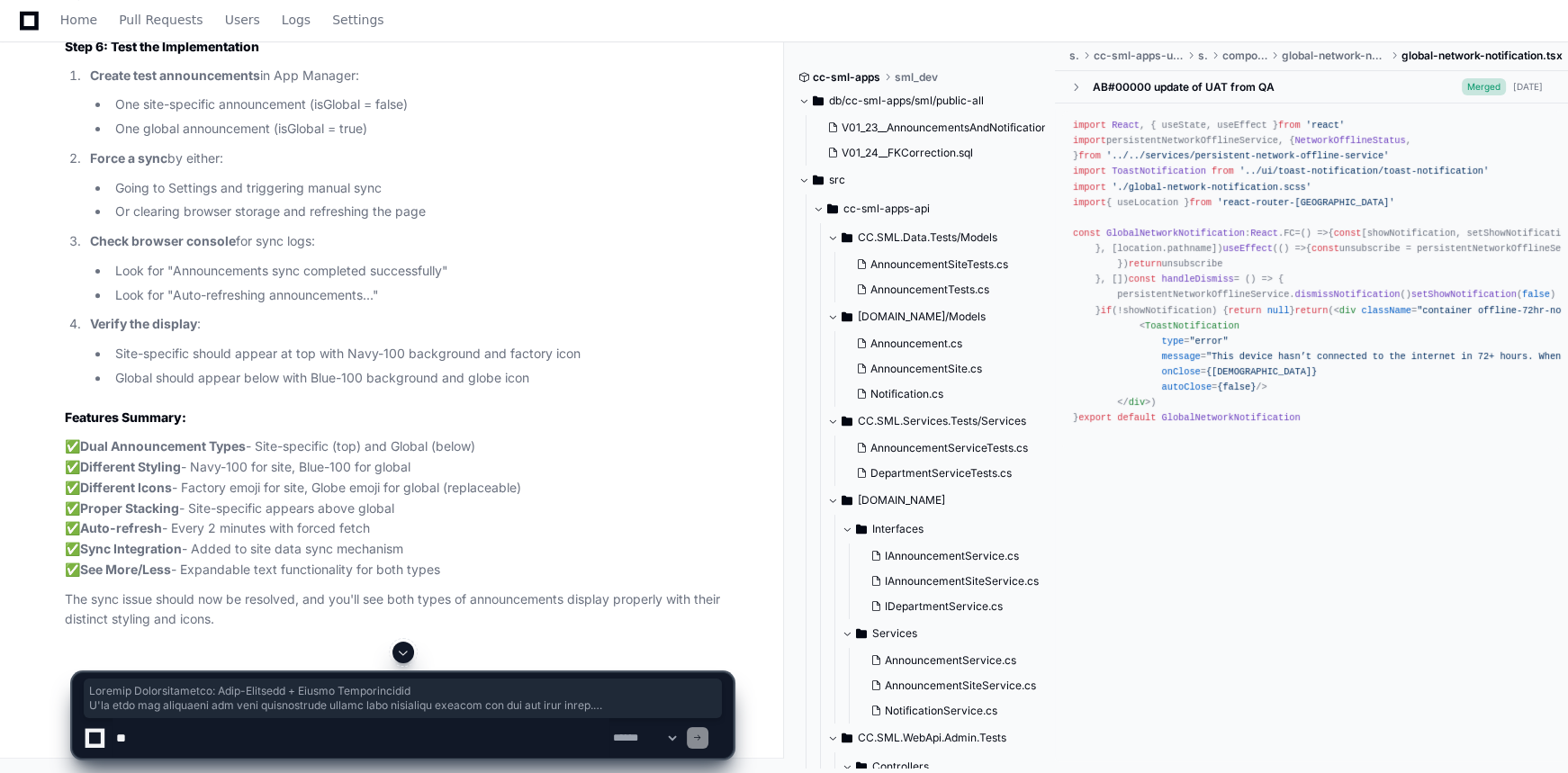
drag, startPoint x: 76, startPoint y: 206, endPoint x: 248, endPoint y: 416, distance: 271.4
copy div "export interface AnnouncementsByType { siteSpecific : Announcement [] global : …"
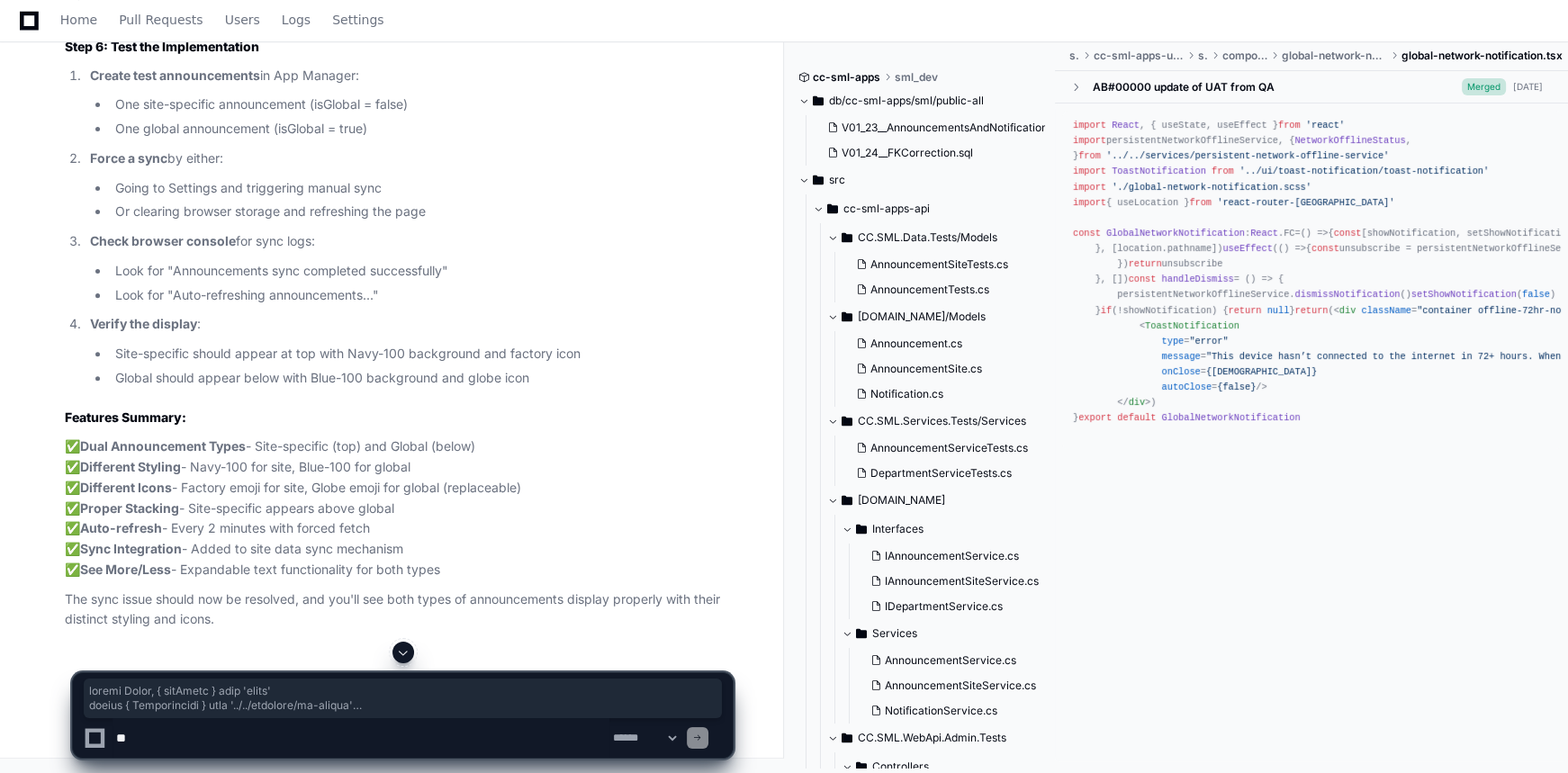
scroll to position [48746, 0]
drag, startPoint x: 74, startPoint y: 210, endPoint x: 251, endPoint y: 316, distance: 206.3
copy div "import React , { useState } from 'react' import { Announcement } from '../../da…"
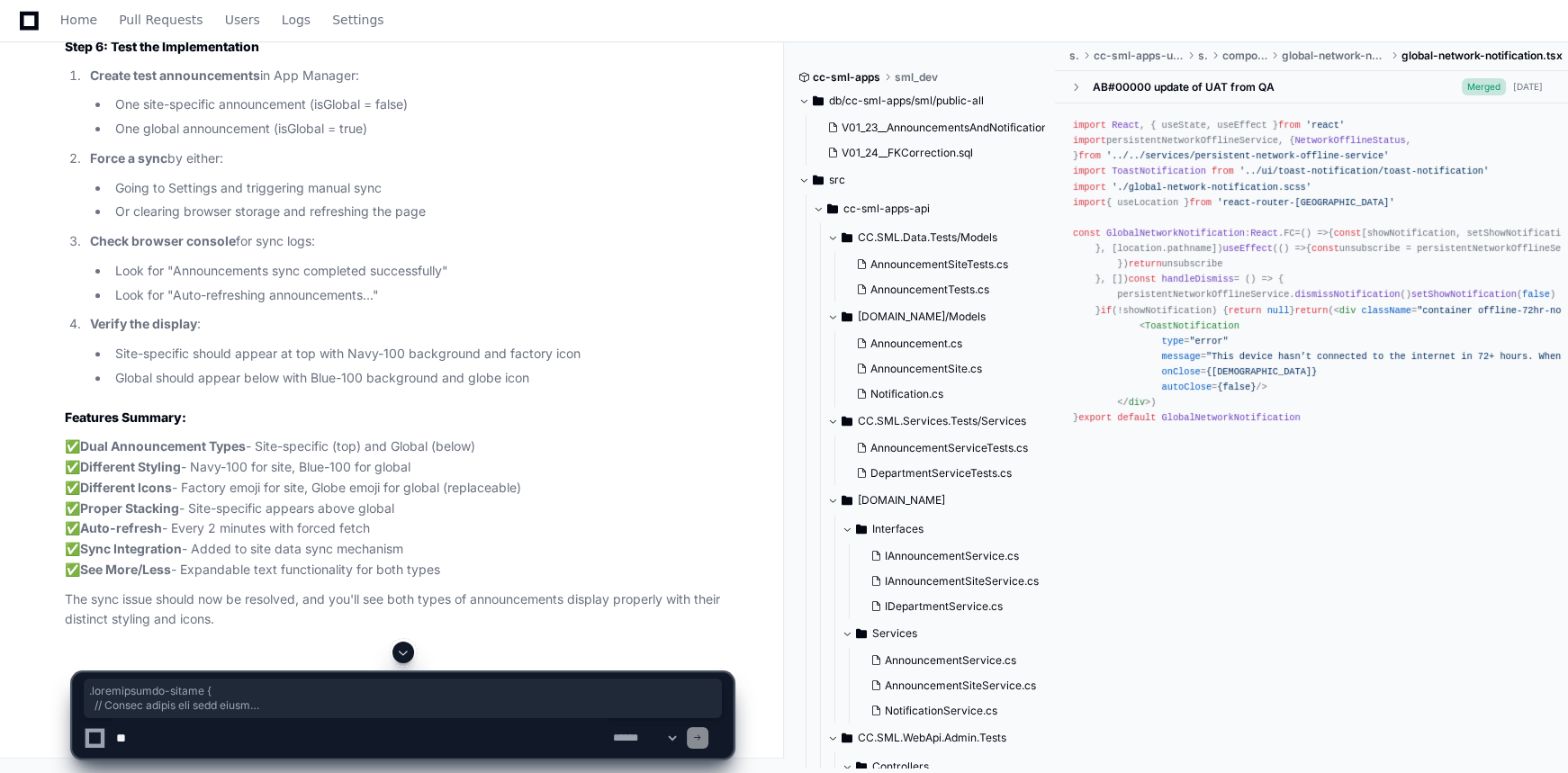
drag, startPoint x: 75, startPoint y: 192, endPoint x: 146, endPoint y: 184, distance: 71.4
copy div ".announcement-banner { // Common styles for both types display : flex; padding …"
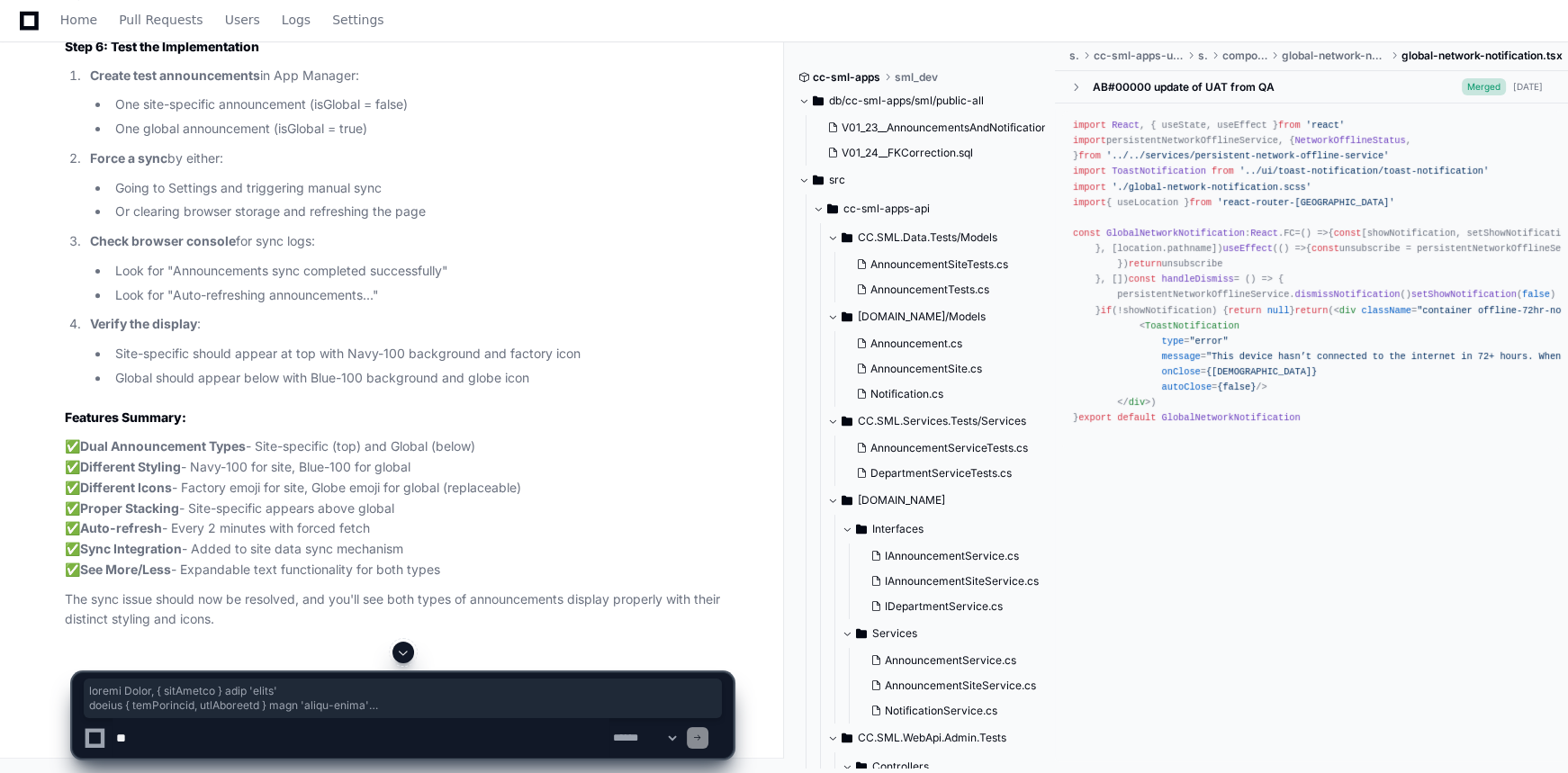
drag, startPoint x: 75, startPoint y: 307, endPoint x: 299, endPoint y: 125, distance: 288.6
copy div "import React , { useEffect } from 'react' import { useSelector, useDispatch } f…"
drag, startPoint x: 545, startPoint y: 428, endPoint x: 553, endPoint y: 422, distance: 10.0
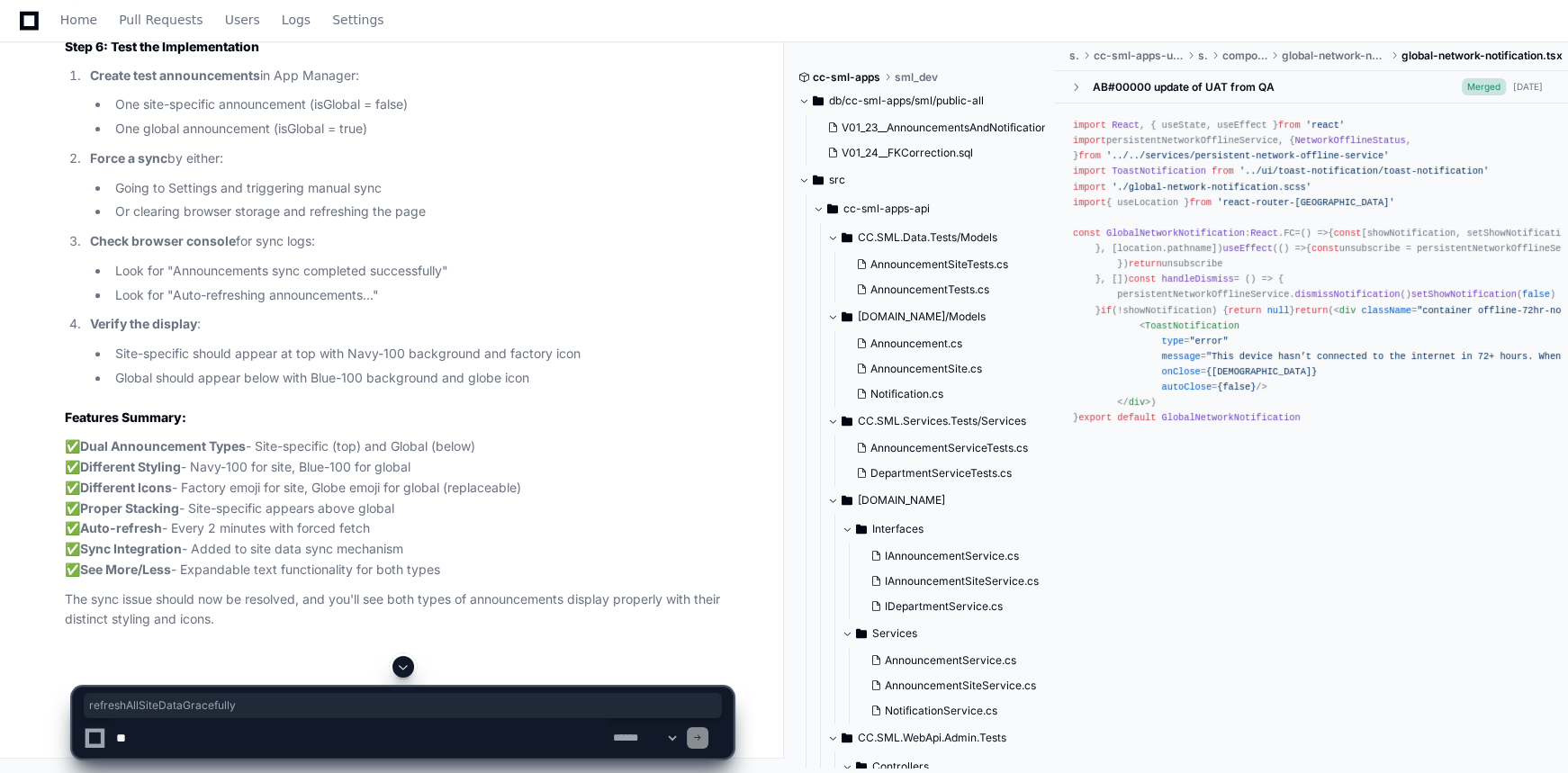
copy div "refreshAllSiteDataGracefully"
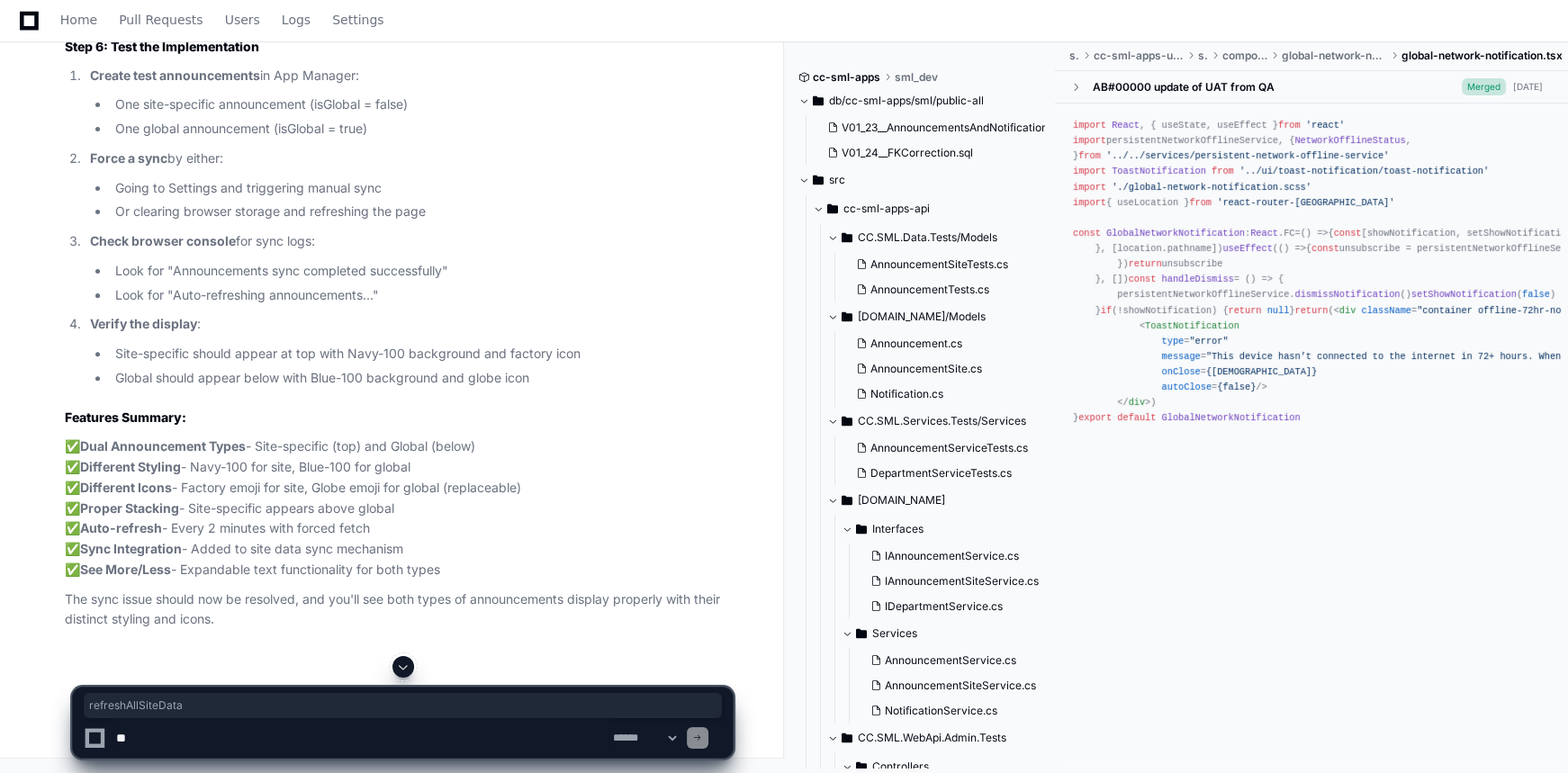
copy div "refreshAllSiteData"
